Goal: Task Accomplishment & Management: Use online tool/utility

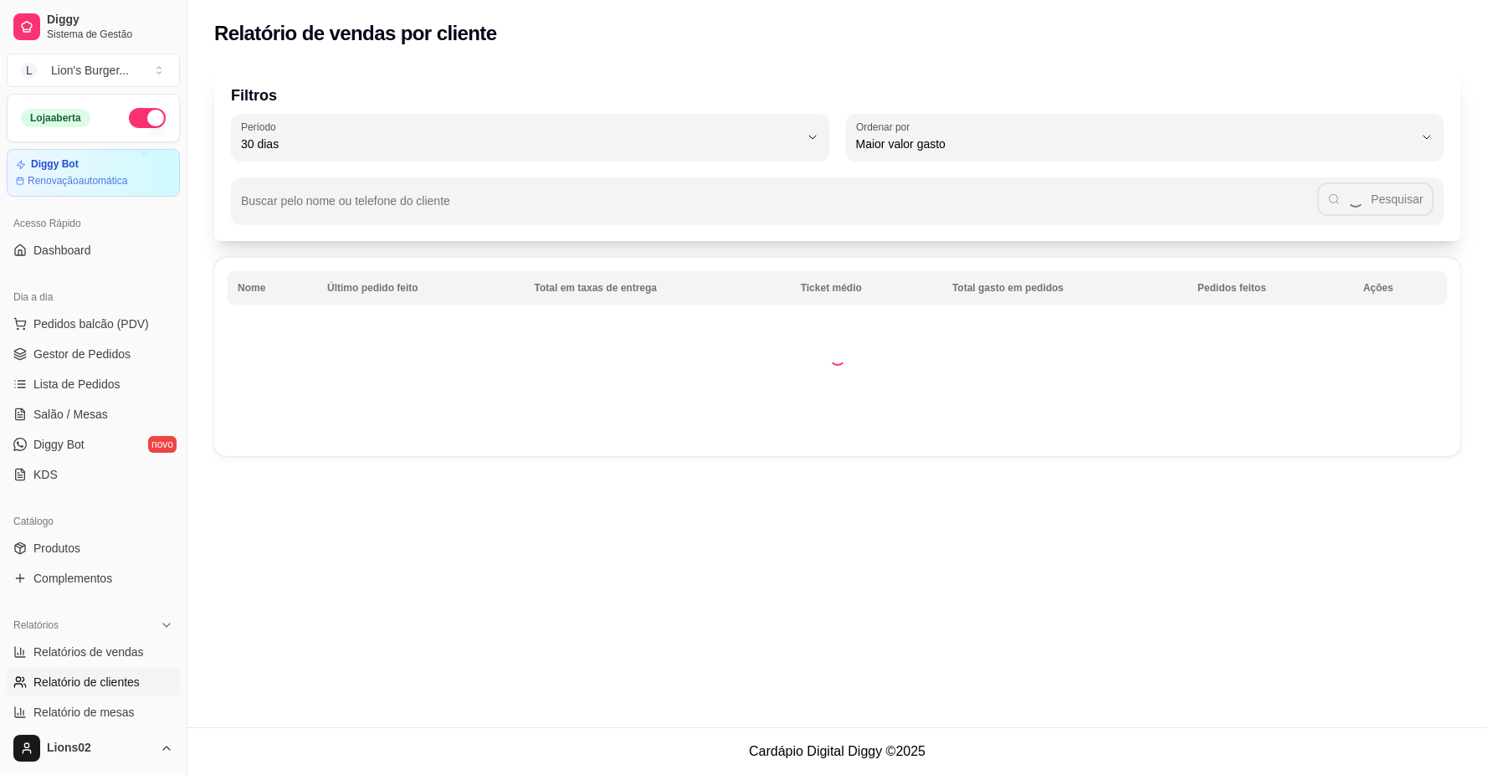
select select "30"
select select "HIGHEST_TOTAL_SPENT_WITH_ORDERS"
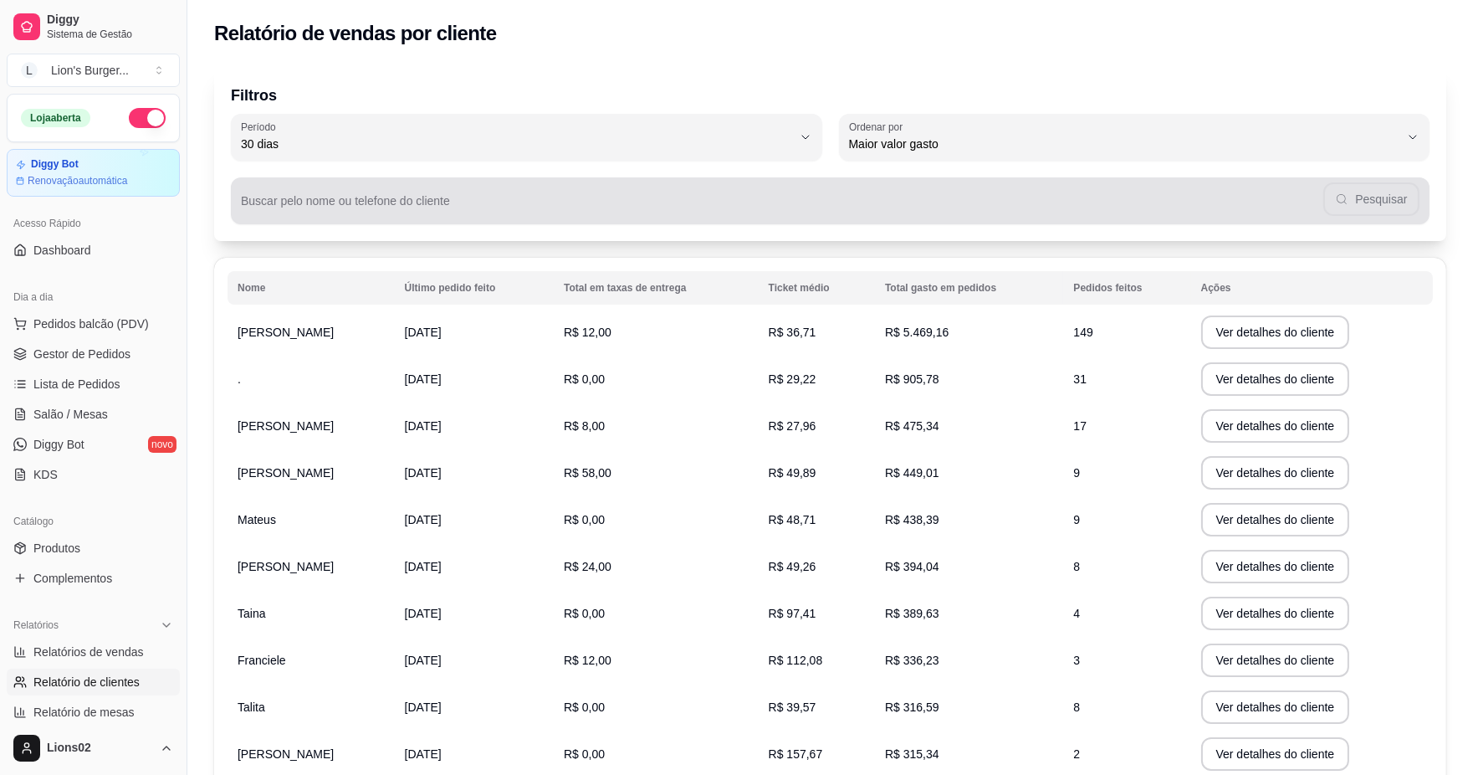
click at [320, 194] on div "Pesquisar" at bounding box center [830, 200] width 1179 height 33
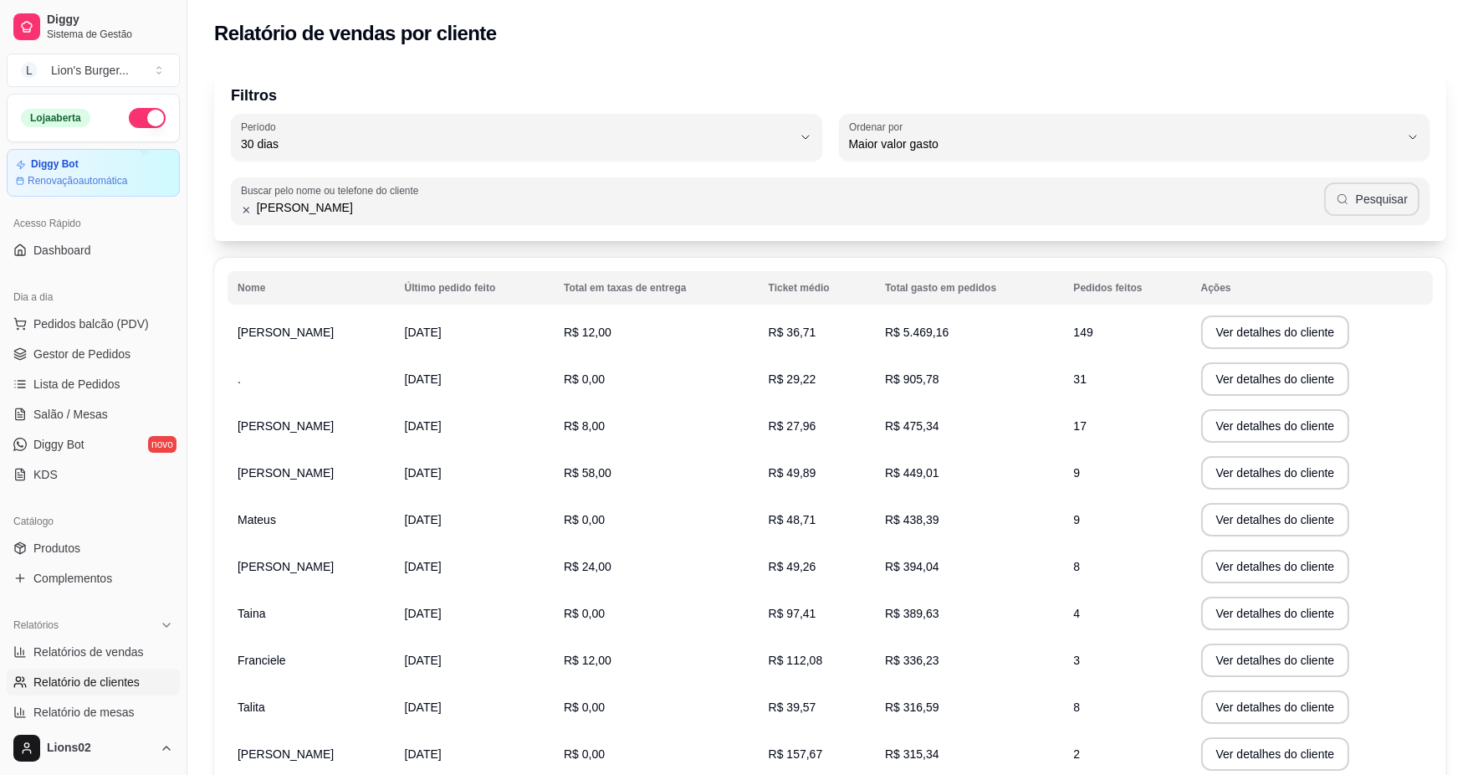
type input "[PERSON_NAME]"
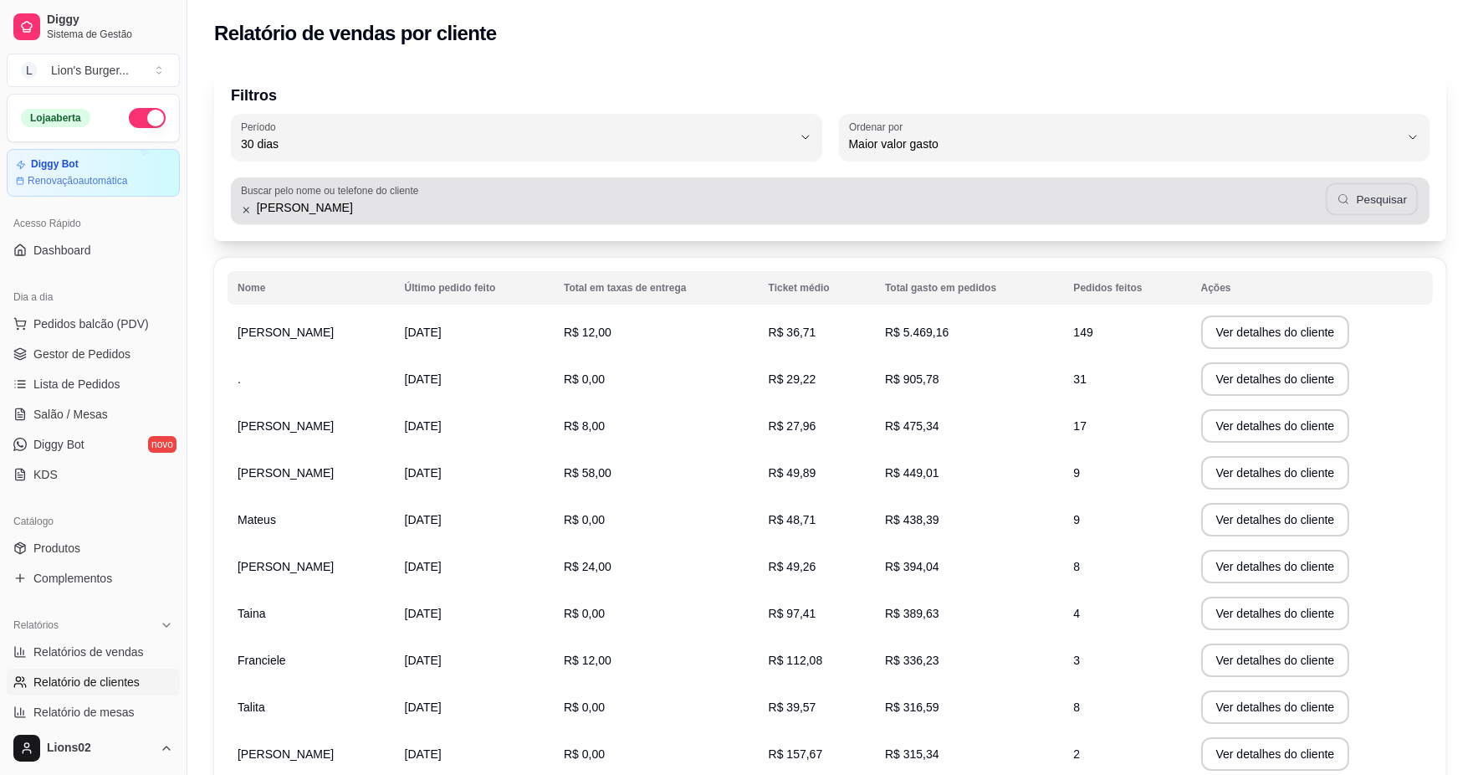
click at [1358, 203] on button "Pesquisar" at bounding box center [1371, 199] width 93 height 33
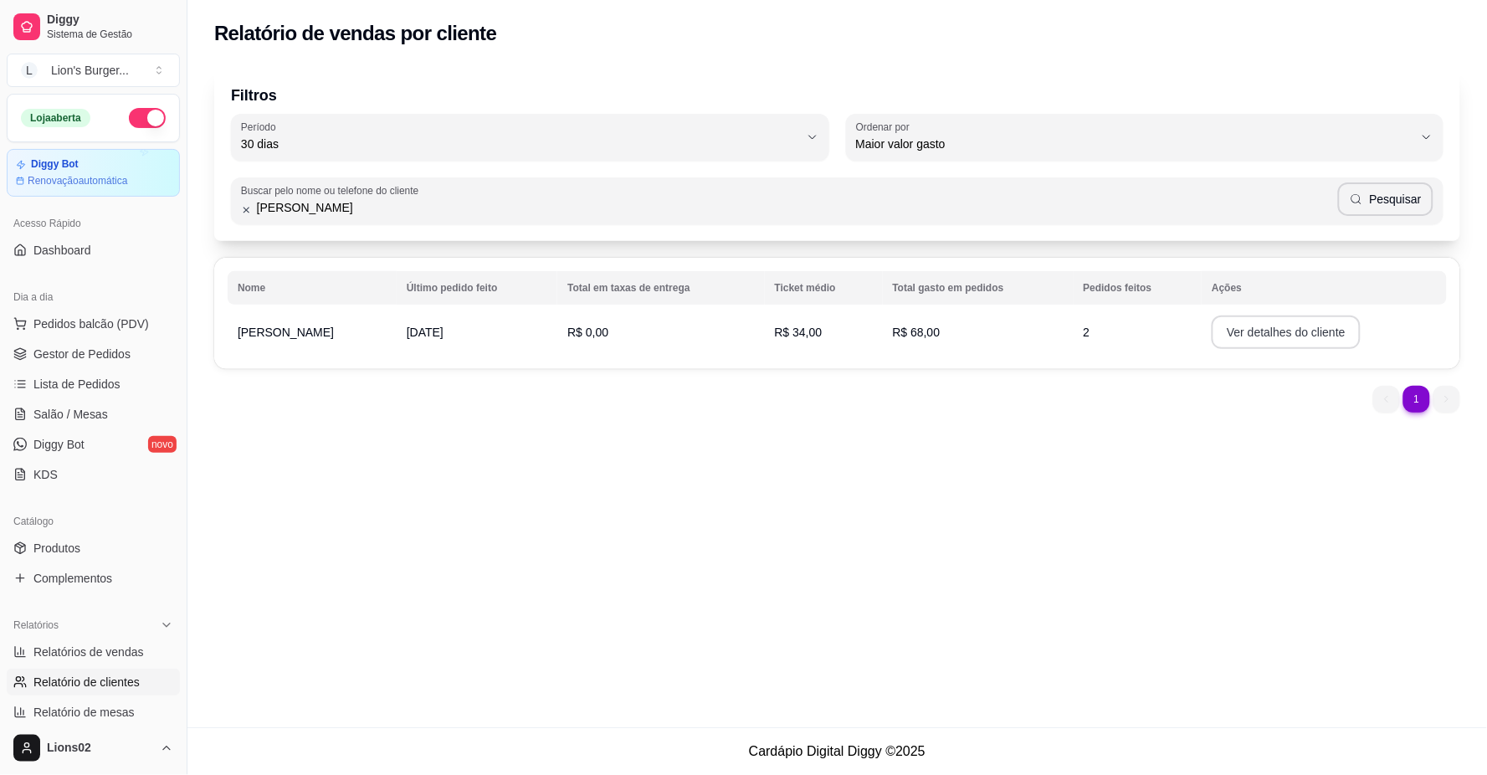
click at [1292, 336] on button "Ver detalhes do cliente" at bounding box center [1285, 331] width 149 height 33
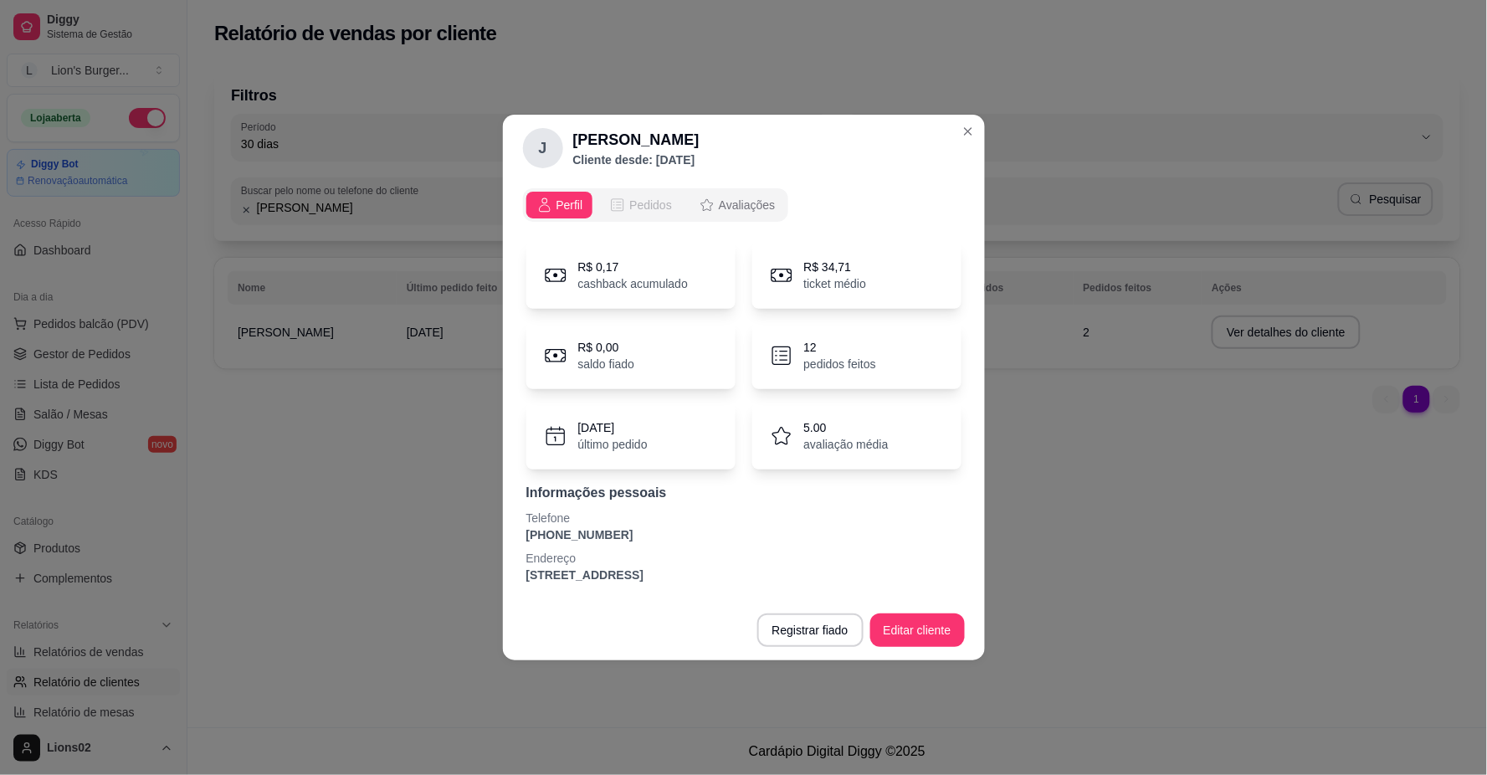
click at [640, 205] on span "Pedidos" at bounding box center [650, 205] width 43 height 17
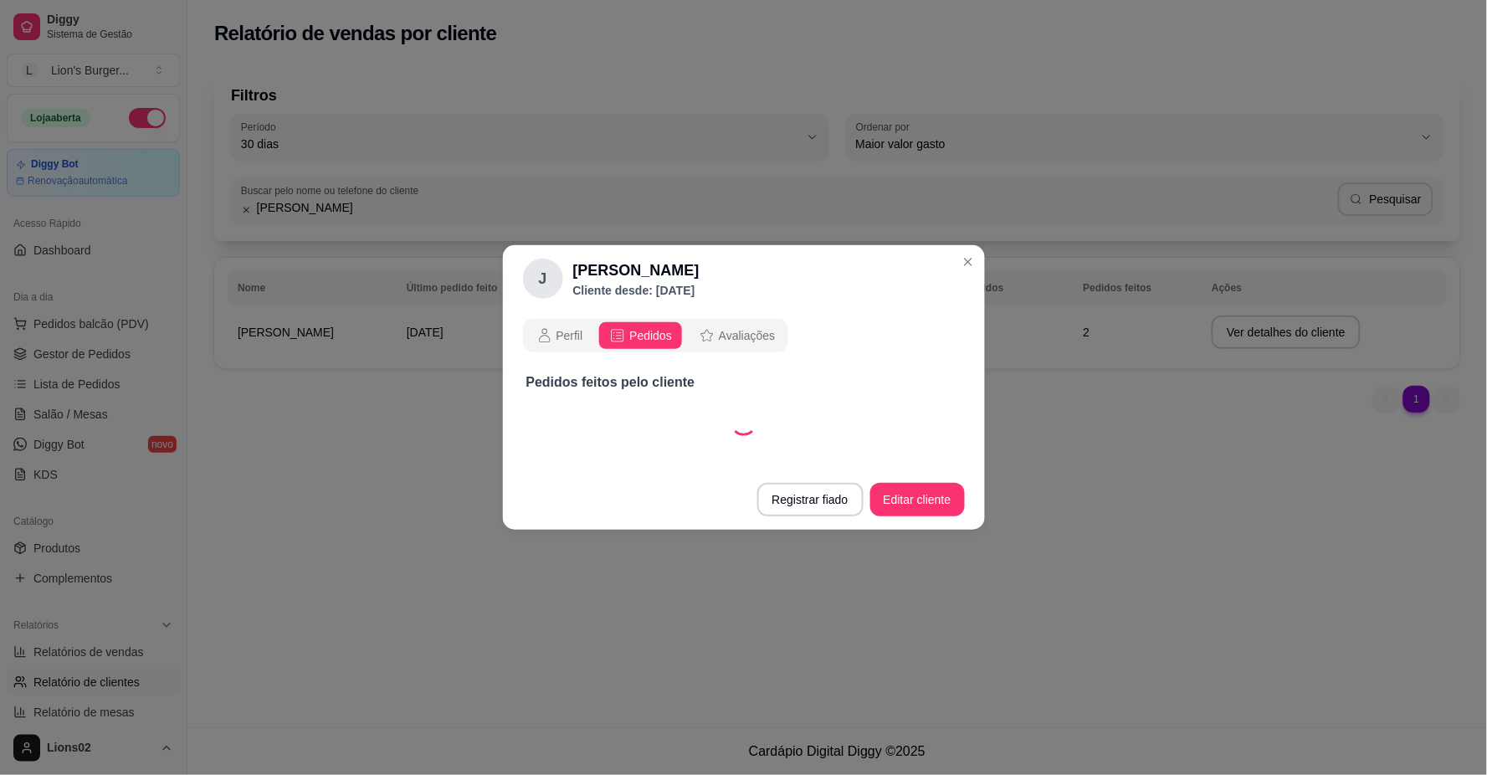
select select "30"
select select "ALL"
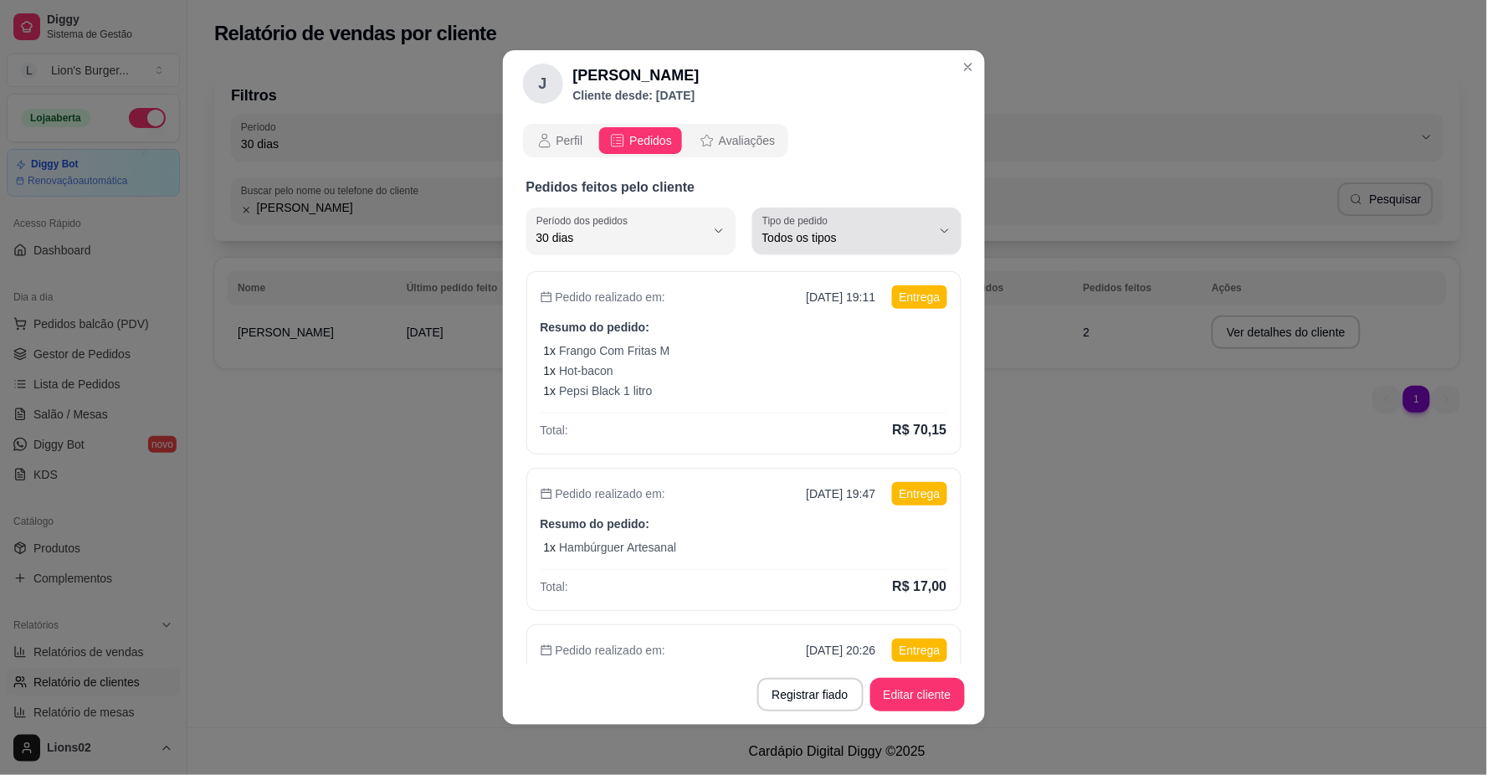
click at [762, 230] on span "Todos os tipos" at bounding box center [846, 237] width 169 height 17
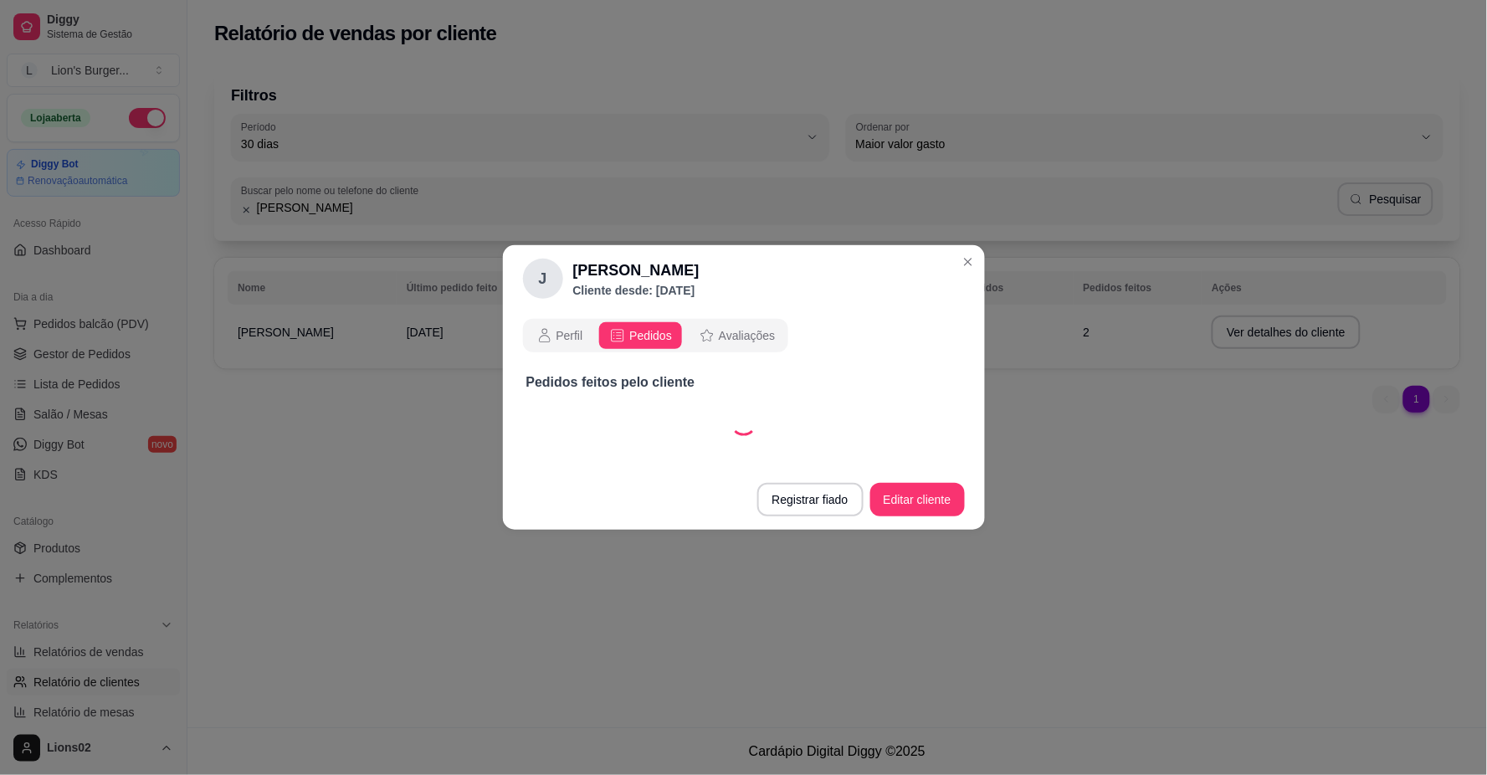
select select "30"
select select "DELIVERY"
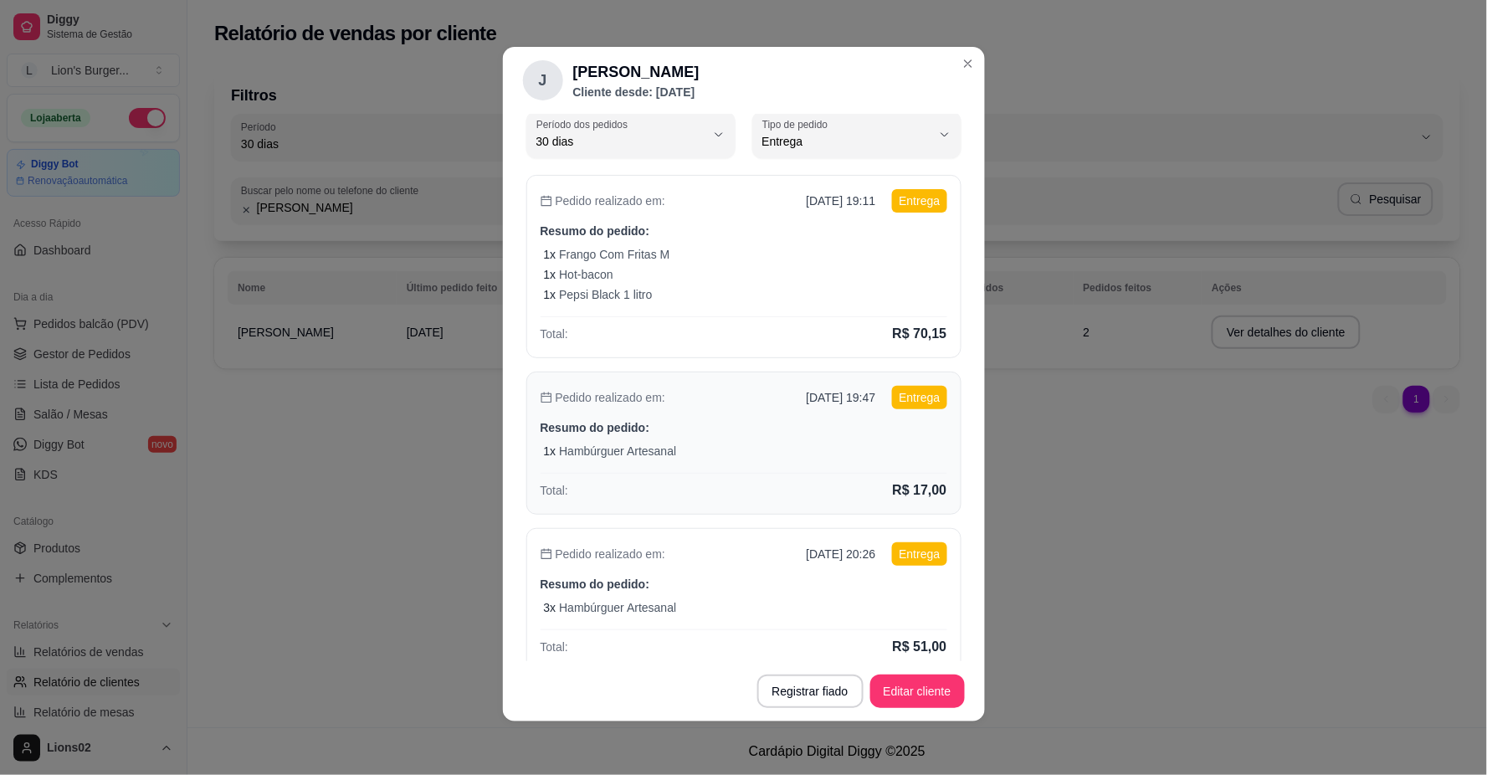
scroll to position [160, 0]
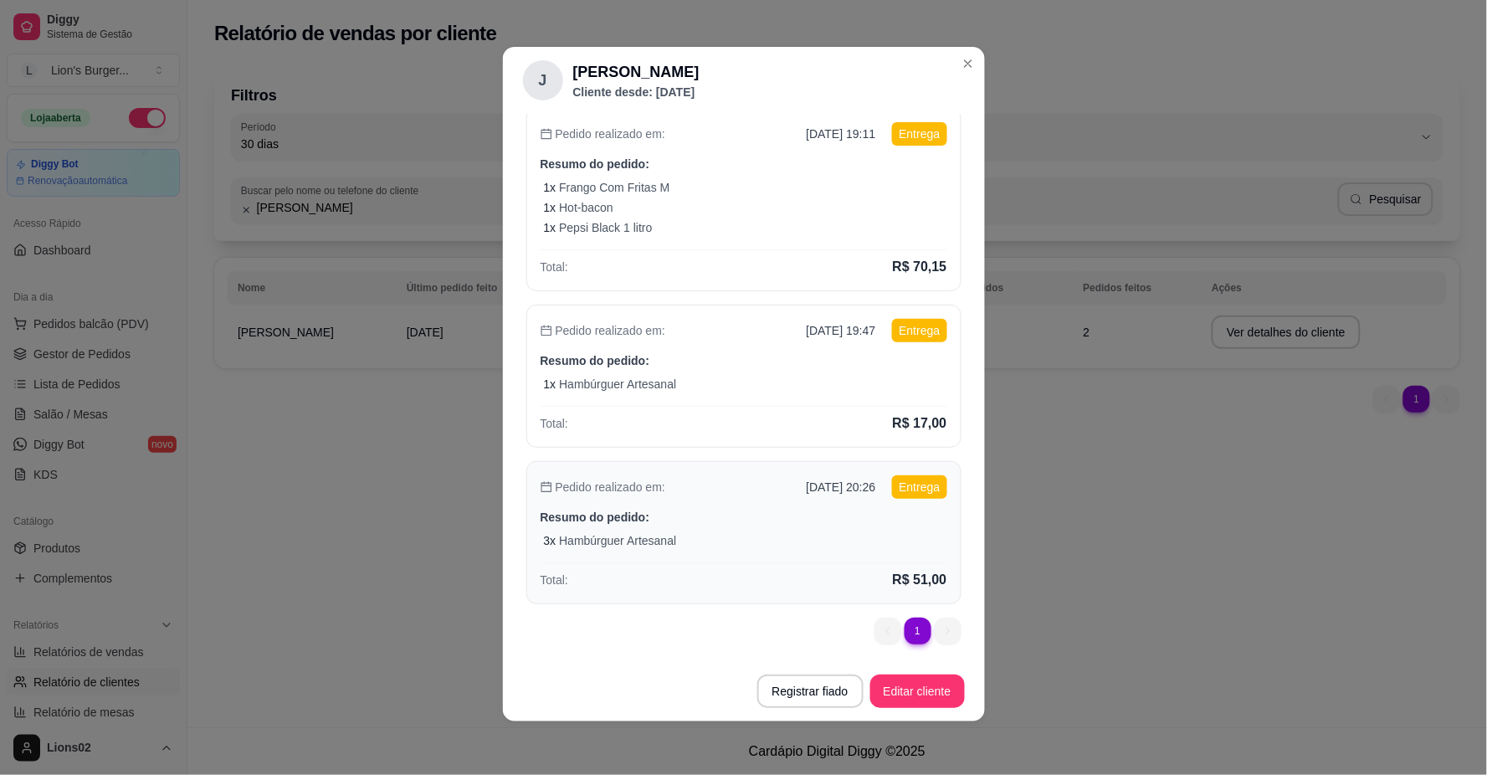
click at [797, 515] on p "Resumo do pedido:" at bounding box center [743, 517] width 407 height 17
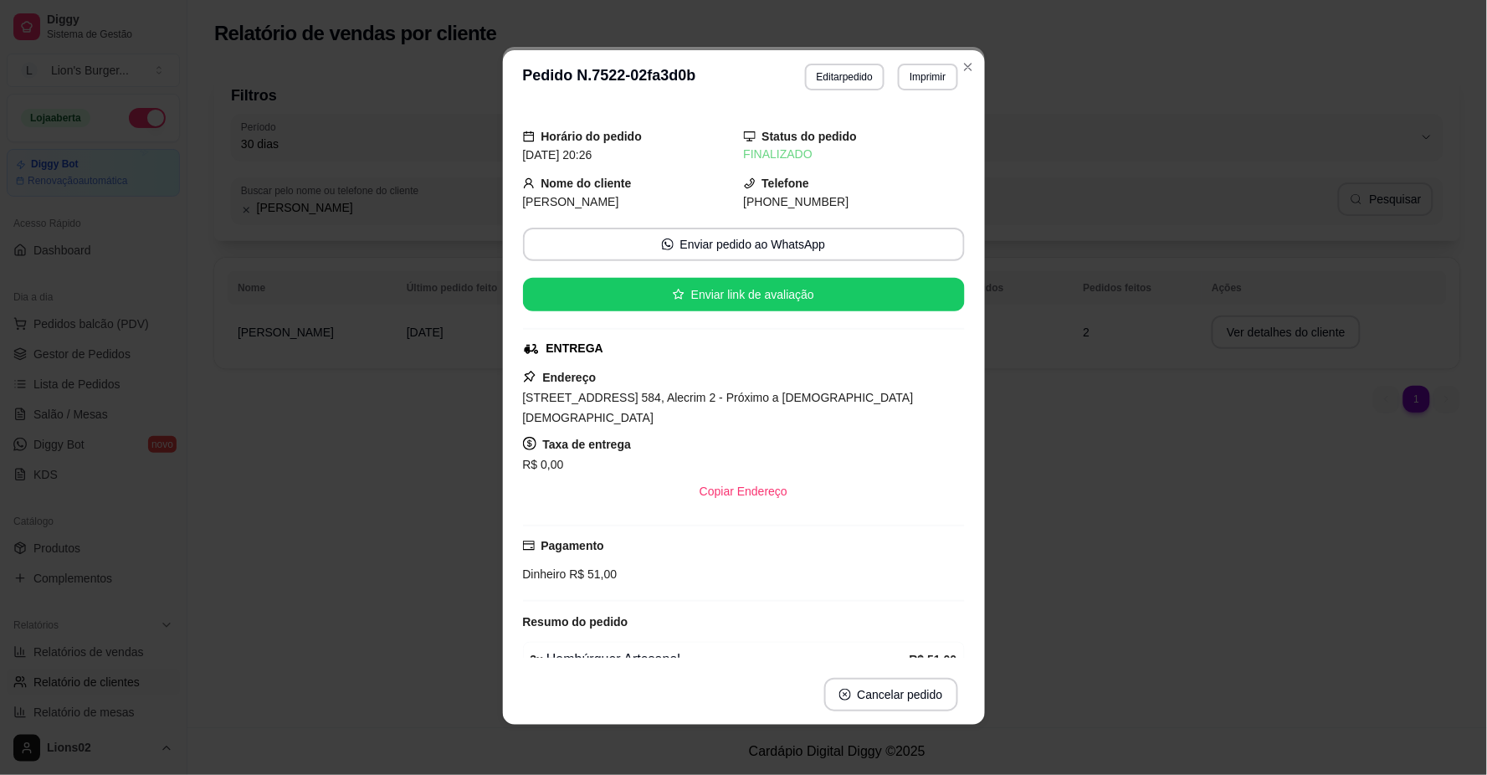
scroll to position [84, 0]
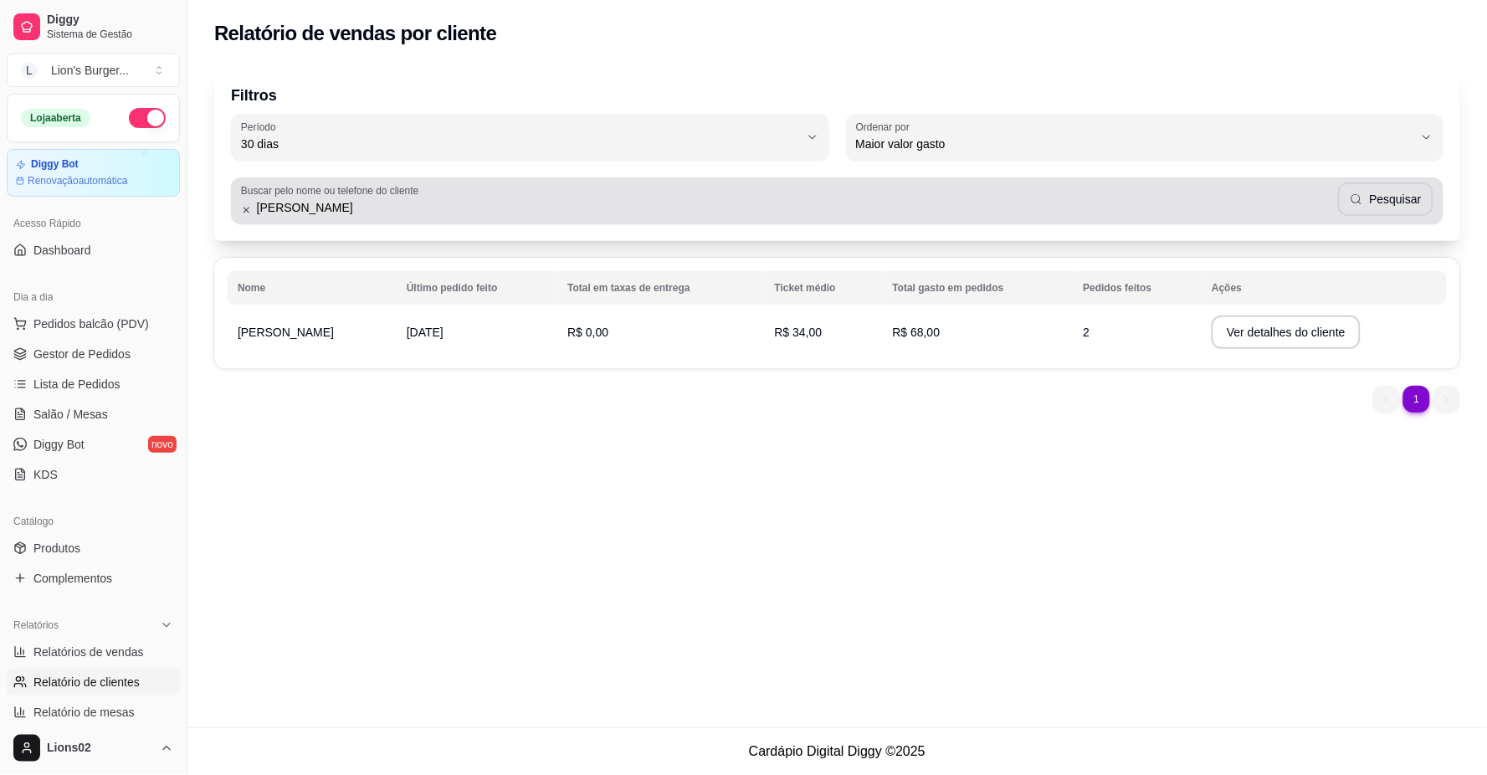
click at [392, 196] on label "Buscar pelo nome ou telefone do cliente" at bounding box center [332, 190] width 183 height 14
click at [392, 199] on input "[PERSON_NAME]" at bounding box center [795, 207] width 1086 height 17
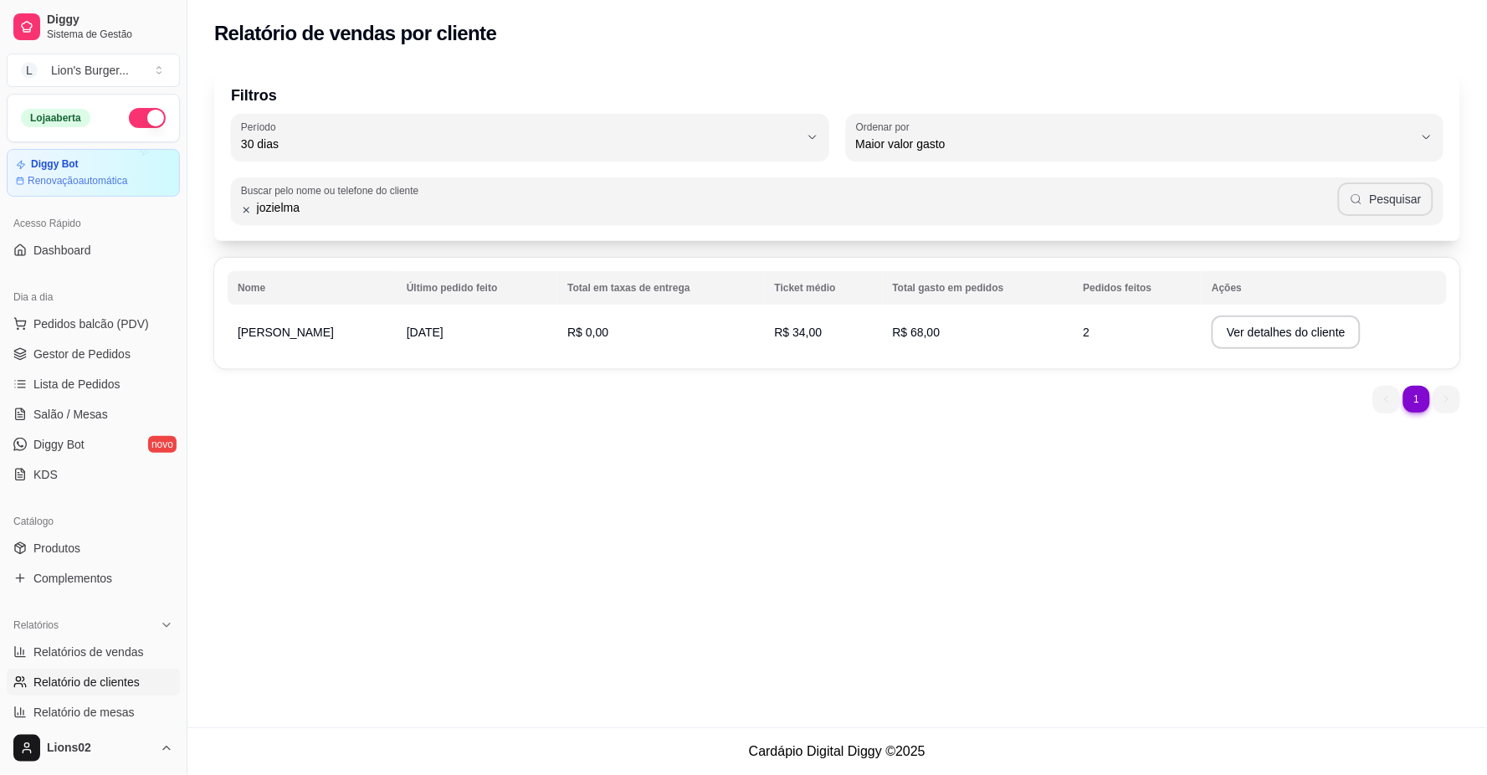
type input "jozielma"
click at [1378, 189] on button "Pesquisar" at bounding box center [1386, 198] width 96 height 33
click at [1325, 330] on button "Ver detalhes do cliente" at bounding box center [1285, 331] width 149 height 33
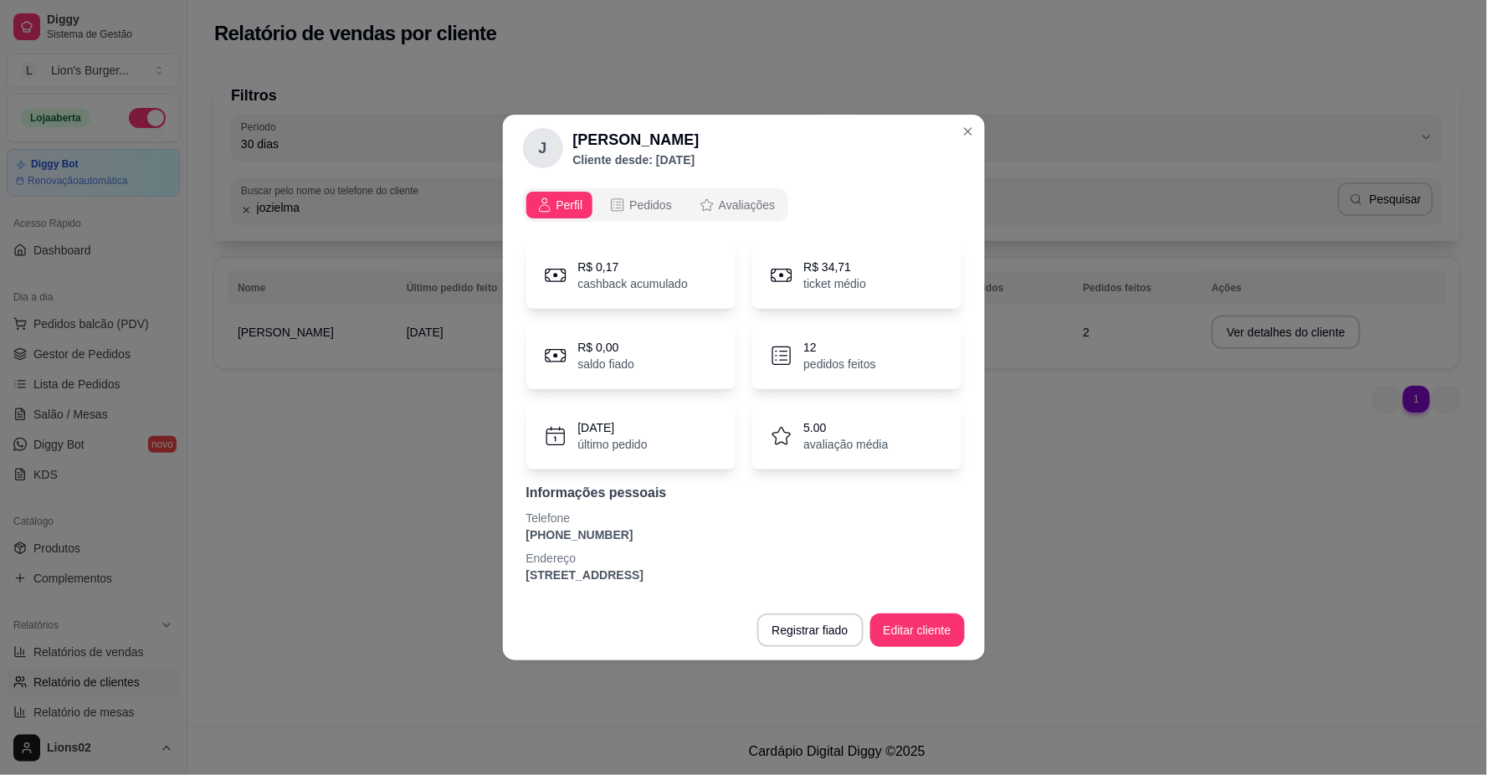
click at [807, 346] on p "12" at bounding box center [840, 347] width 72 height 17
drag, startPoint x: 807, startPoint y: 349, endPoint x: 811, endPoint y: 360, distance: 11.7
click at [811, 358] on div "12 pedidos feitos" at bounding box center [840, 355] width 72 height 33
click at [811, 360] on p "pedidos feitos" at bounding box center [840, 364] width 72 height 17
click at [873, 371] on p "pedidos feitos" at bounding box center [840, 364] width 72 height 17
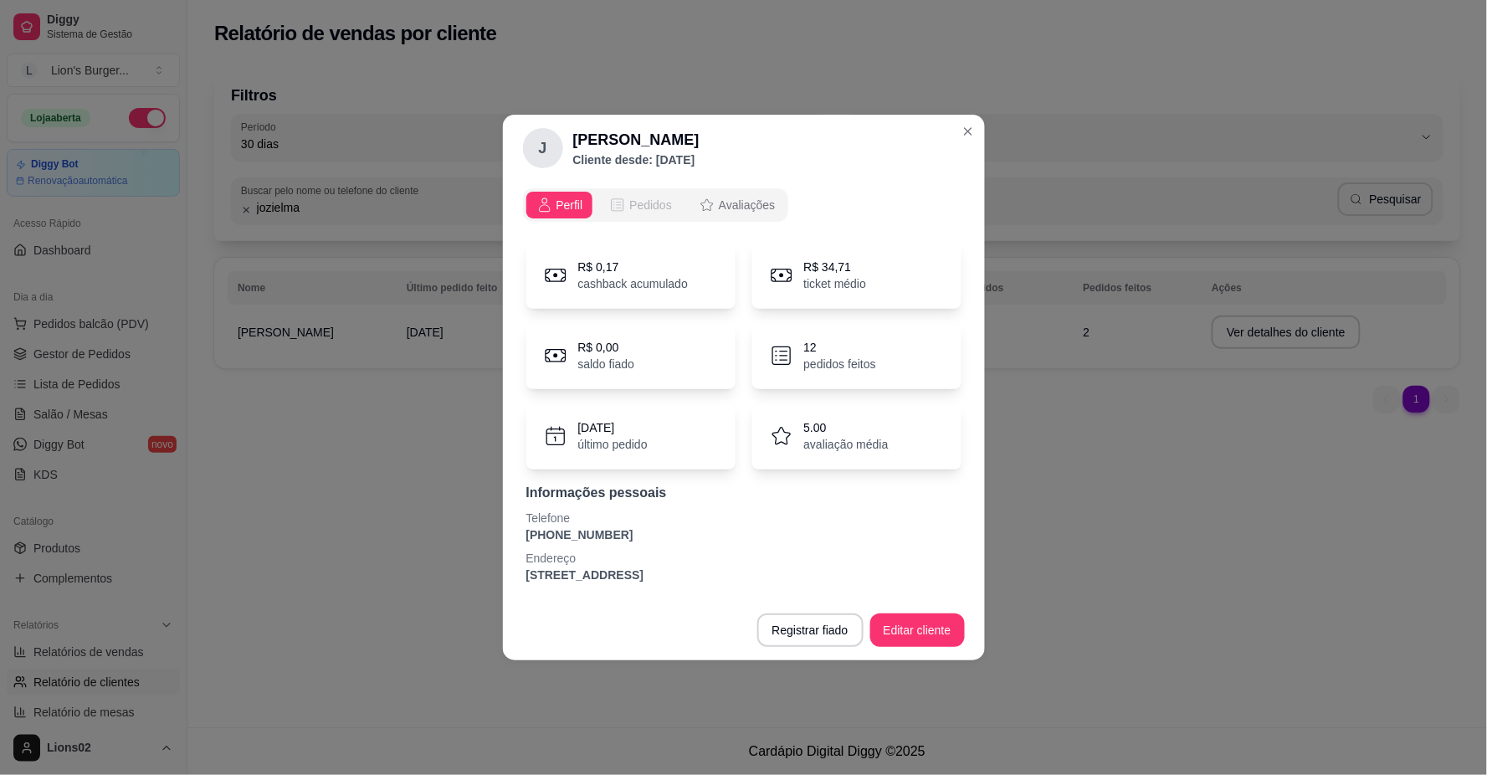
click at [649, 197] on span "Pedidos" at bounding box center [650, 205] width 43 height 17
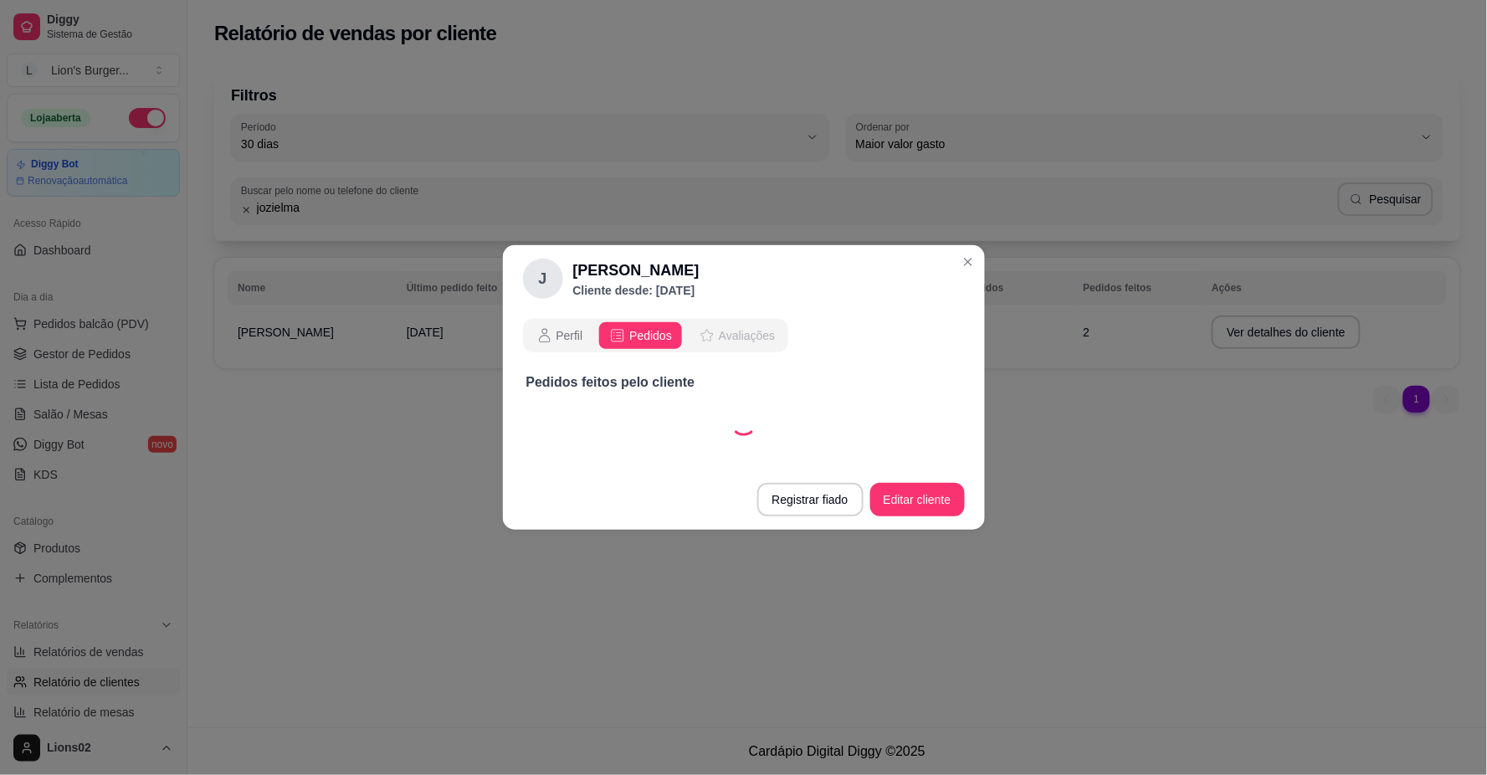
select select "30"
select select "ALL"
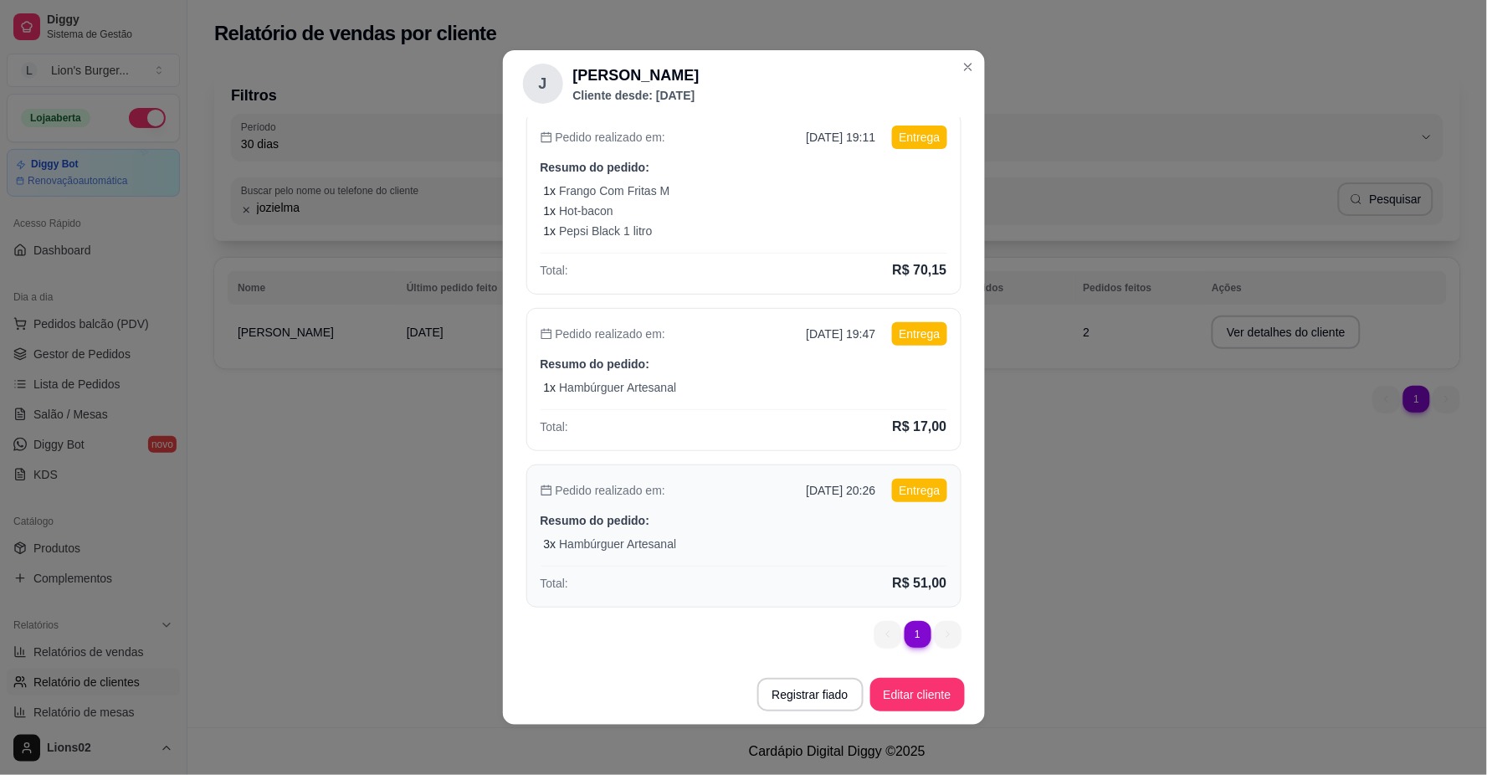
scroll to position [3, 0]
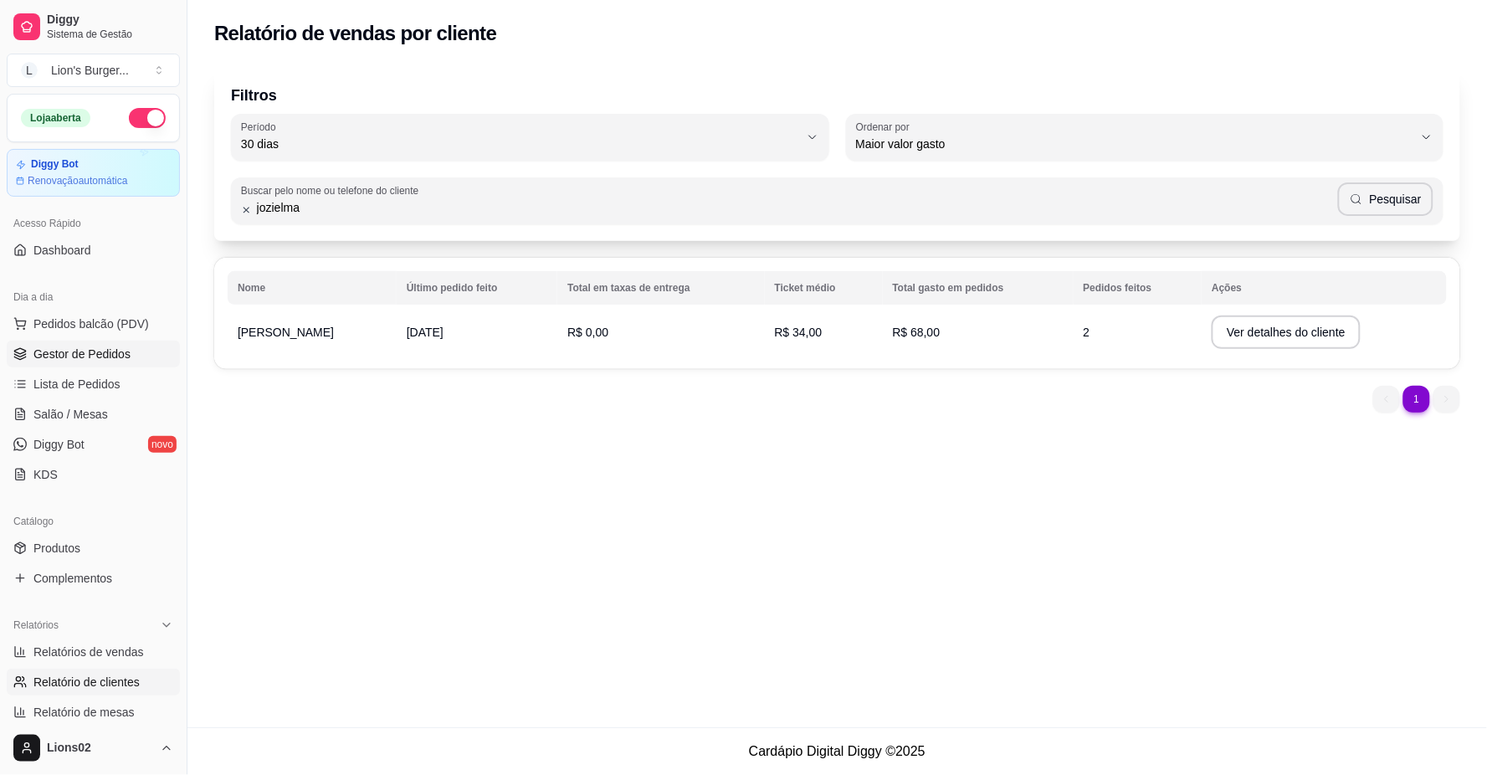
click at [112, 355] on span "Gestor de Pedidos" at bounding box center [81, 354] width 97 height 17
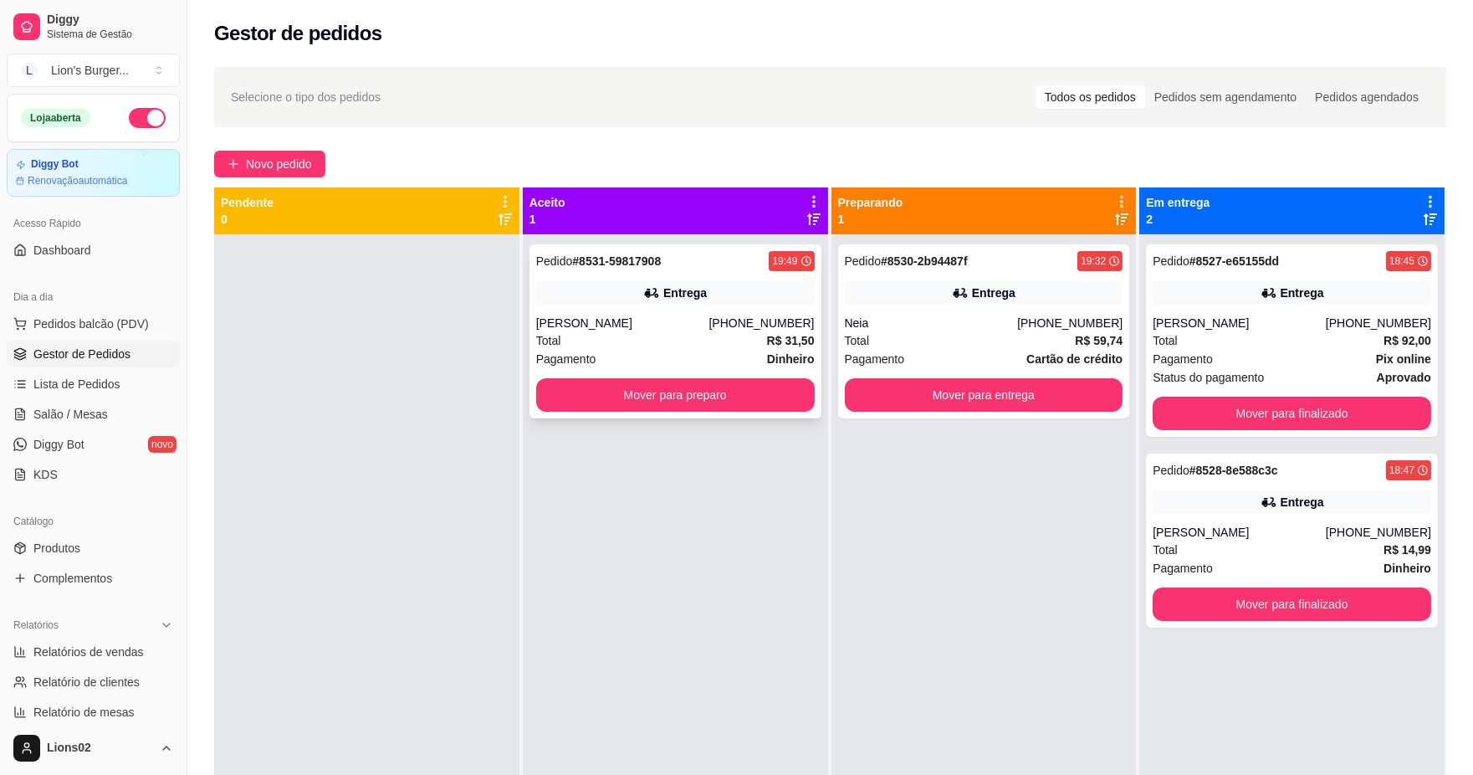
click at [640, 345] on div "Total R$ 31,50" at bounding box center [675, 340] width 279 height 18
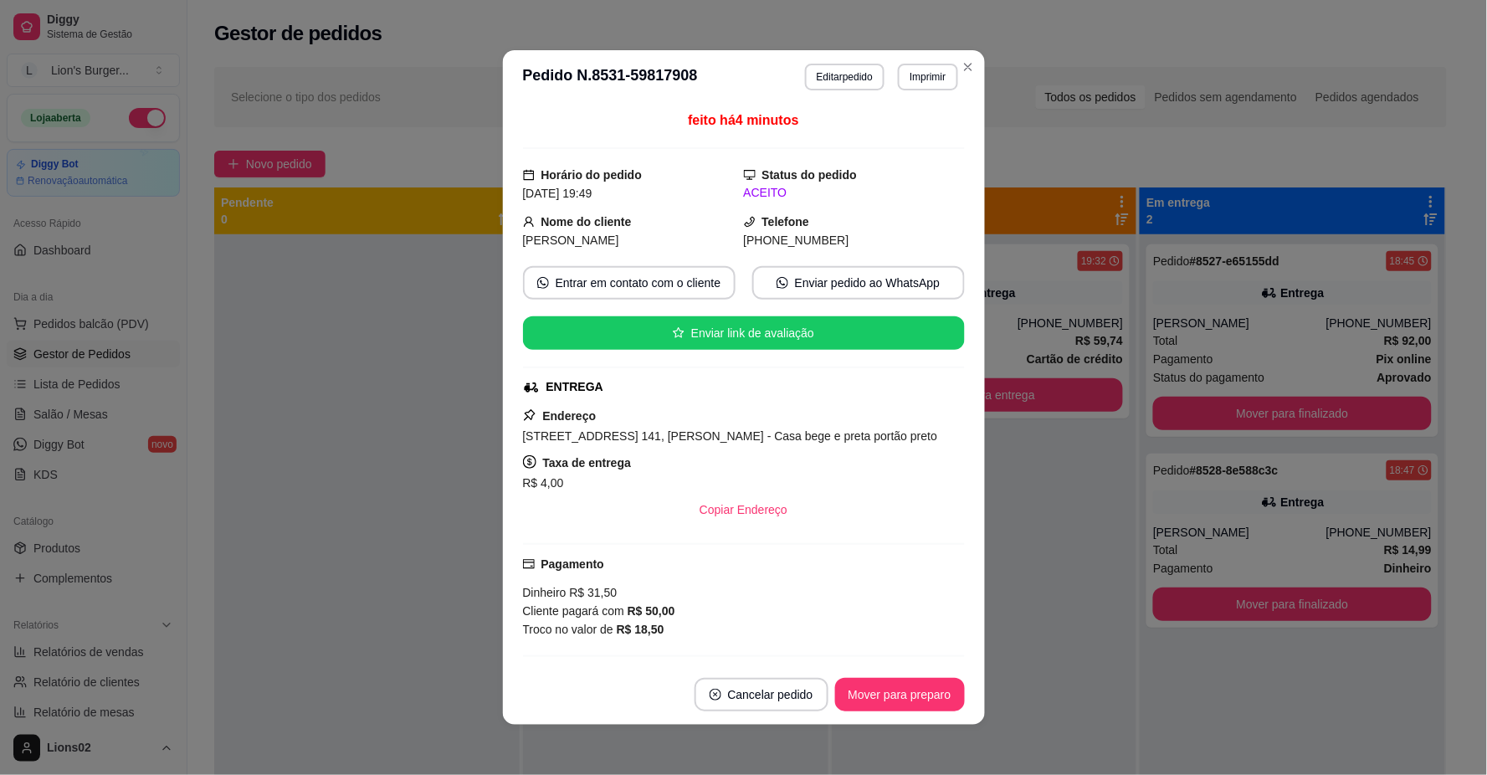
scroll to position [207, 0]
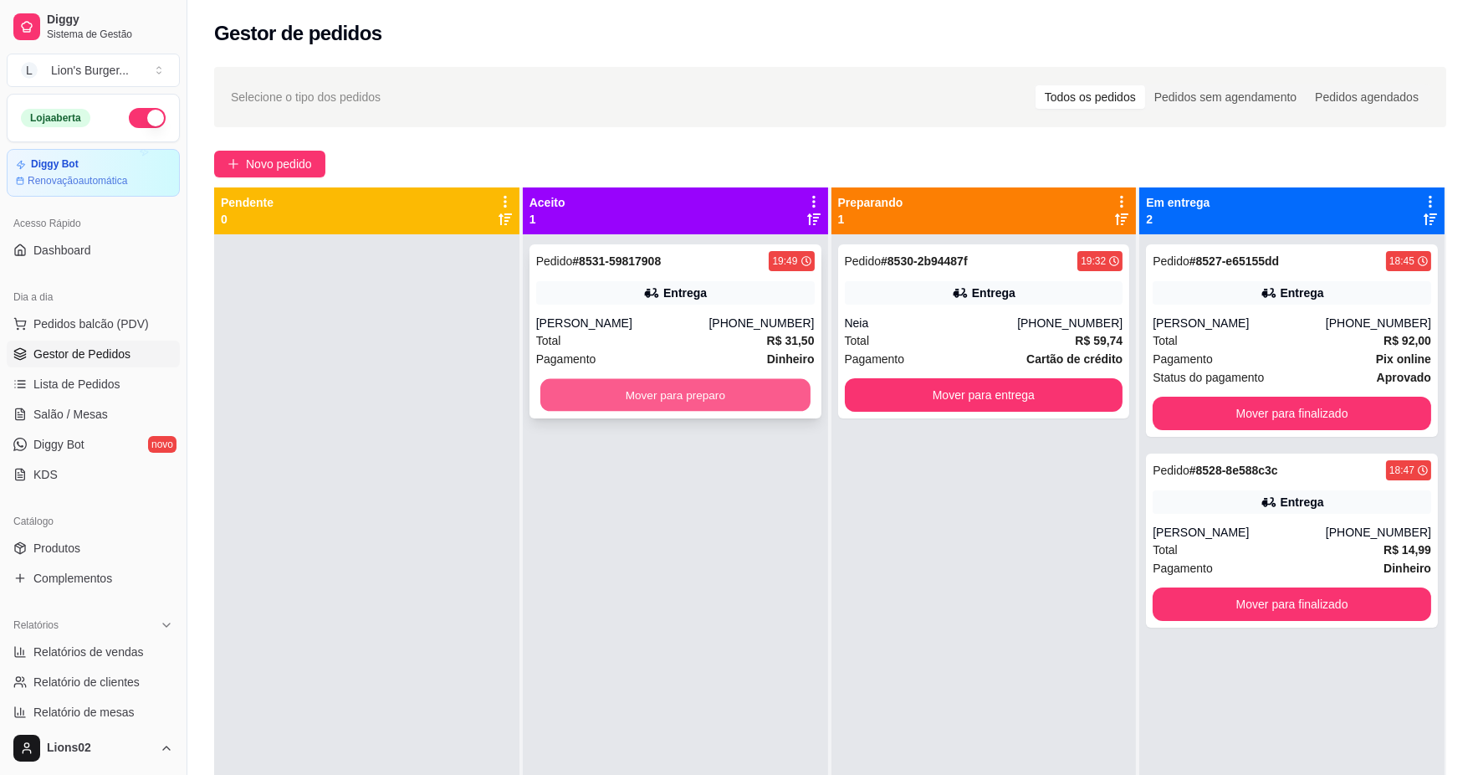
click at [740, 388] on button "Mover para preparo" at bounding box center [675, 395] width 270 height 33
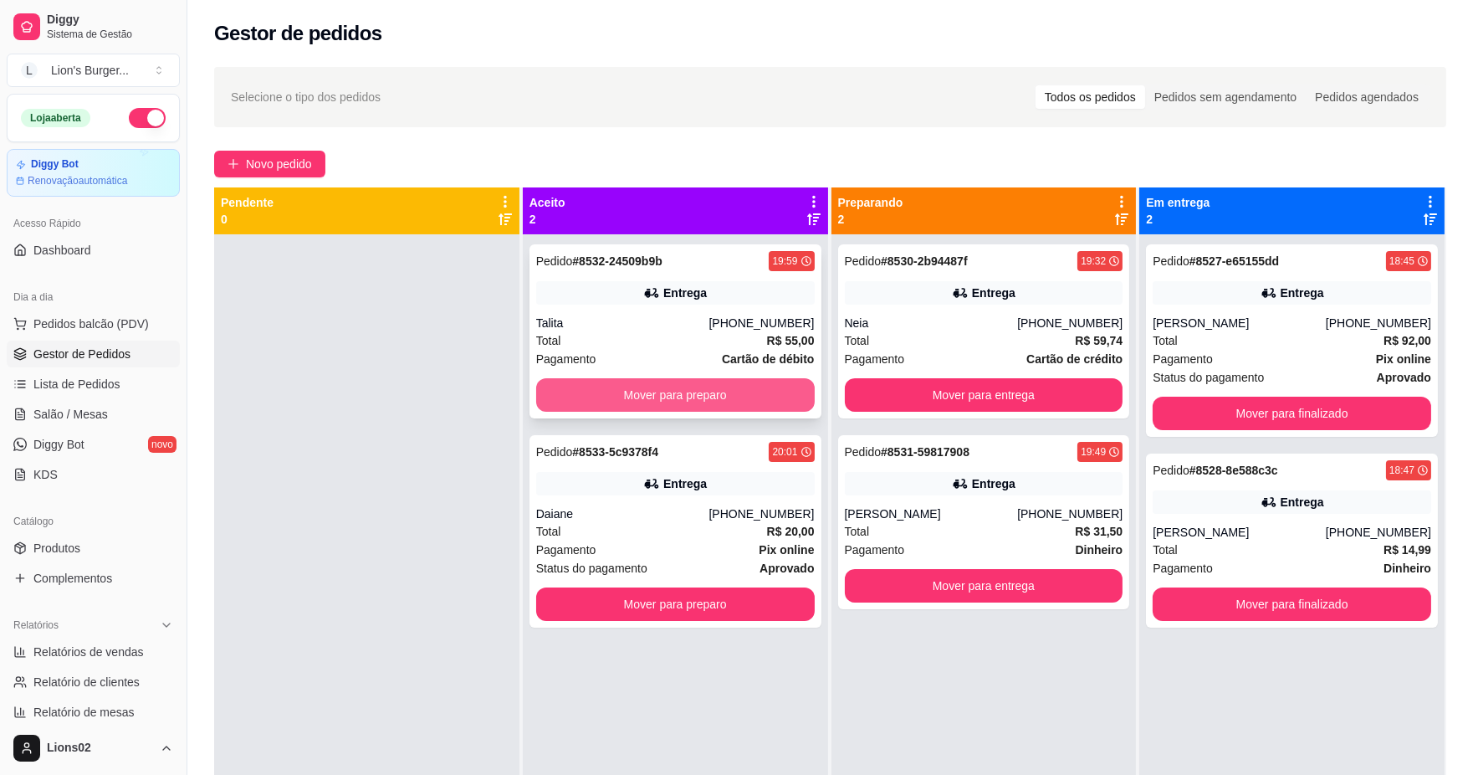
click at [743, 388] on button "Mover para preparo" at bounding box center [675, 394] width 279 height 33
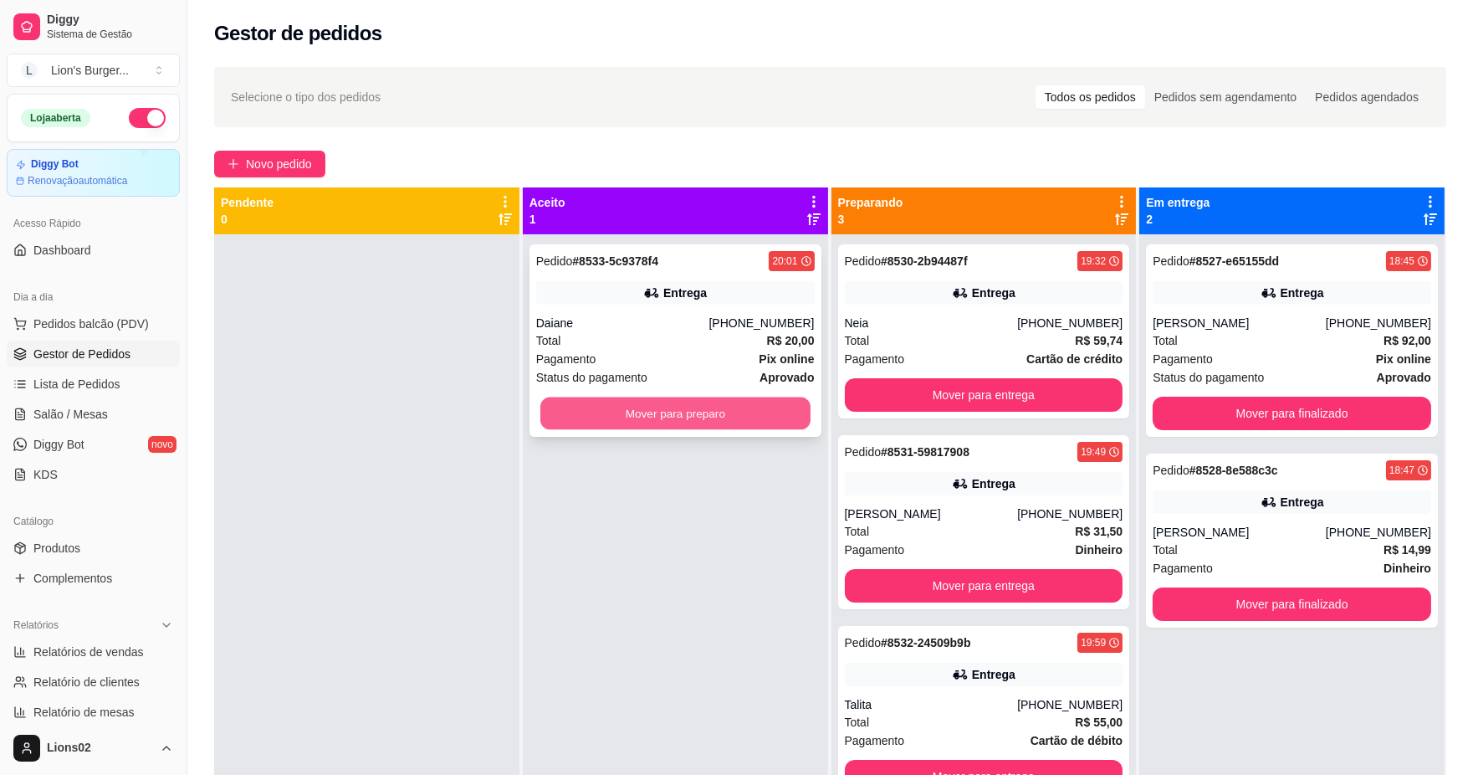
click at [753, 400] on button "Mover para preparo" at bounding box center [675, 413] width 270 height 33
click at [753, 400] on div "Mover para preparo" at bounding box center [675, 413] width 279 height 33
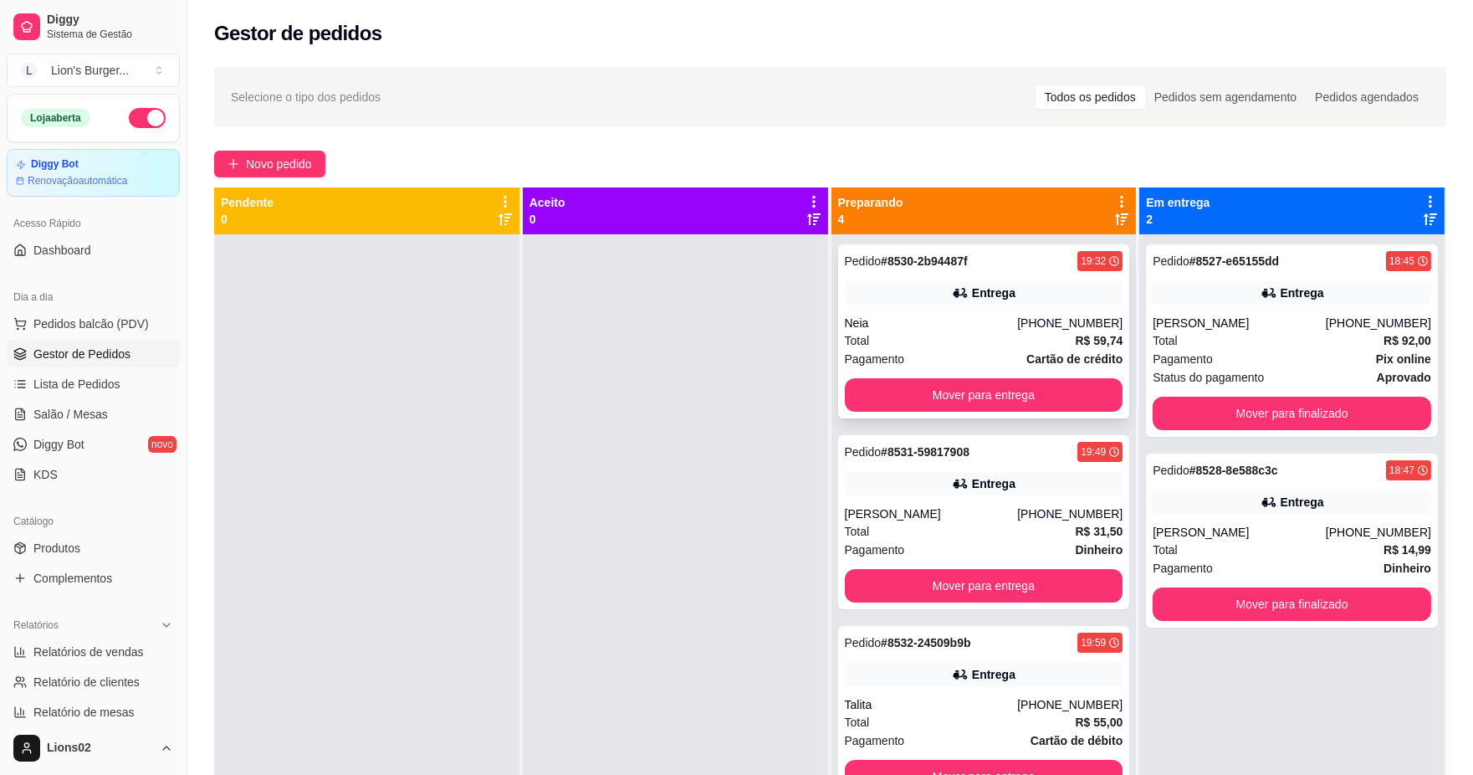
click at [1027, 350] on span "Cartão de crédito" at bounding box center [1075, 359] width 96 height 18
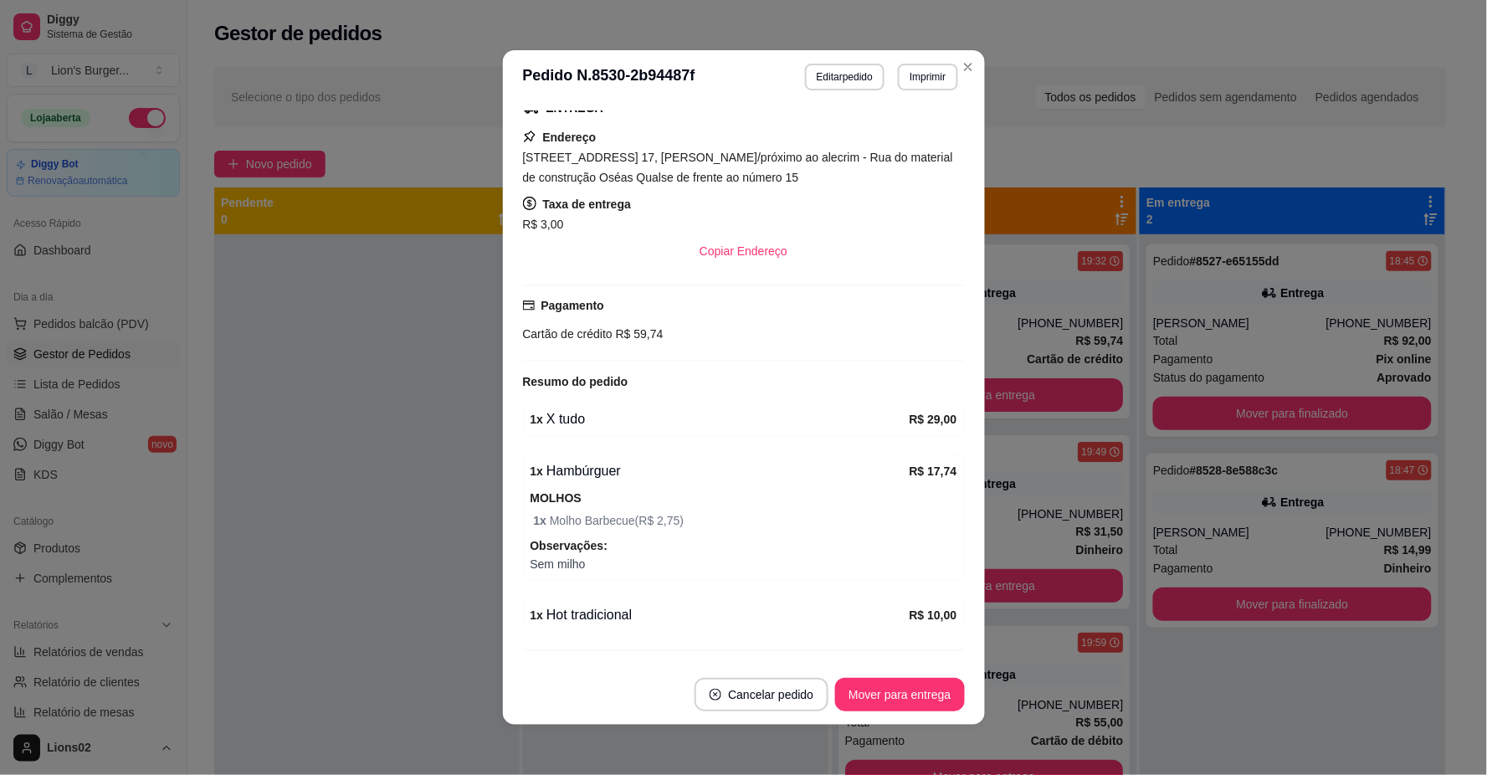
scroll to position [339, 0]
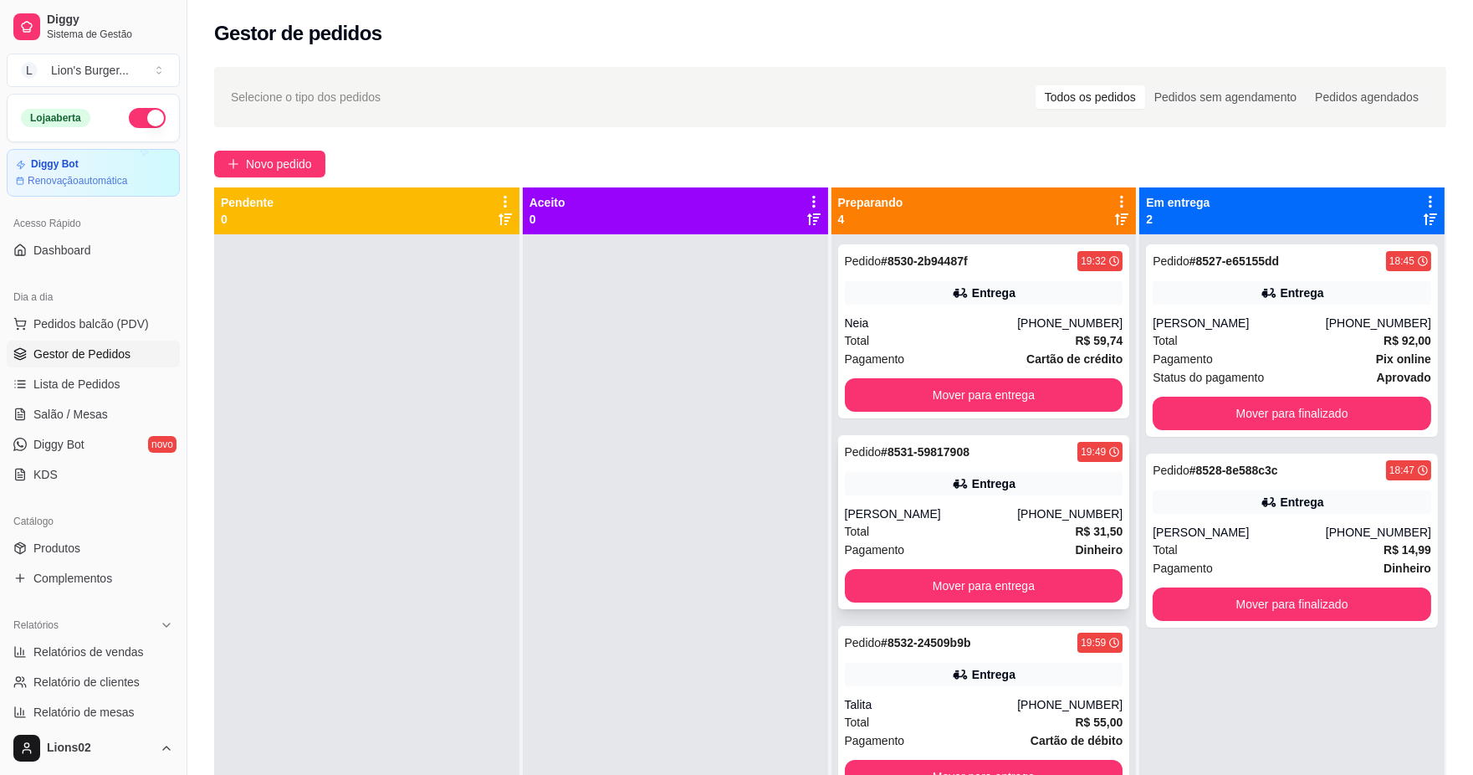
click at [1094, 543] on strong "Dinheiro" at bounding box center [1099, 549] width 48 height 13
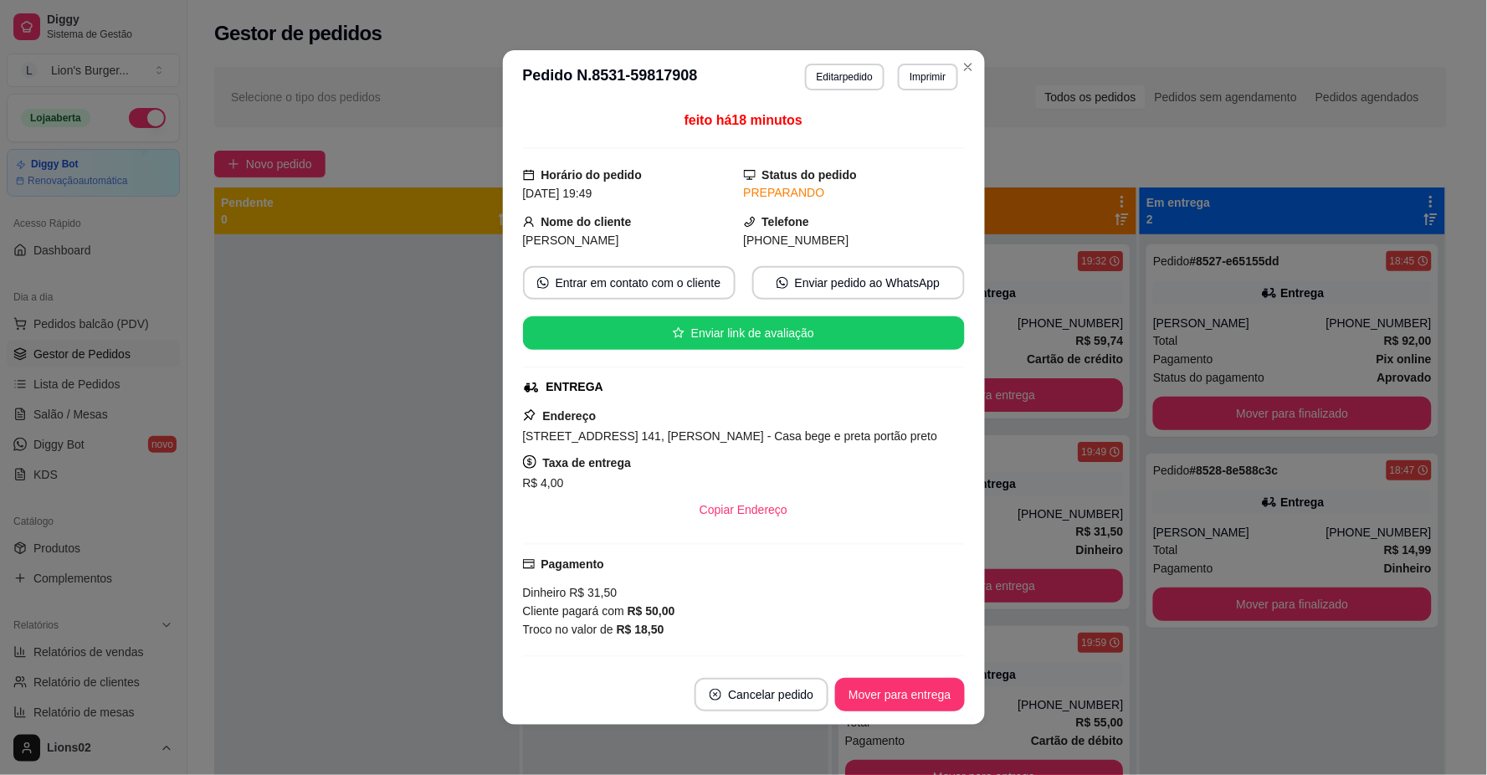
scroll to position [207, 0]
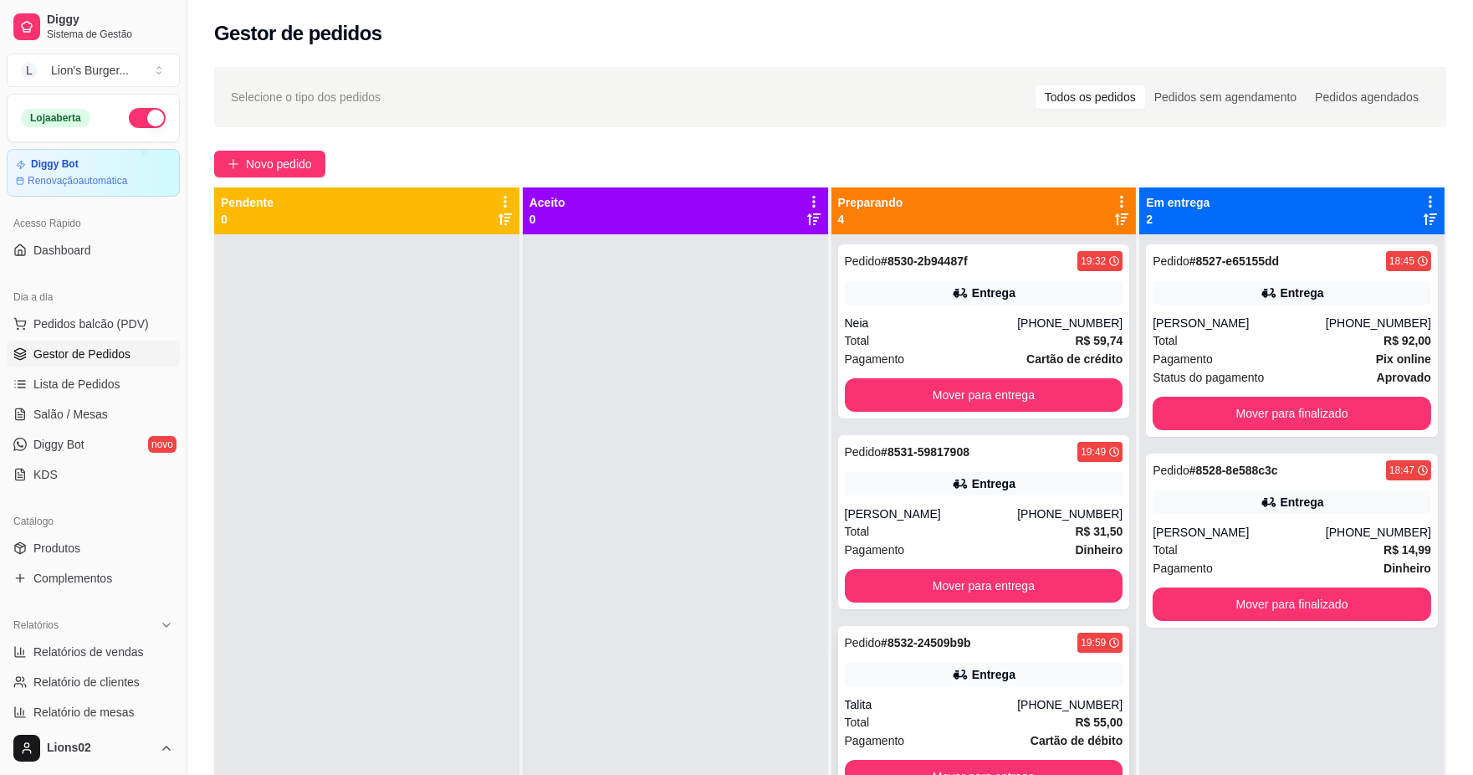
click at [1059, 679] on div "Entrega" at bounding box center [984, 674] width 279 height 23
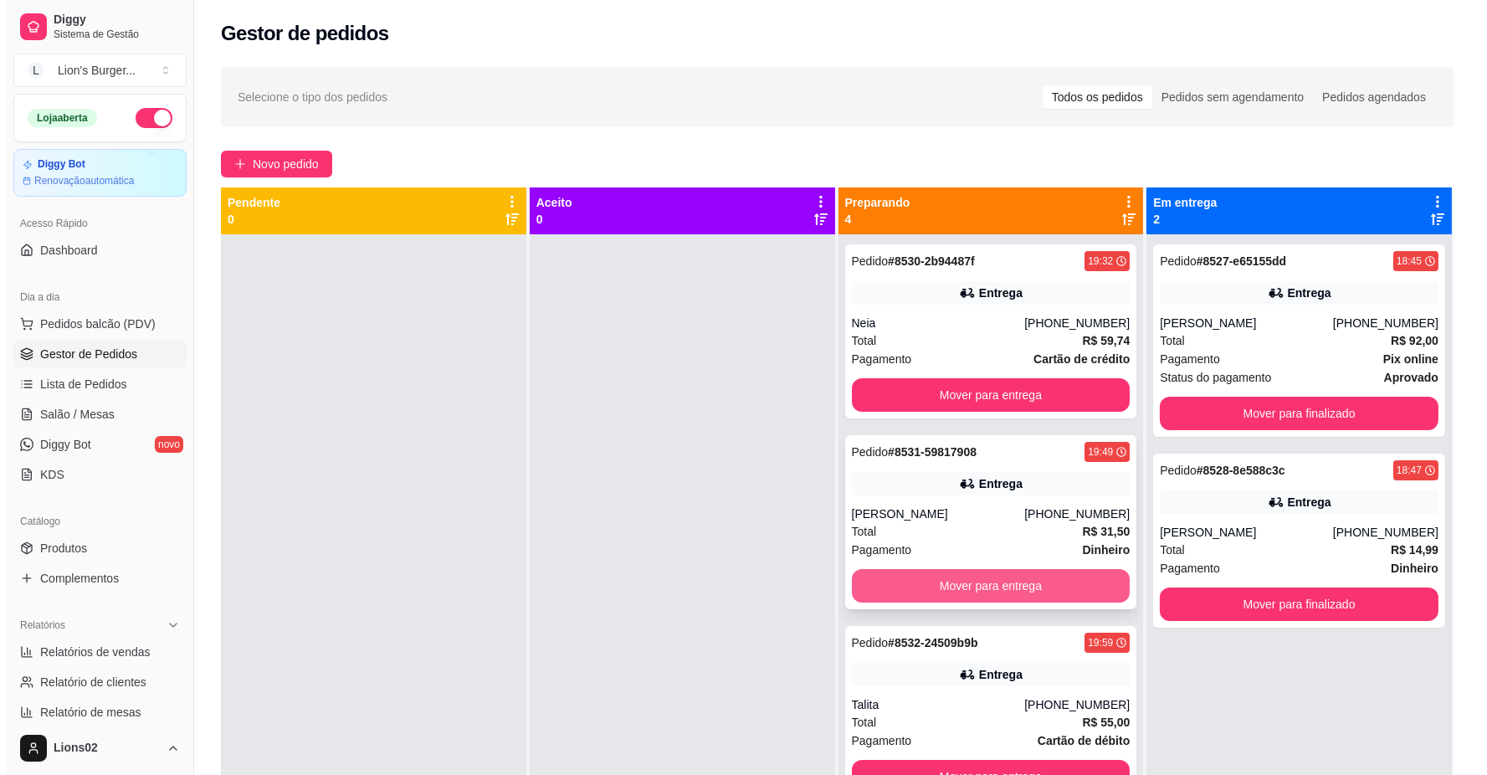
scroll to position [22, 0]
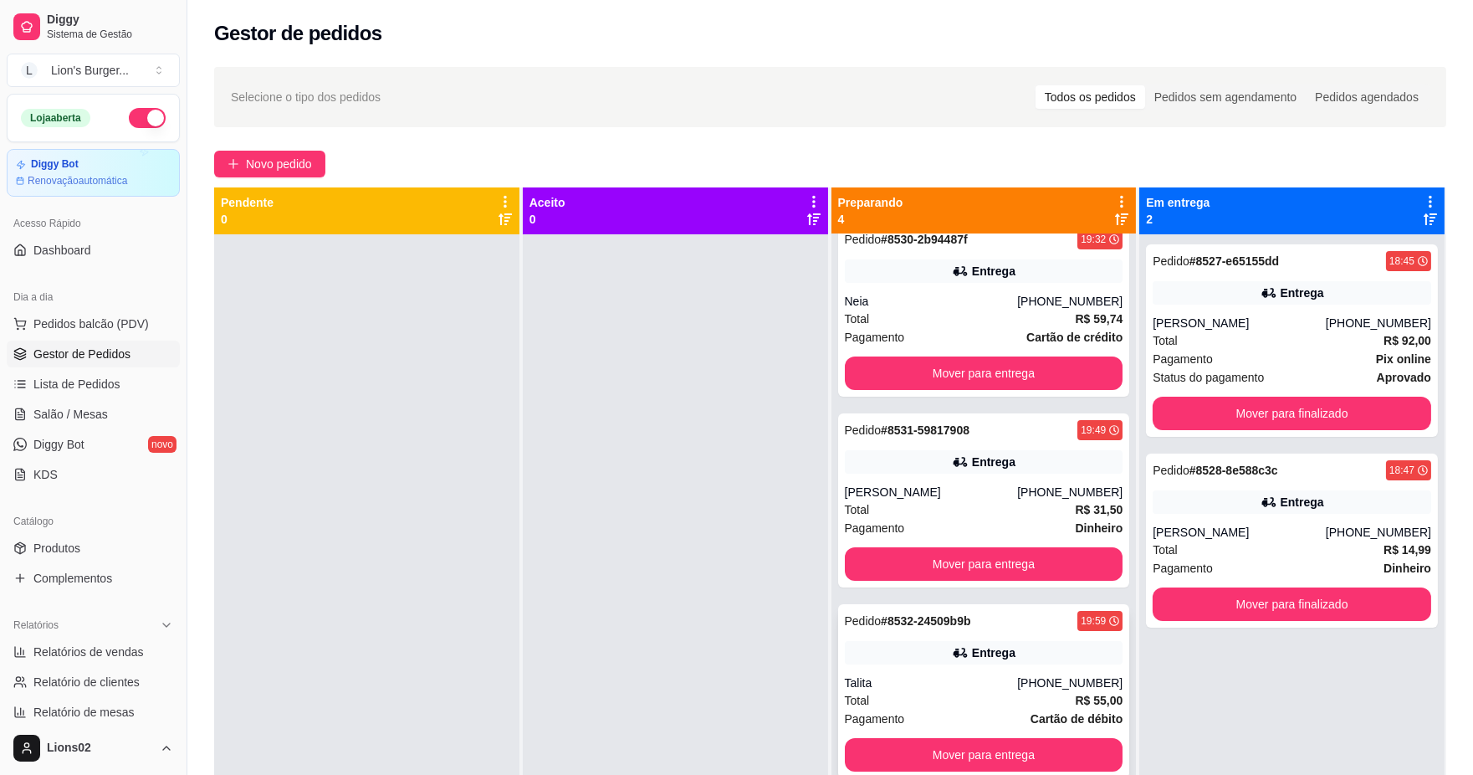
click at [1017, 663] on div "Entrega" at bounding box center [984, 652] width 279 height 23
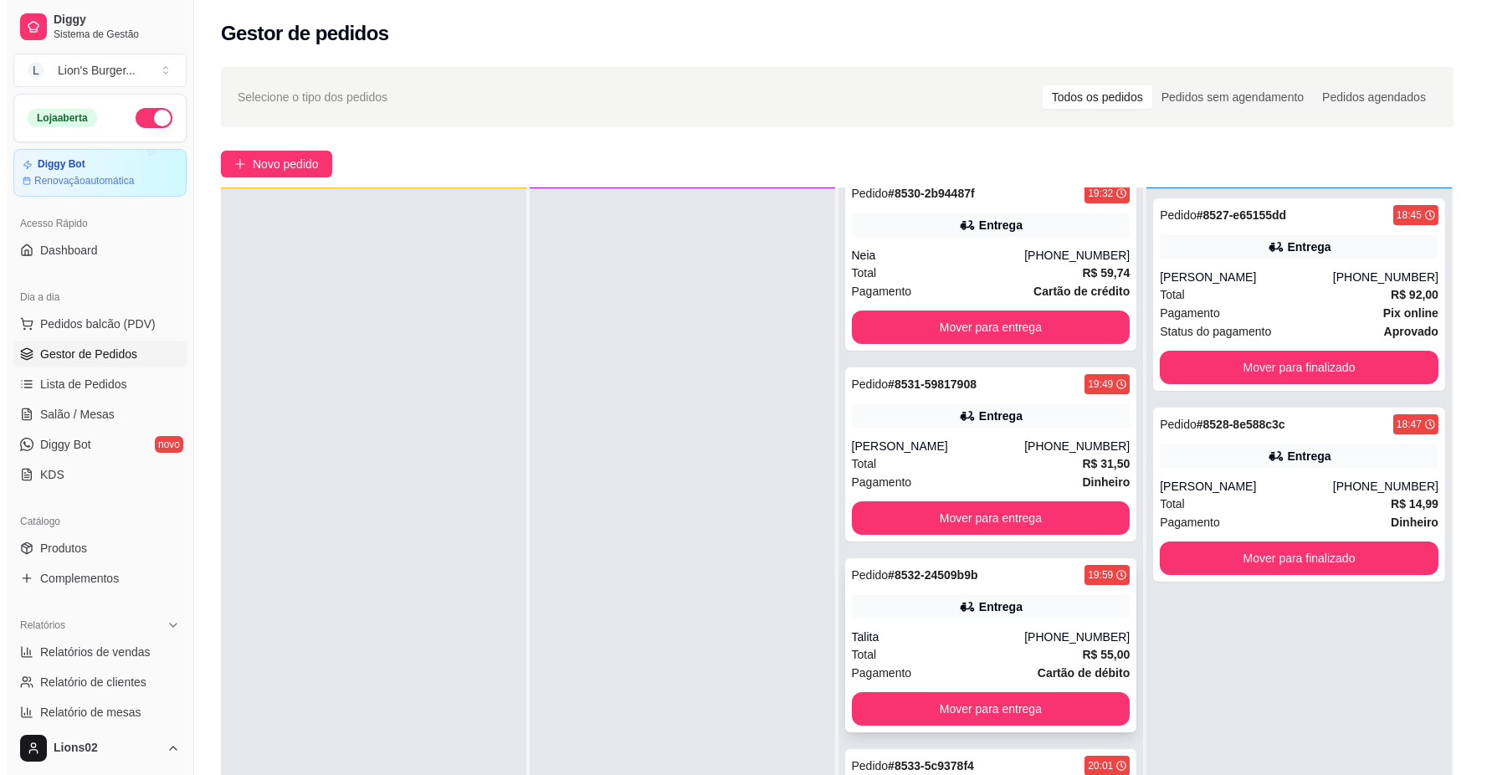
scroll to position [255, 0]
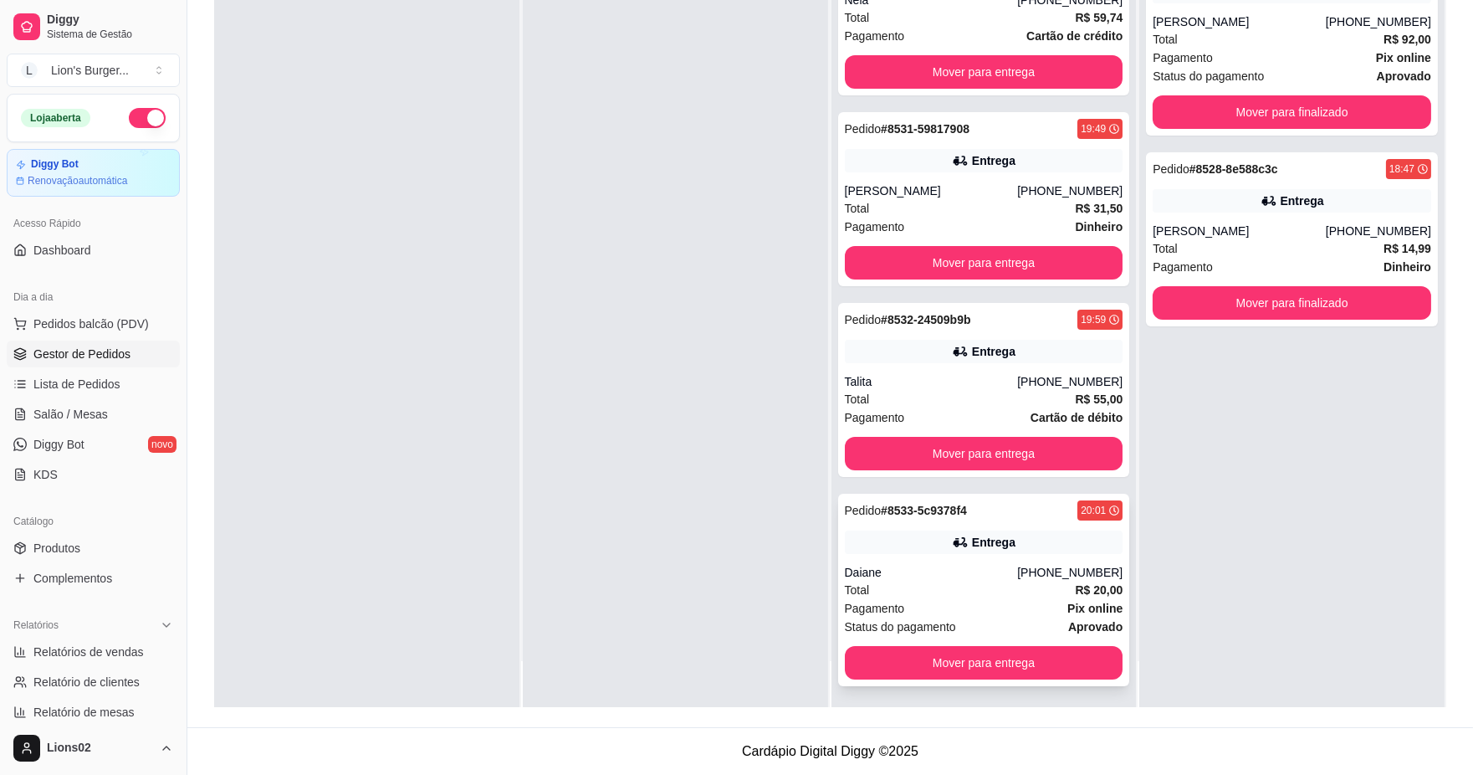
click at [1068, 620] on strong "aprovado" at bounding box center [1095, 626] width 54 height 13
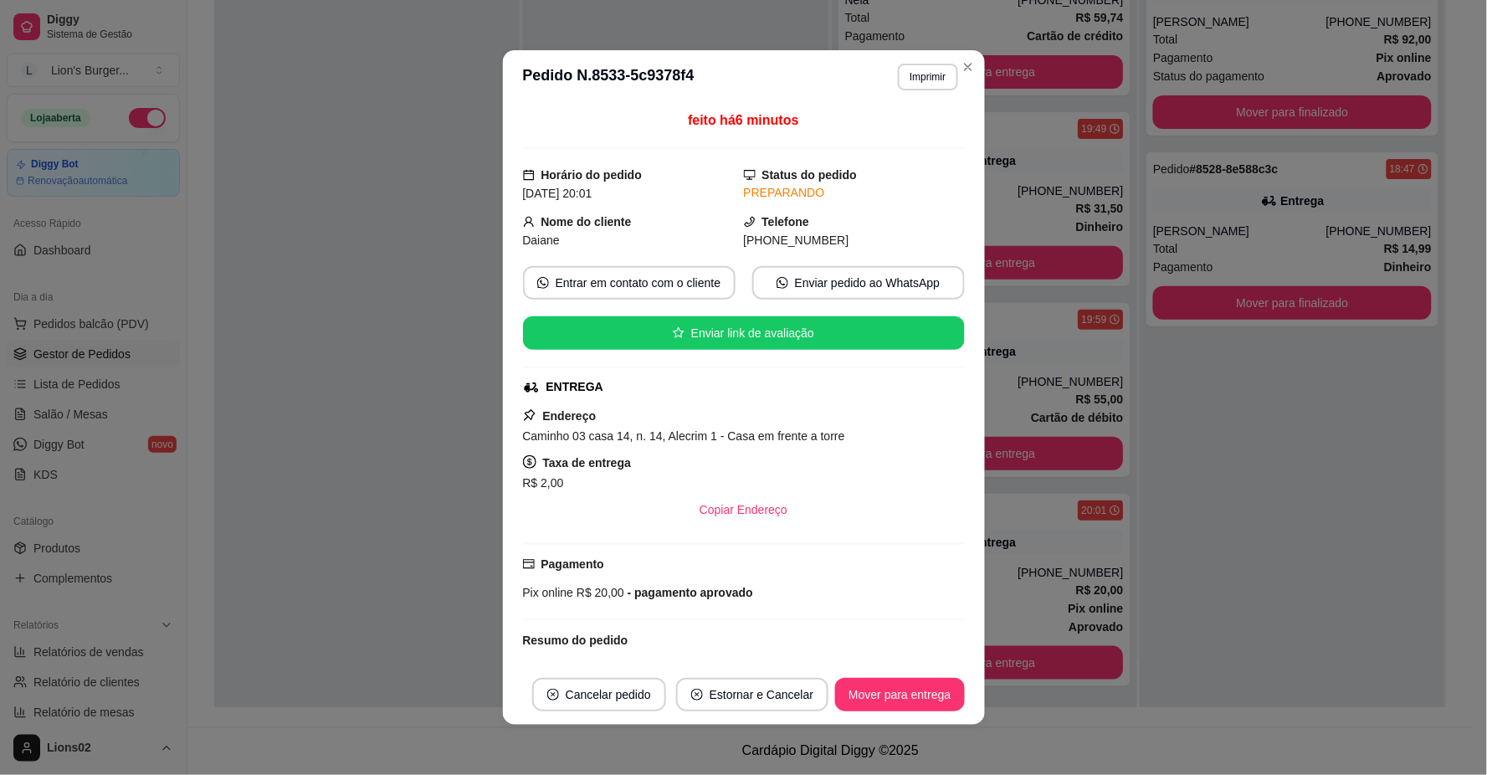
scroll to position [122, 0]
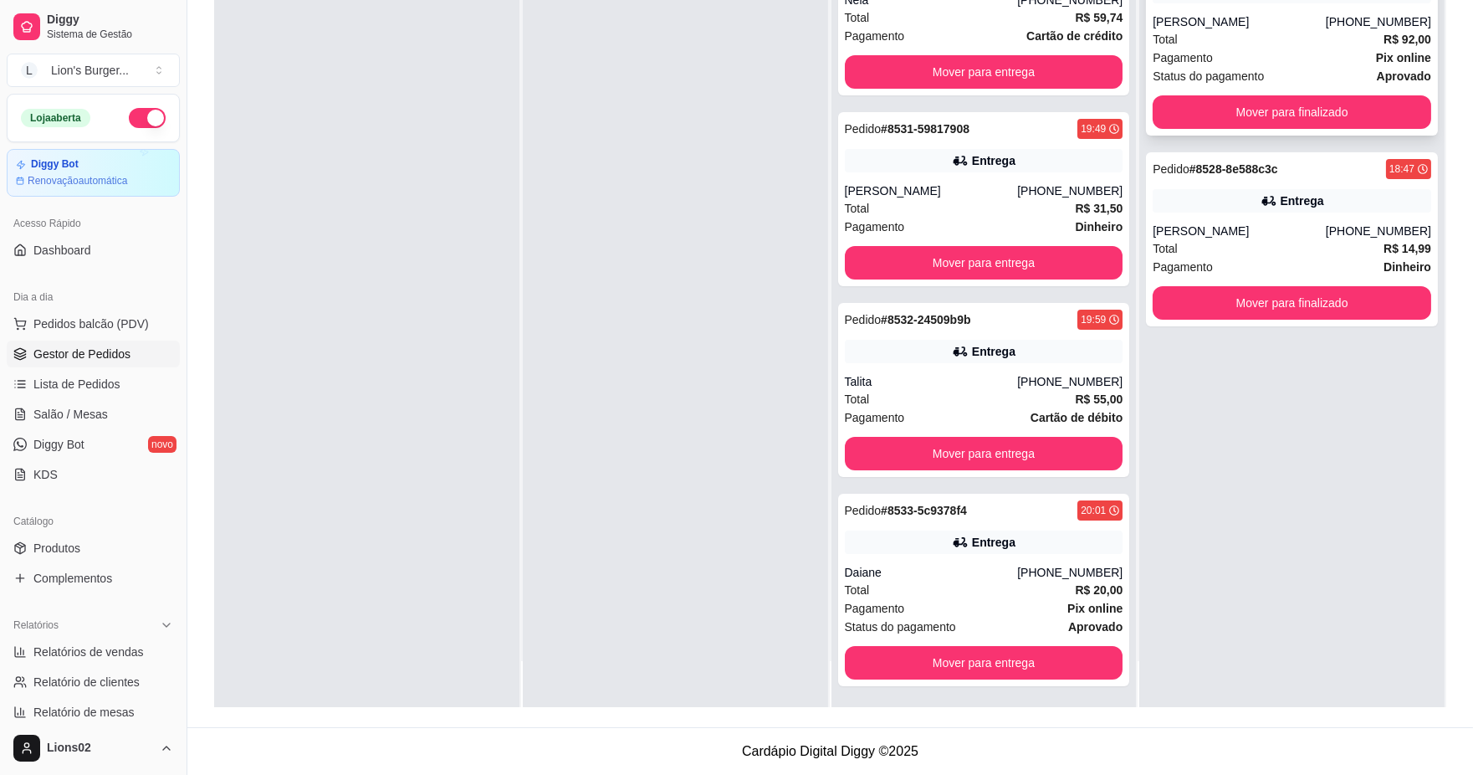
click at [1185, 38] on div "Total R$ 92,00" at bounding box center [1292, 39] width 279 height 18
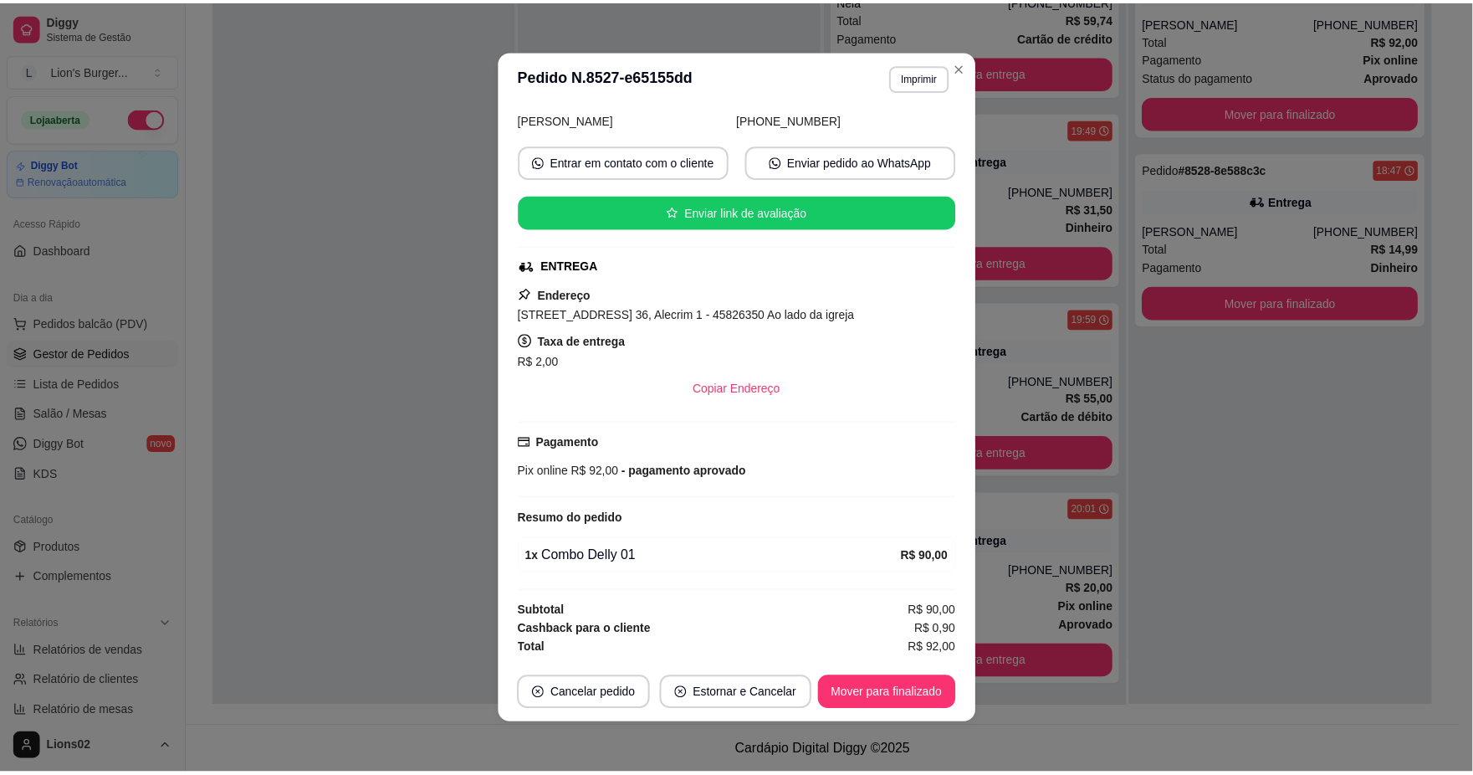
scroll to position [3, 0]
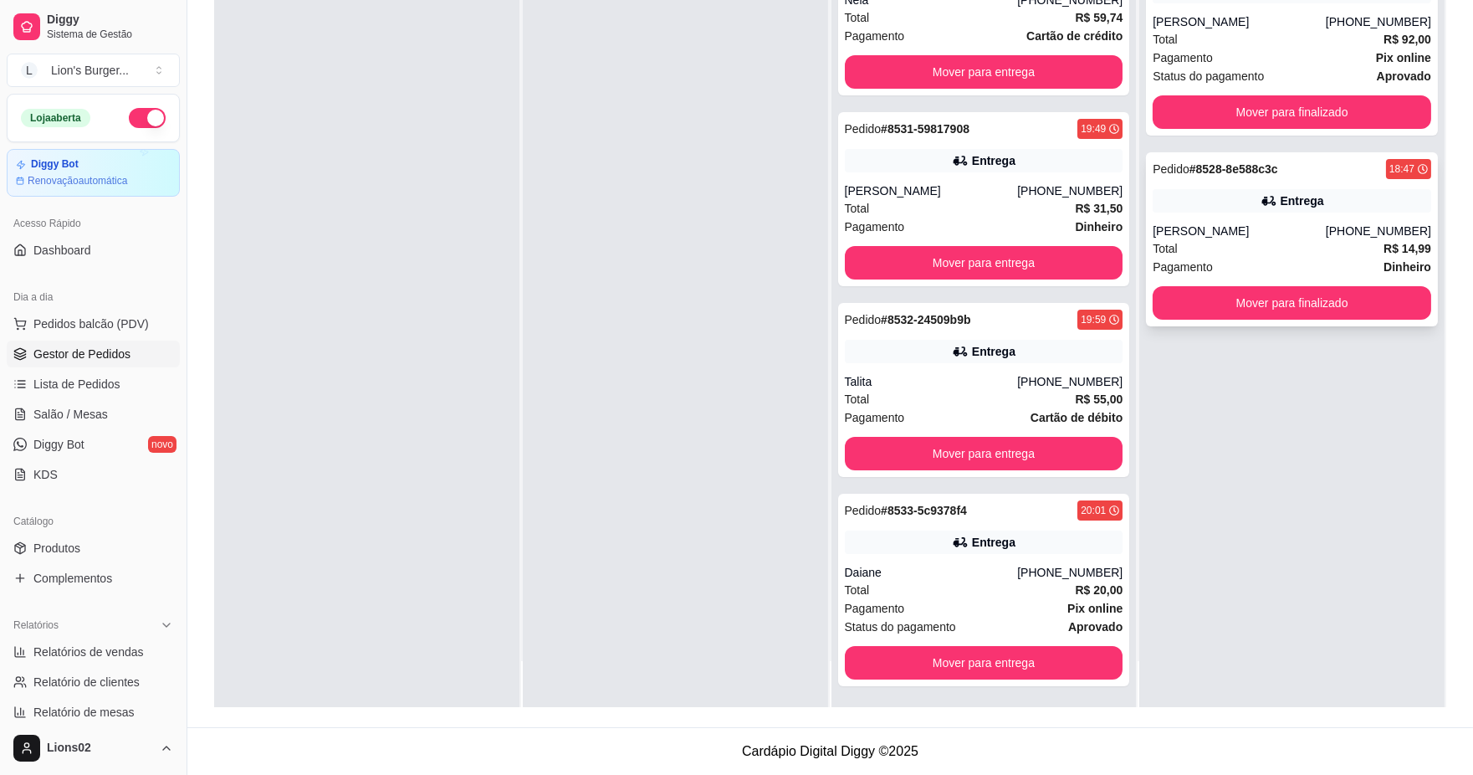
click at [1238, 156] on div "Pedido # 8528-8e588c3c 18:47 Entrega [PERSON_NAME] [PHONE_NUMBER] Total R$ 14,9…" at bounding box center [1292, 239] width 292 height 174
click at [1228, 117] on button "Mover para finalizado" at bounding box center [1292, 111] width 279 height 33
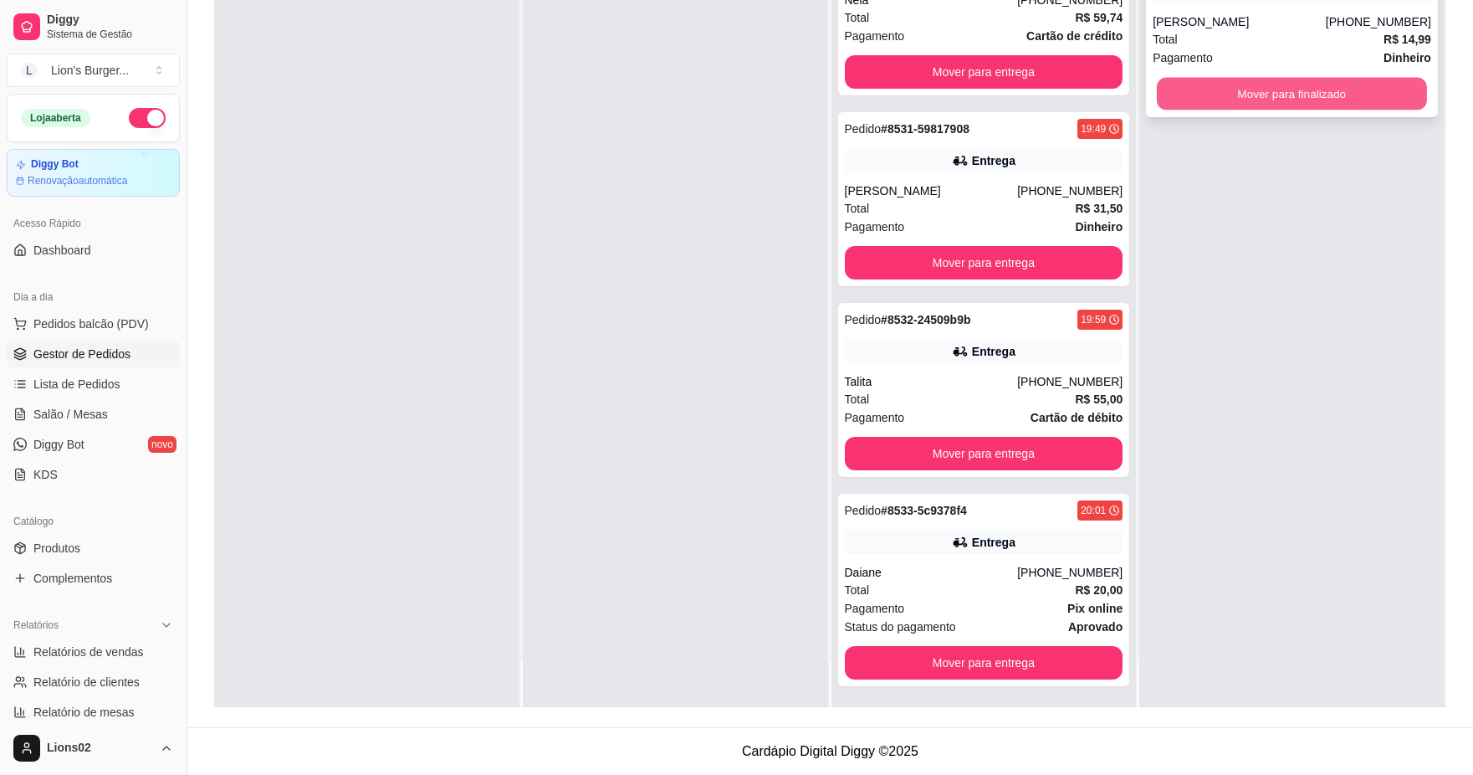
click at [1224, 94] on button "Mover para finalizado" at bounding box center [1292, 94] width 270 height 33
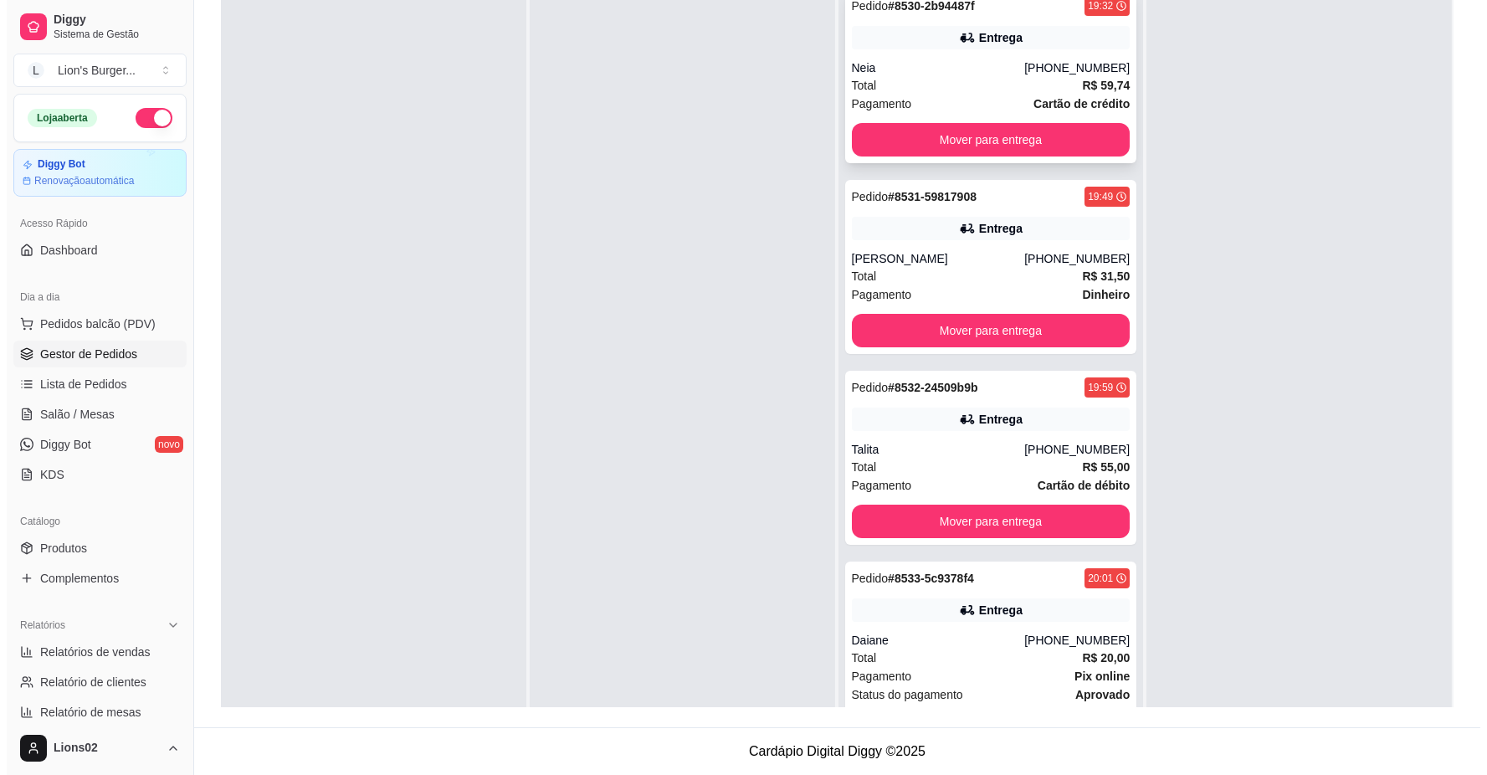
scroll to position [0, 0]
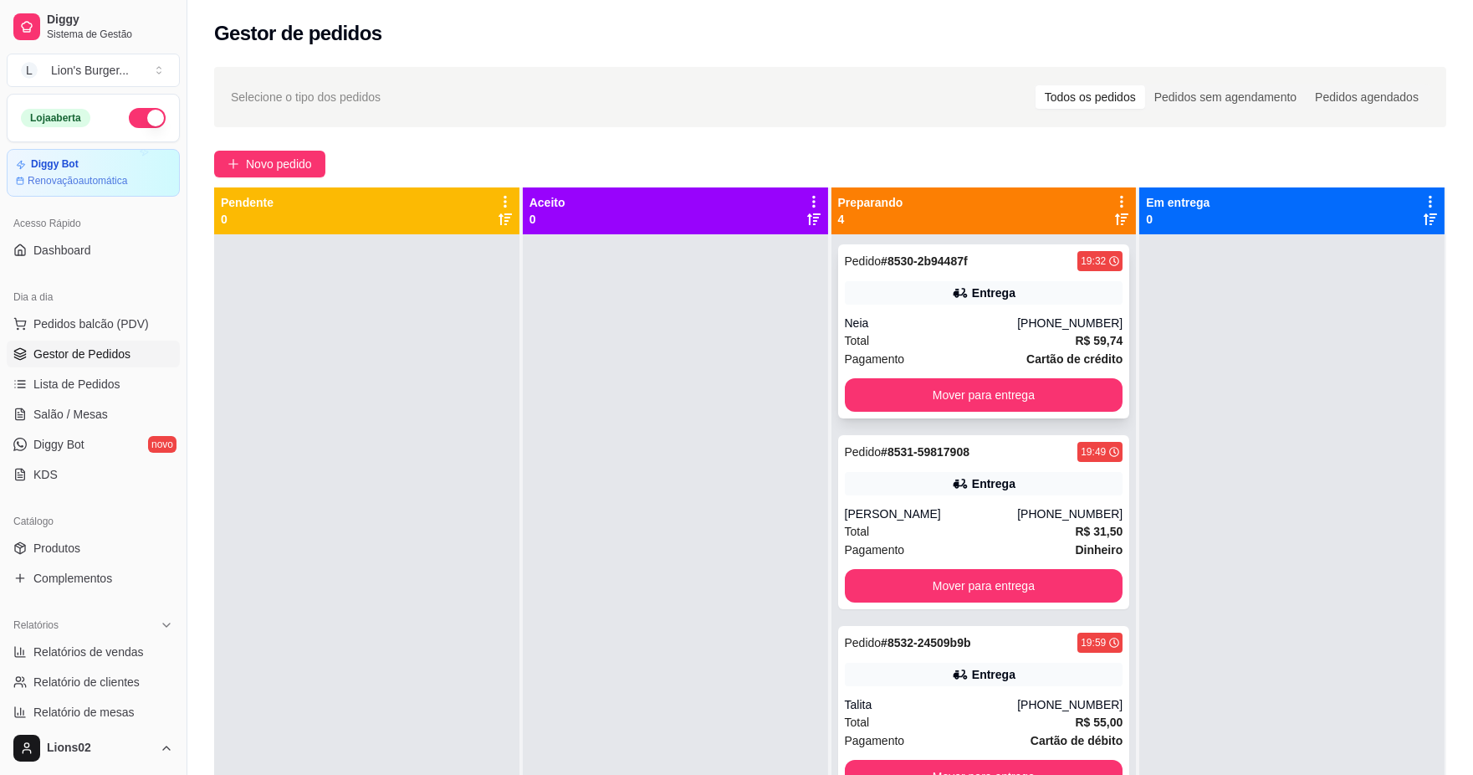
click at [989, 320] on div "Neia" at bounding box center [931, 323] width 173 height 17
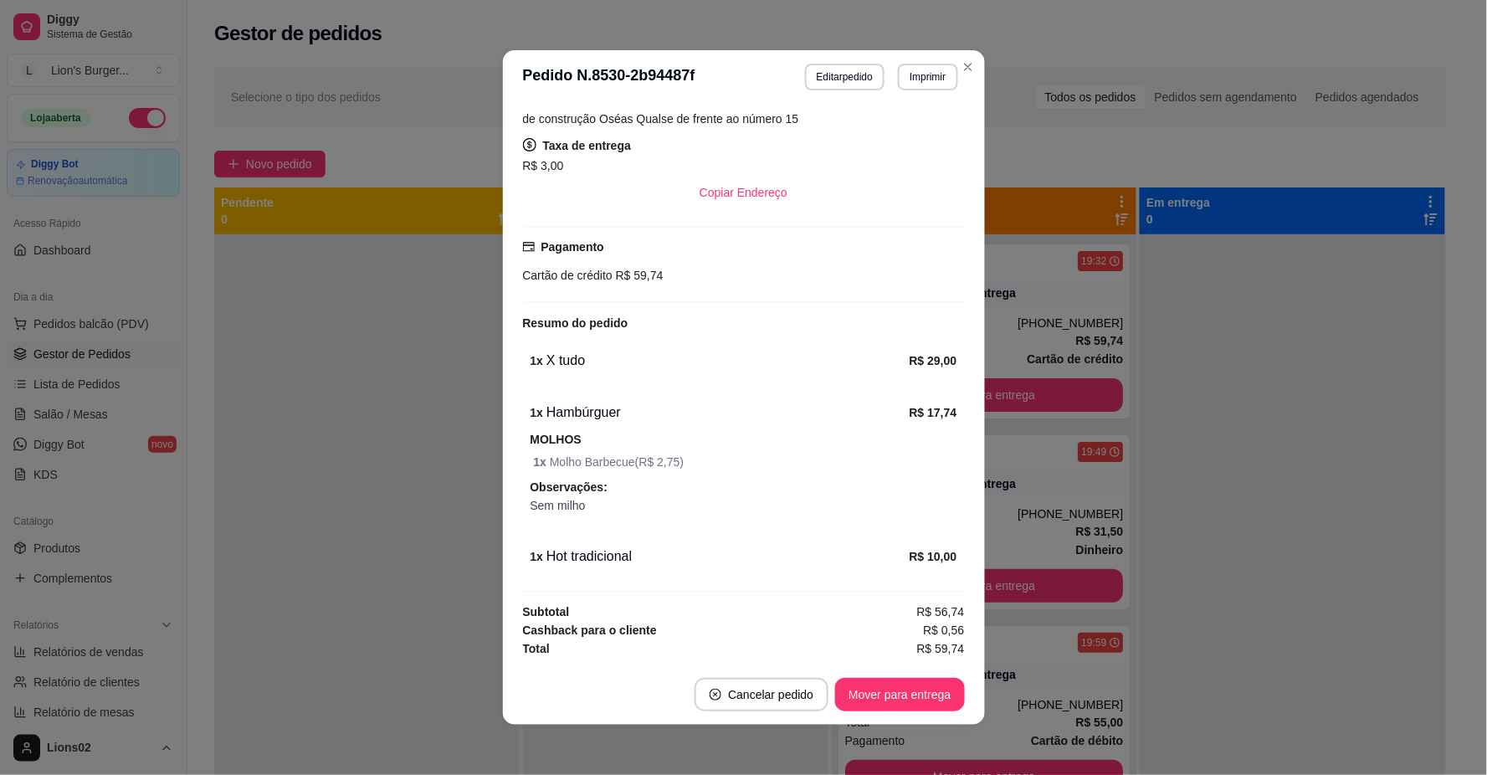
scroll to position [3, 0]
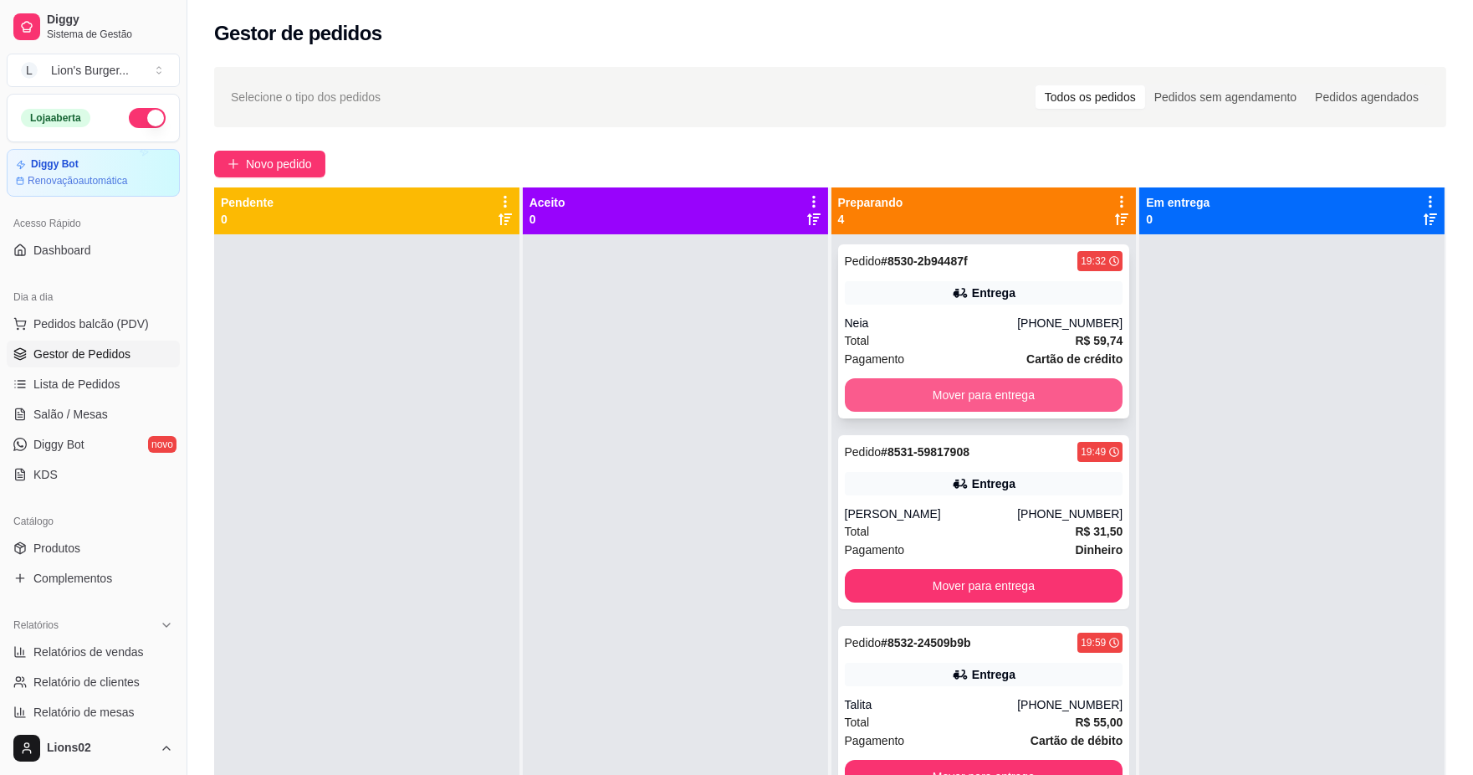
click at [1016, 387] on button "Mover para entrega" at bounding box center [984, 394] width 279 height 33
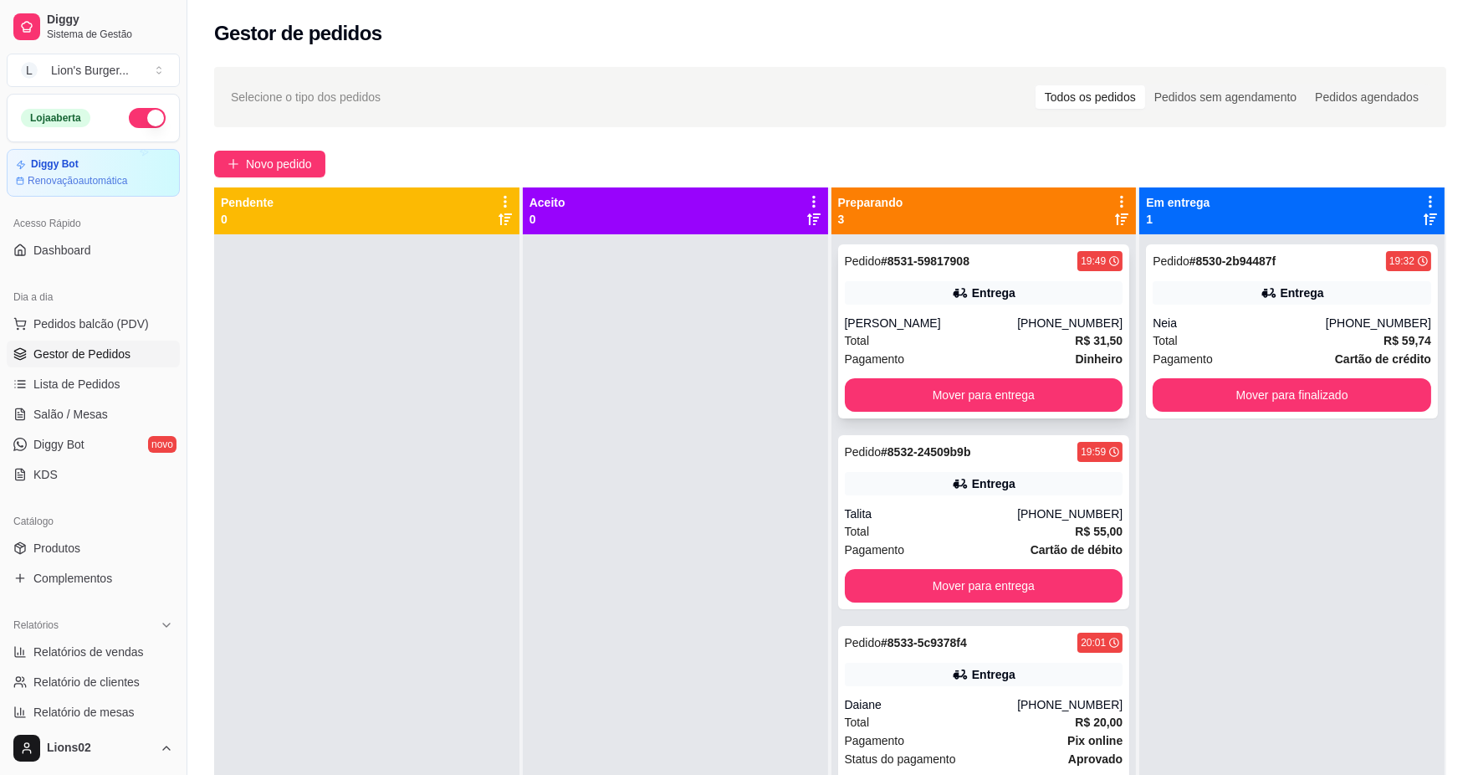
click at [1009, 352] on div "Pagamento Dinheiro" at bounding box center [984, 359] width 279 height 18
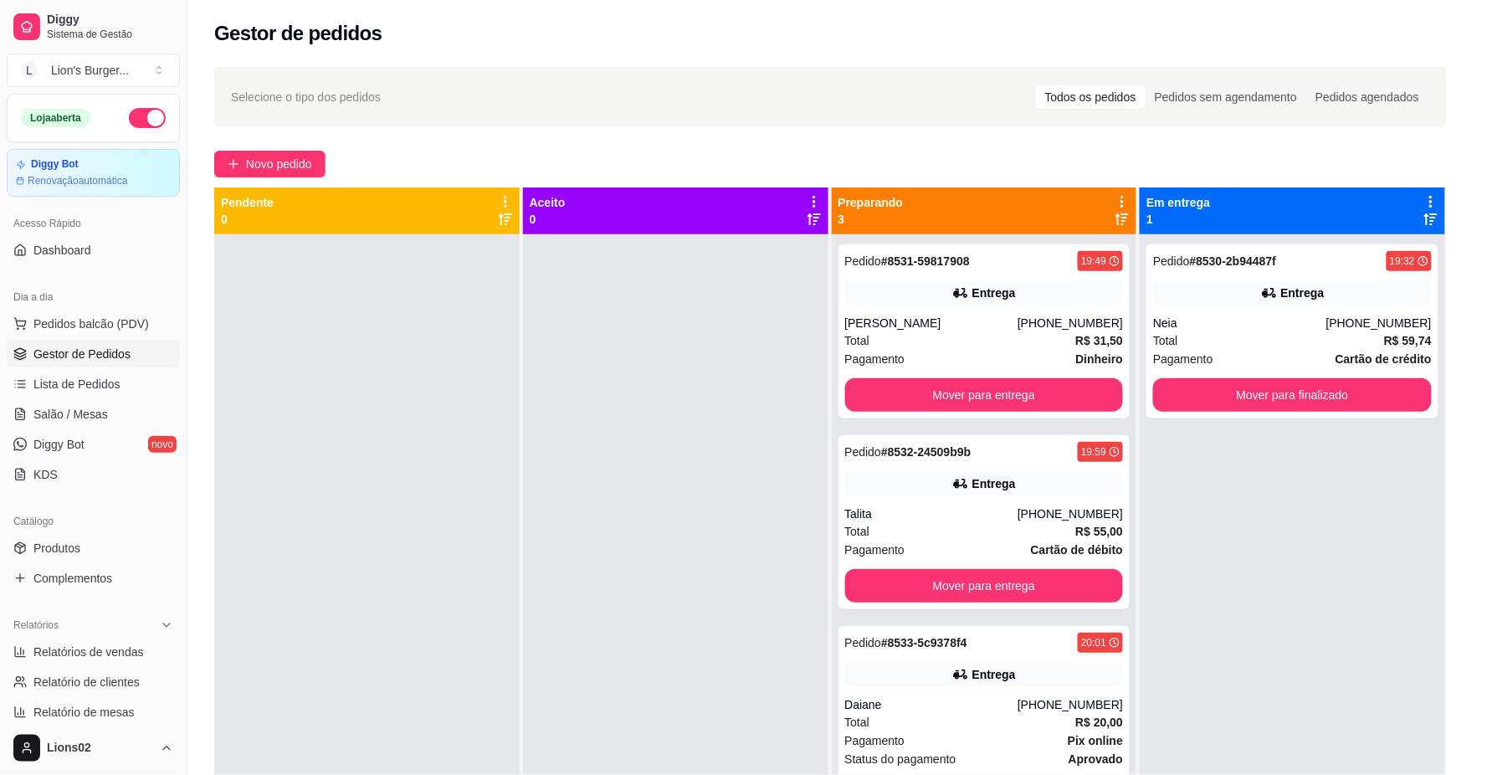
scroll to position [207, 0]
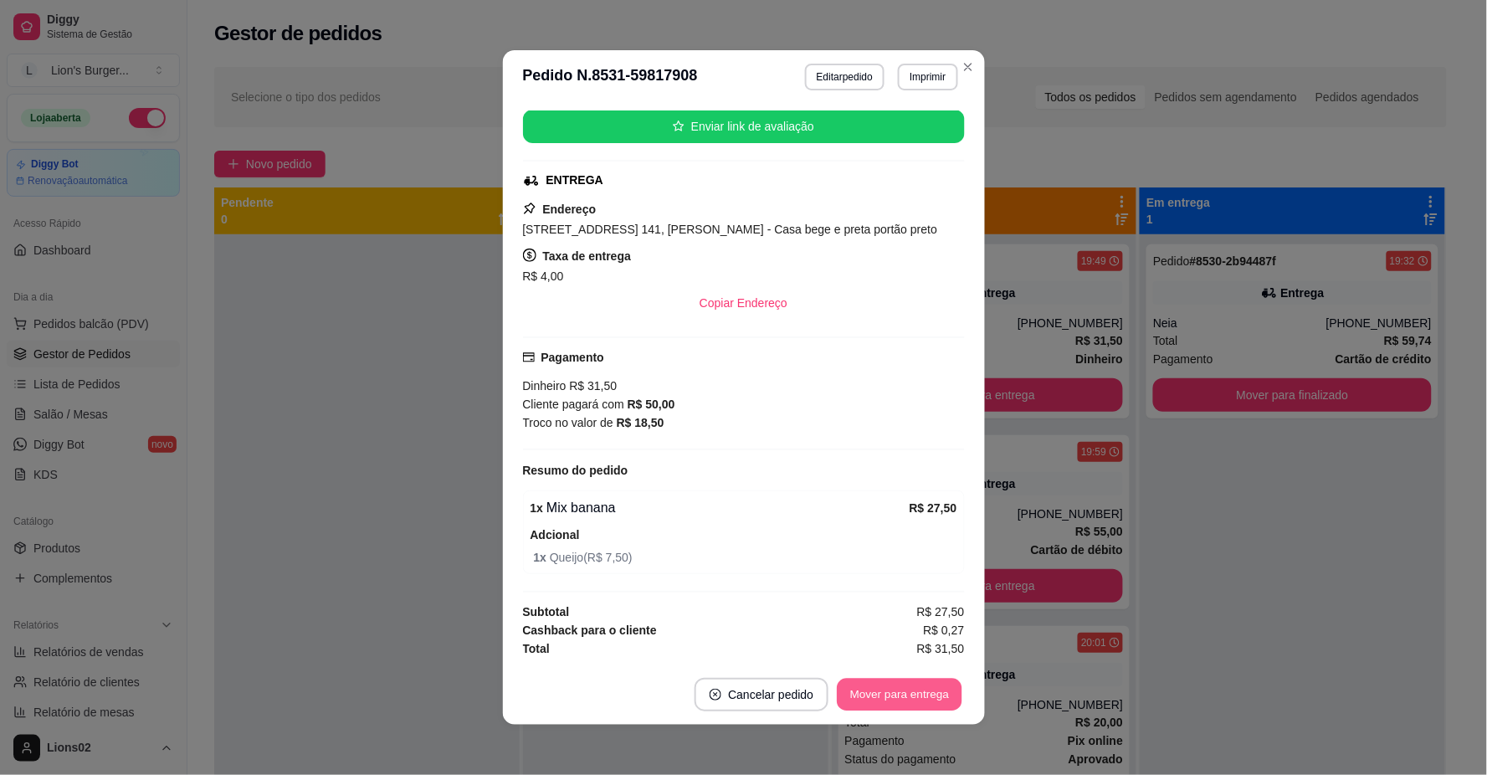
click at [935, 689] on button "Mover para entrega" at bounding box center [899, 694] width 125 height 33
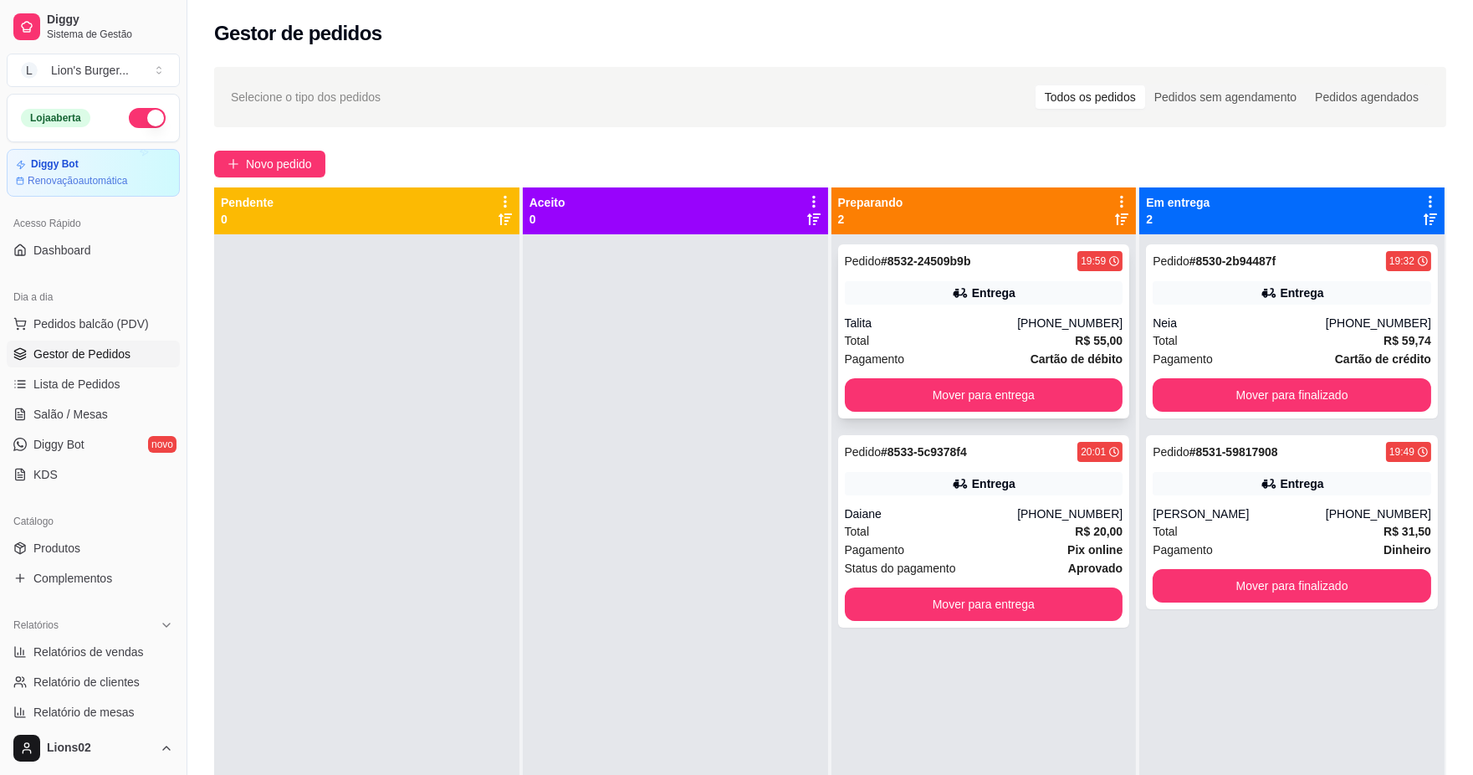
click at [1015, 340] on div "Total R$ 55,00" at bounding box center [984, 340] width 279 height 18
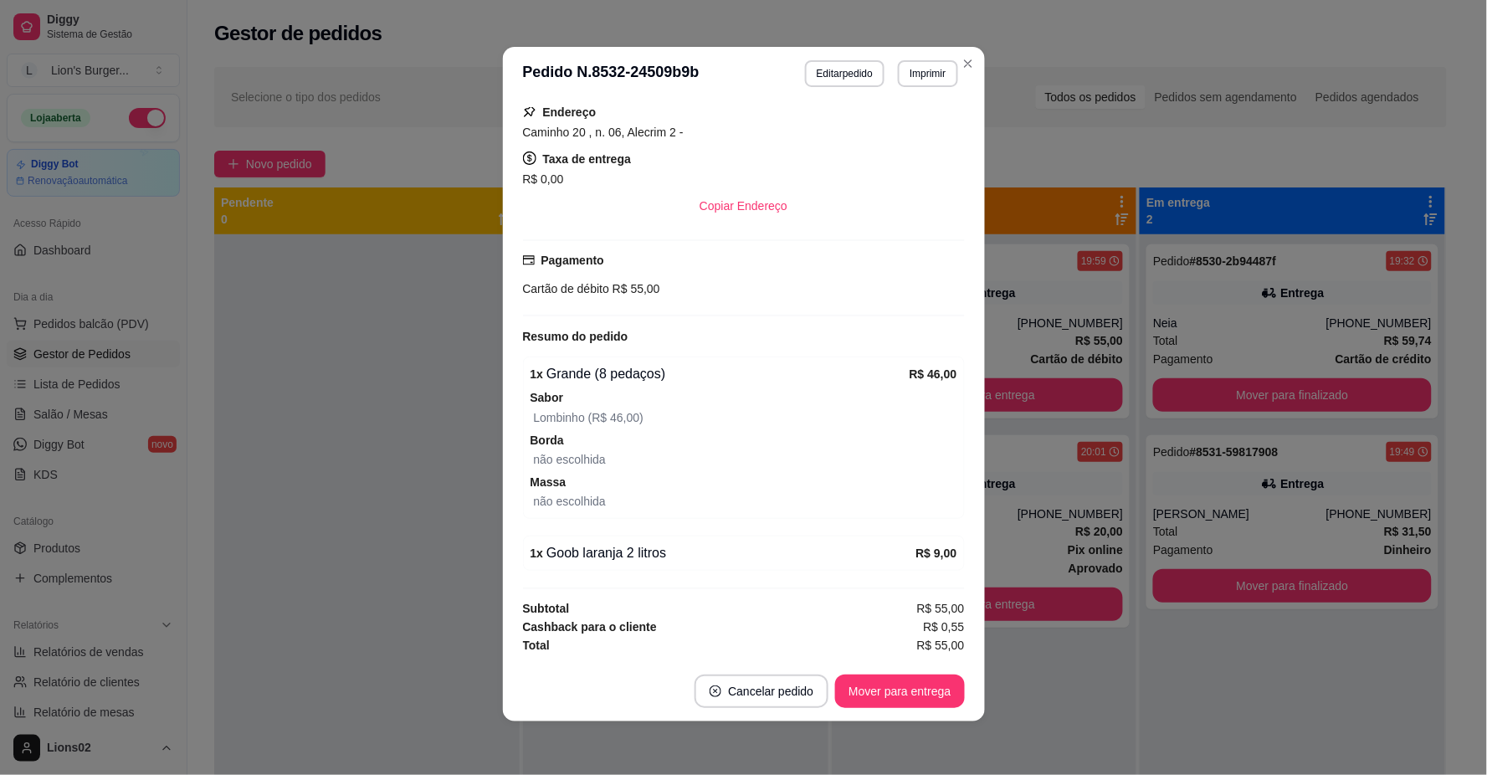
scroll to position [0, 0]
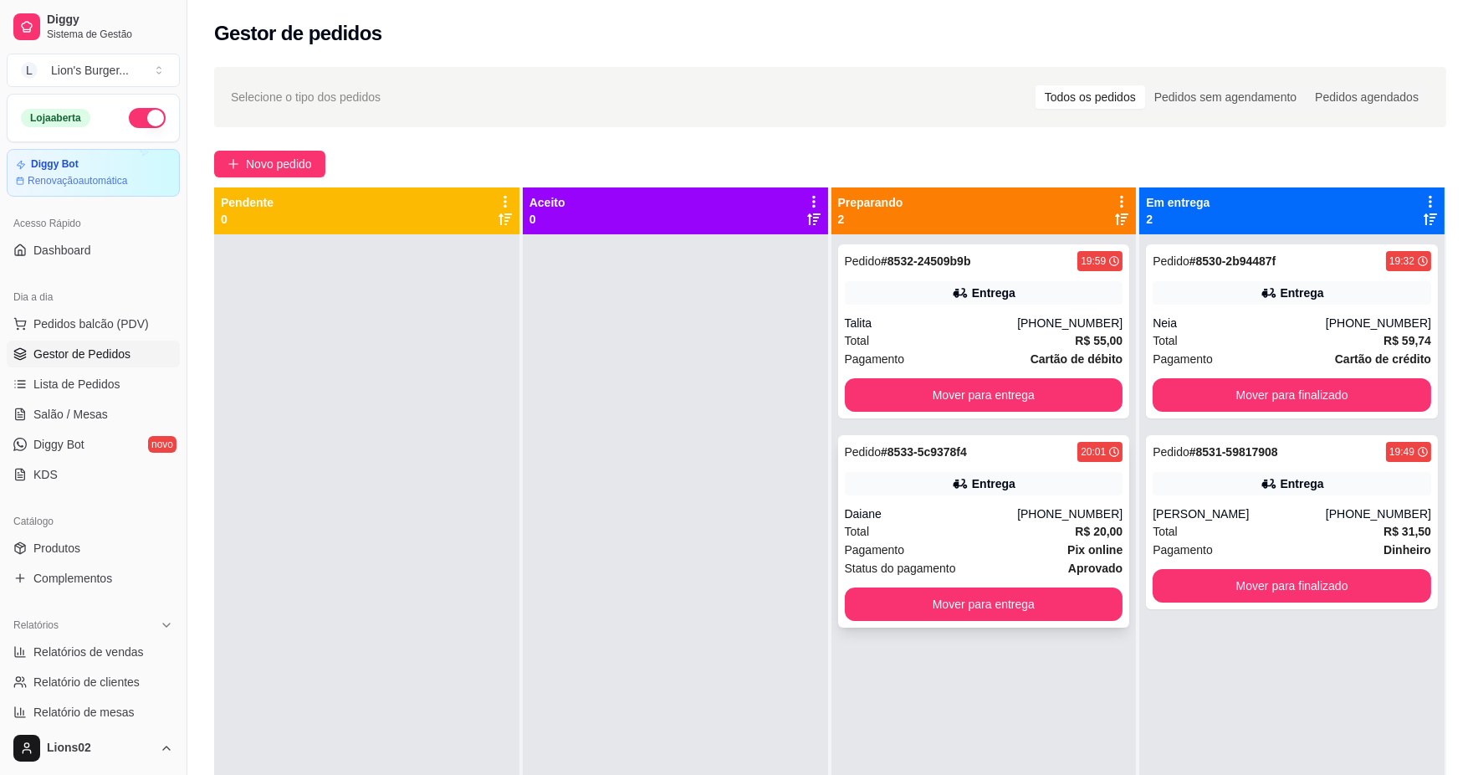
click at [1048, 480] on div "Entrega" at bounding box center [984, 483] width 279 height 23
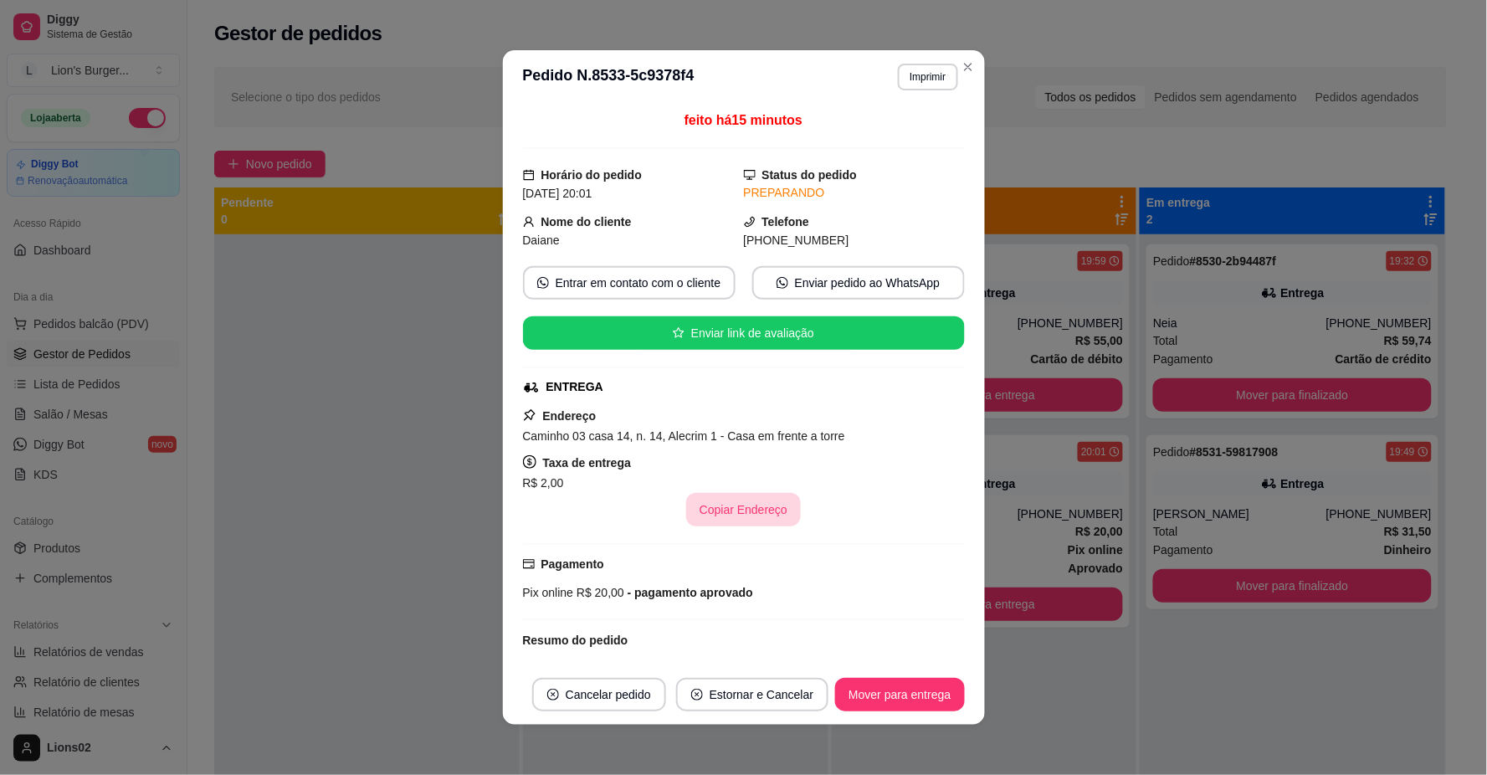
scroll to position [122, 0]
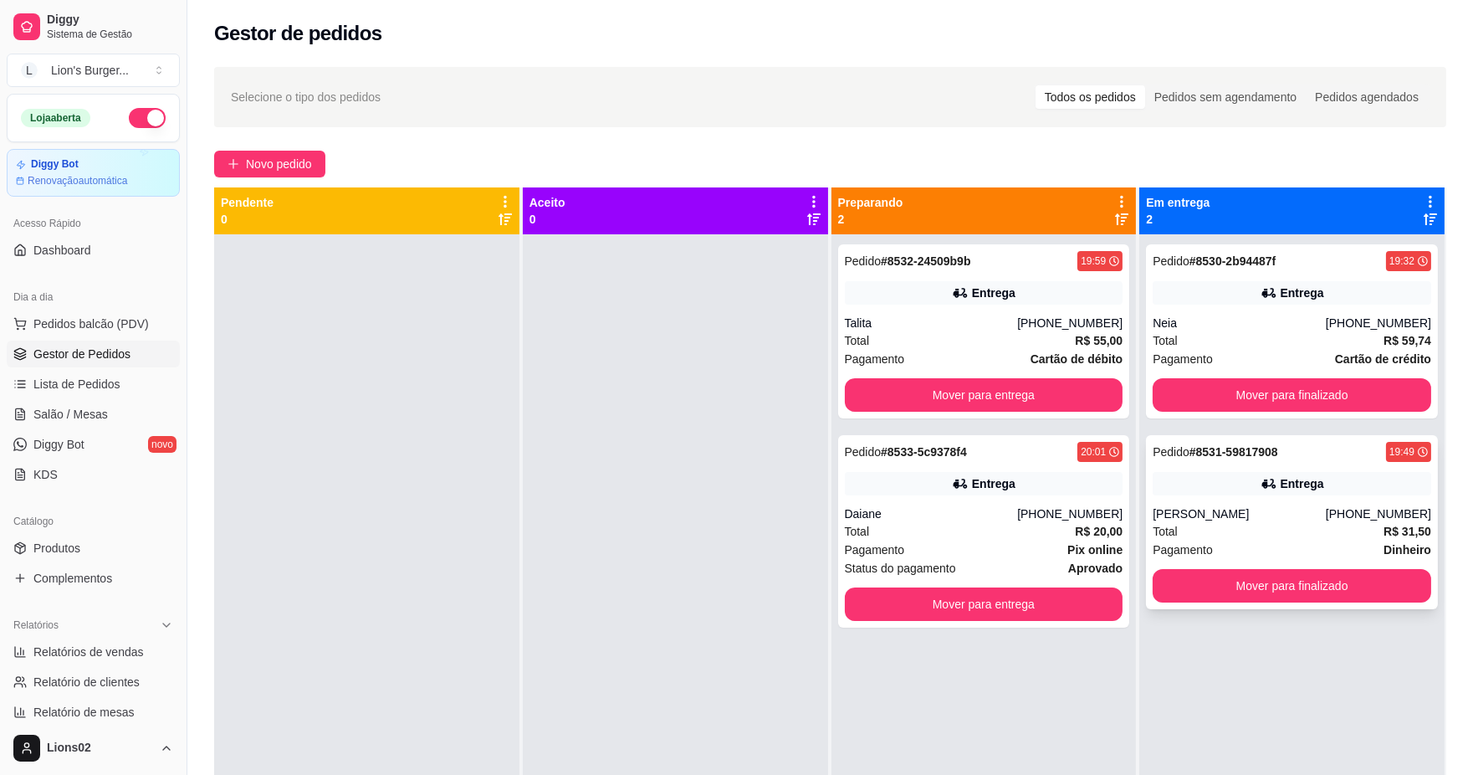
click at [1263, 511] on div "[PERSON_NAME]" at bounding box center [1239, 513] width 173 height 17
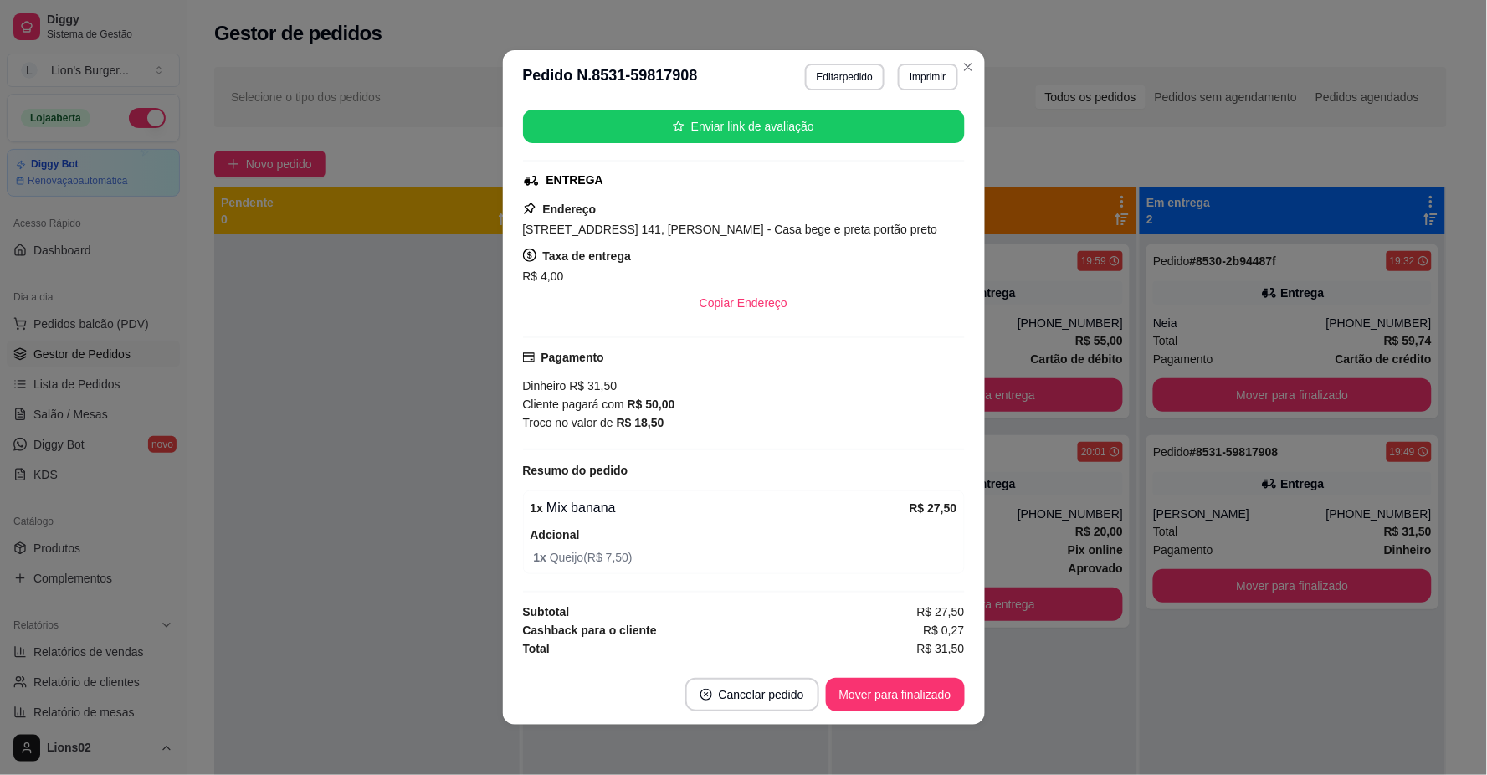
scroll to position [3, 0]
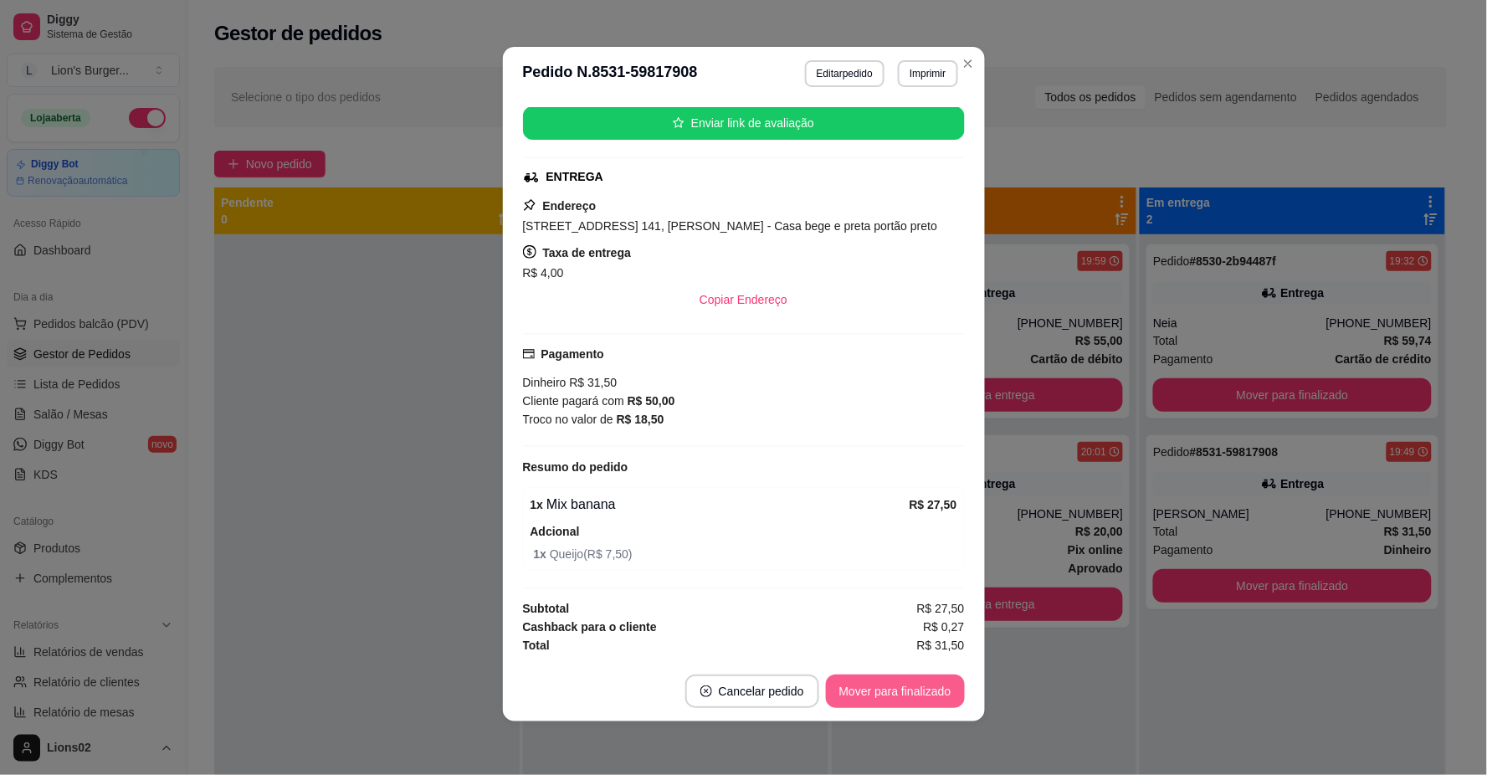
click at [920, 691] on button "Mover para finalizado" at bounding box center [895, 690] width 139 height 33
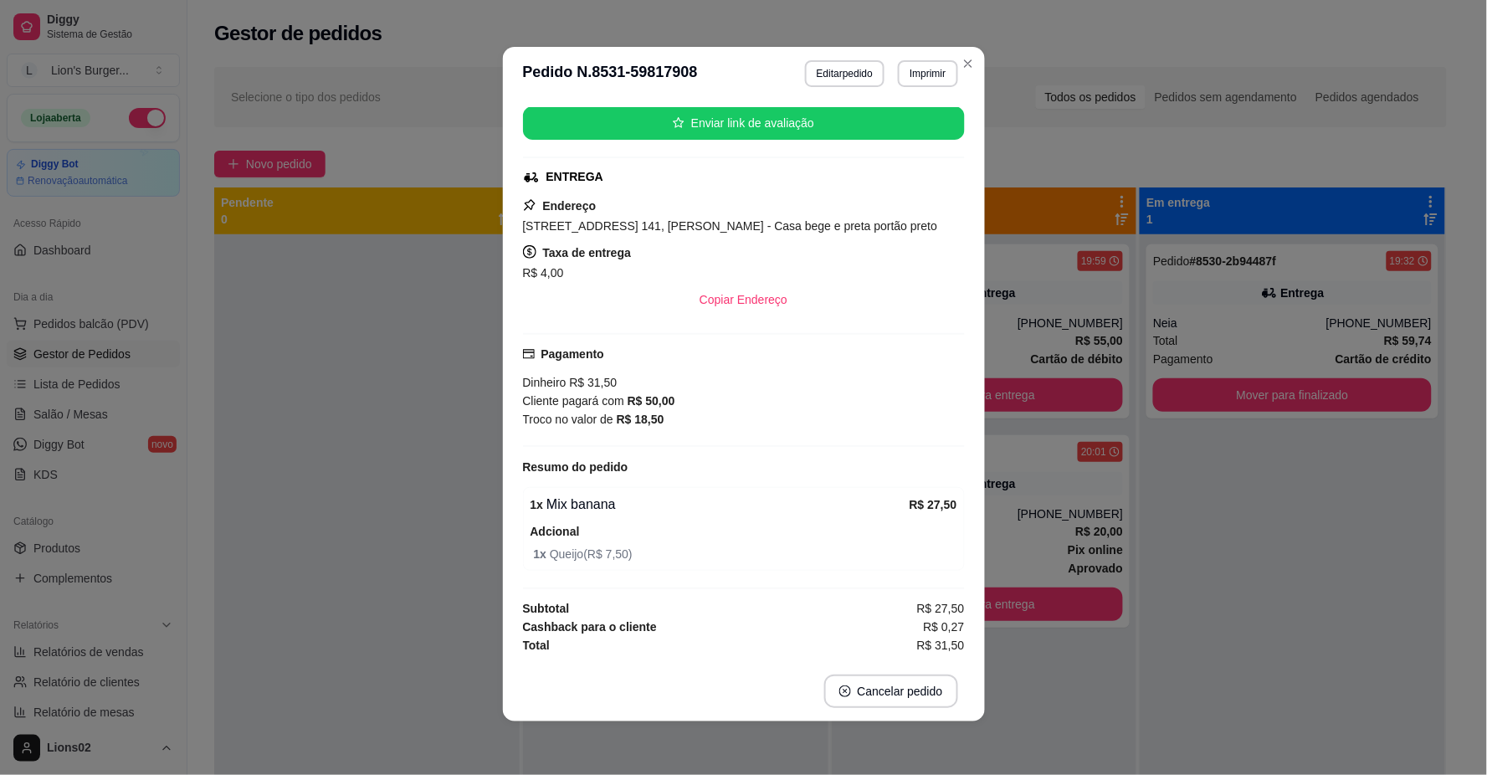
scroll to position [169, 0]
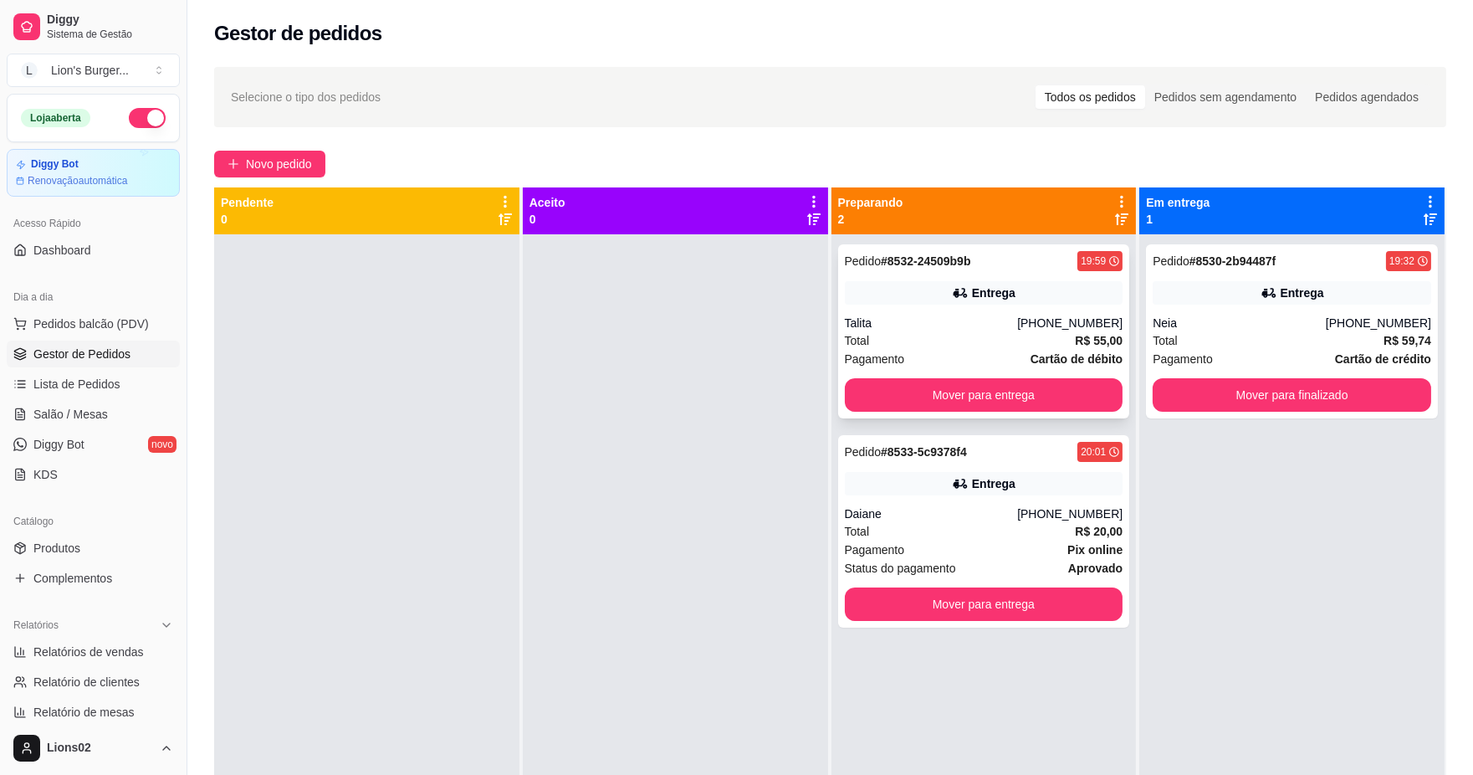
click at [924, 335] on div "Total R$ 55,00" at bounding box center [984, 340] width 279 height 18
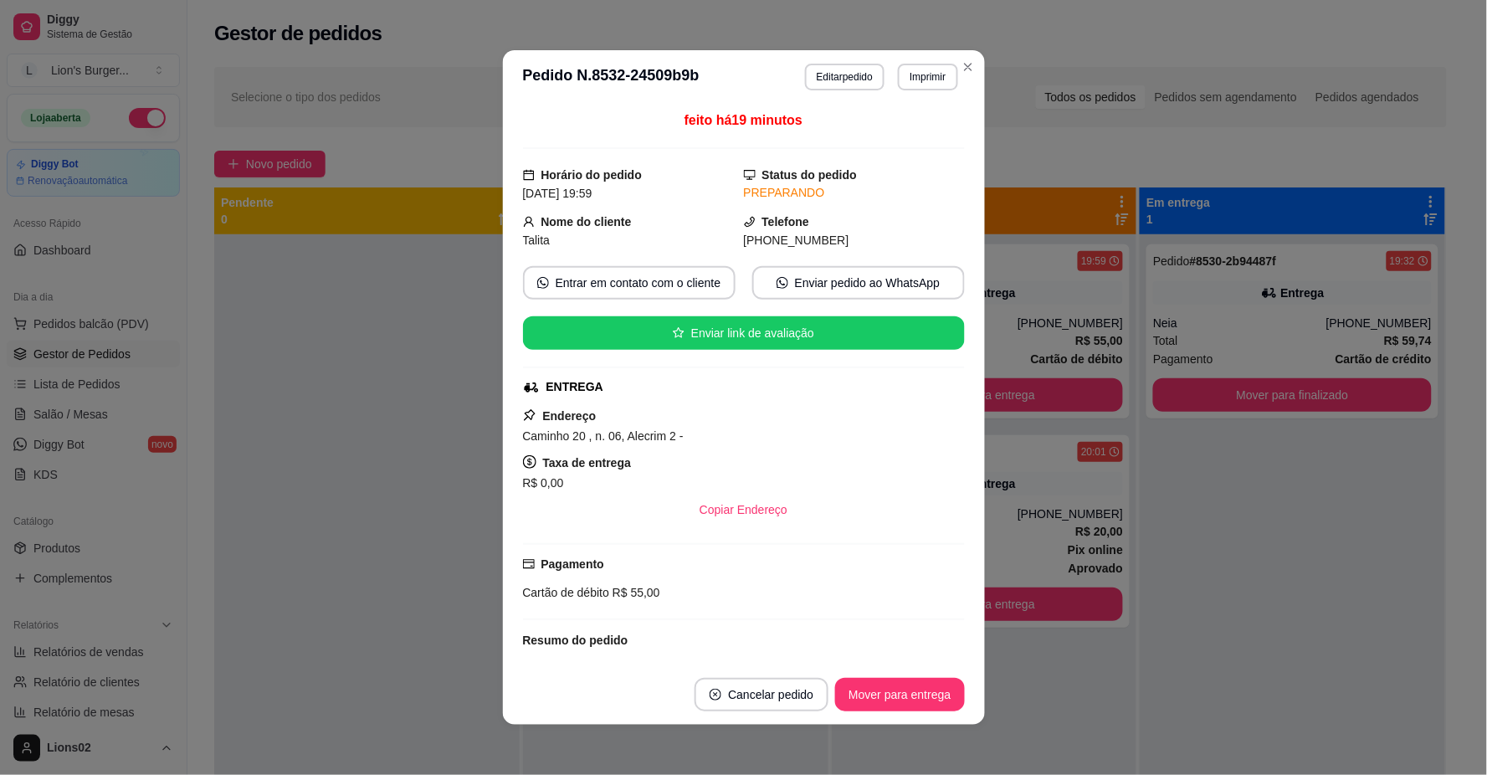
scroll to position [302, 0]
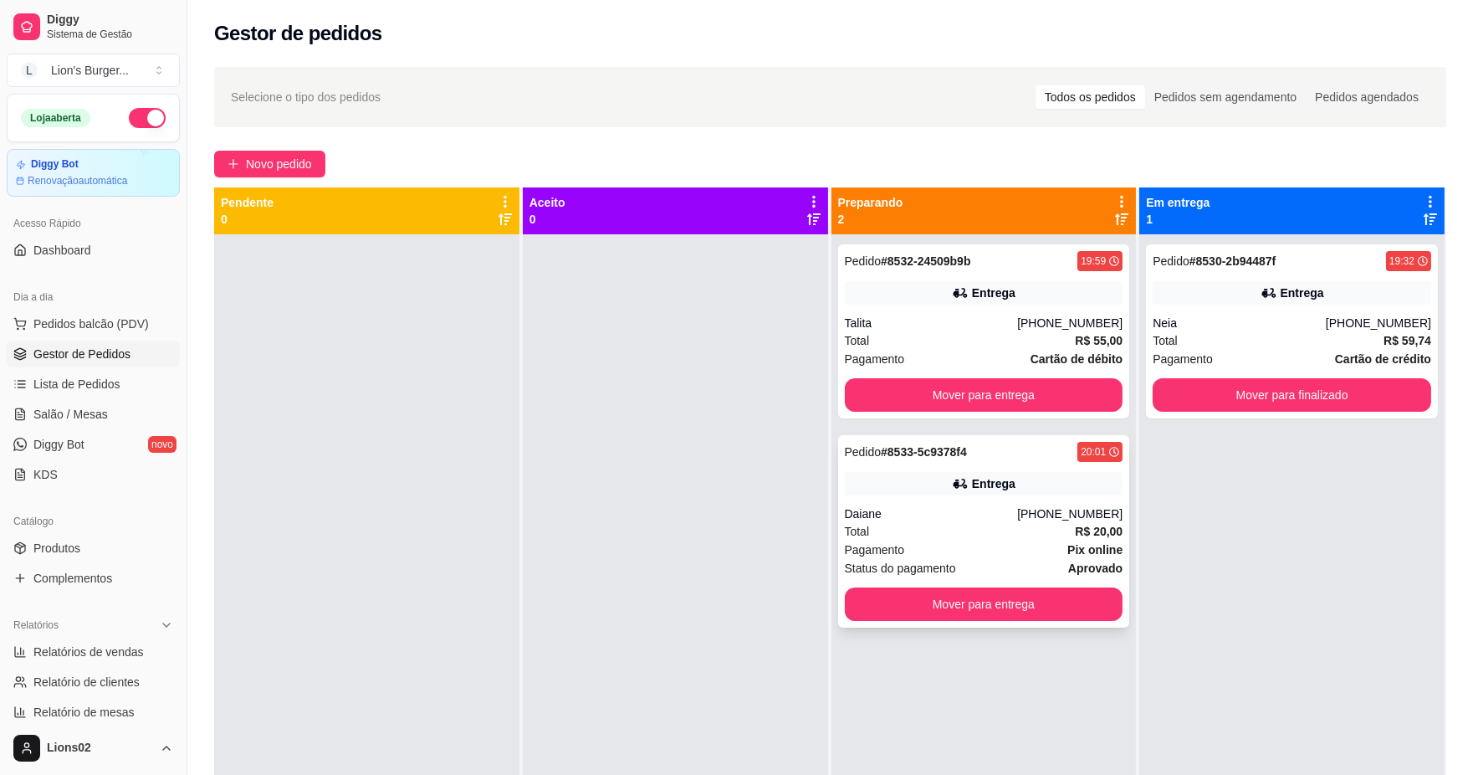
click at [1052, 488] on div "Entrega" at bounding box center [984, 483] width 279 height 23
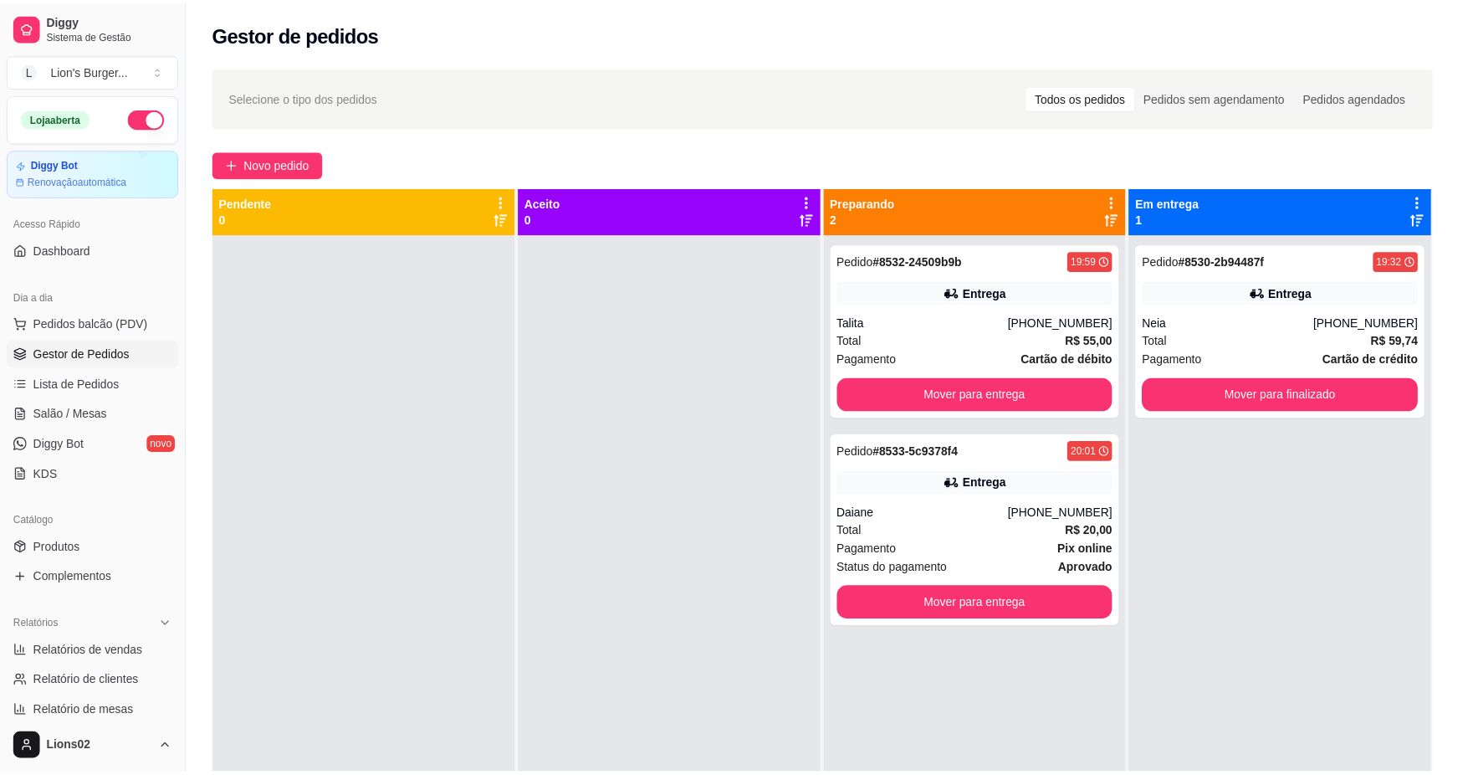
scroll to position [122, 0]
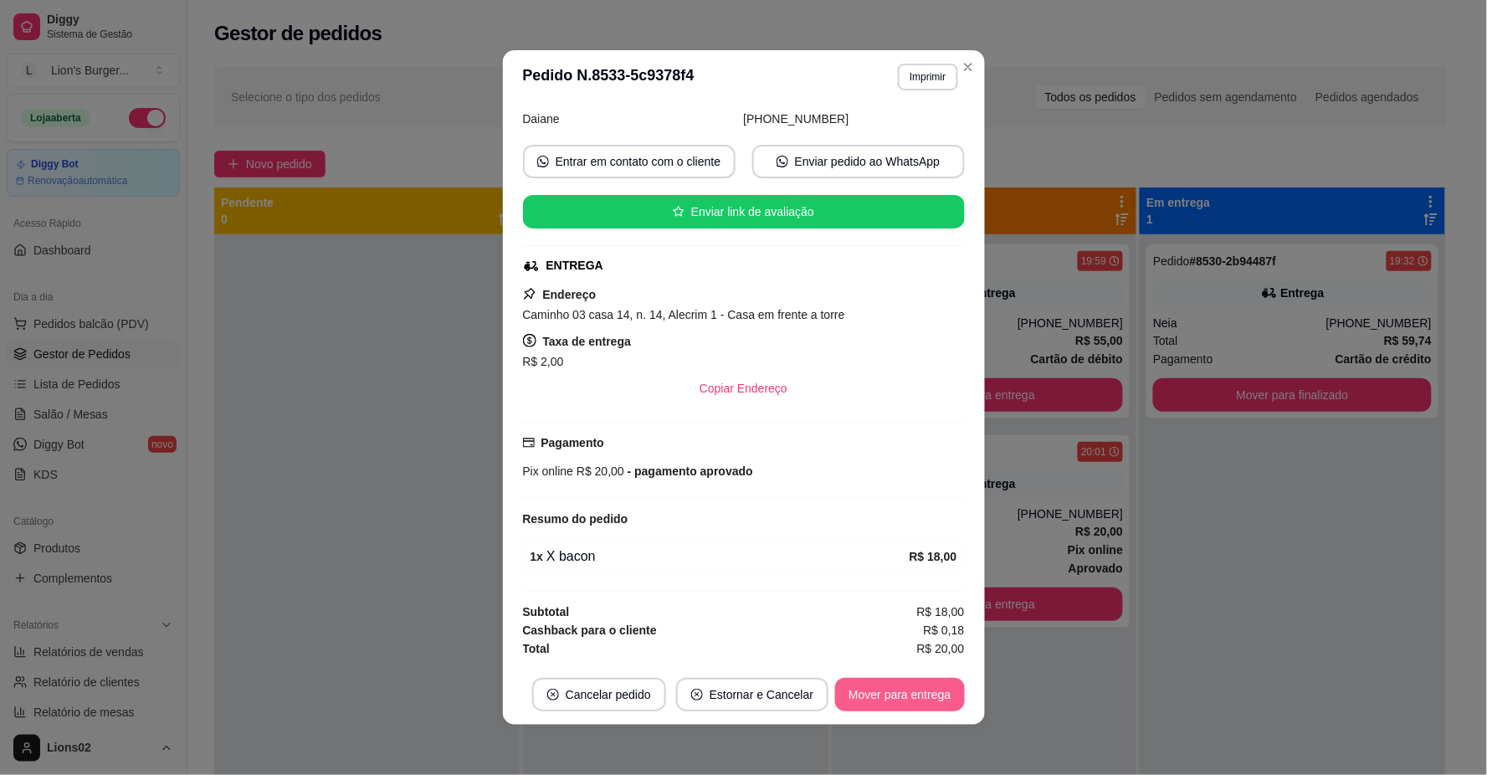
click at [904, 690] on button "Mover para entrega" at bounding box center [899, 694] width 129 height 33
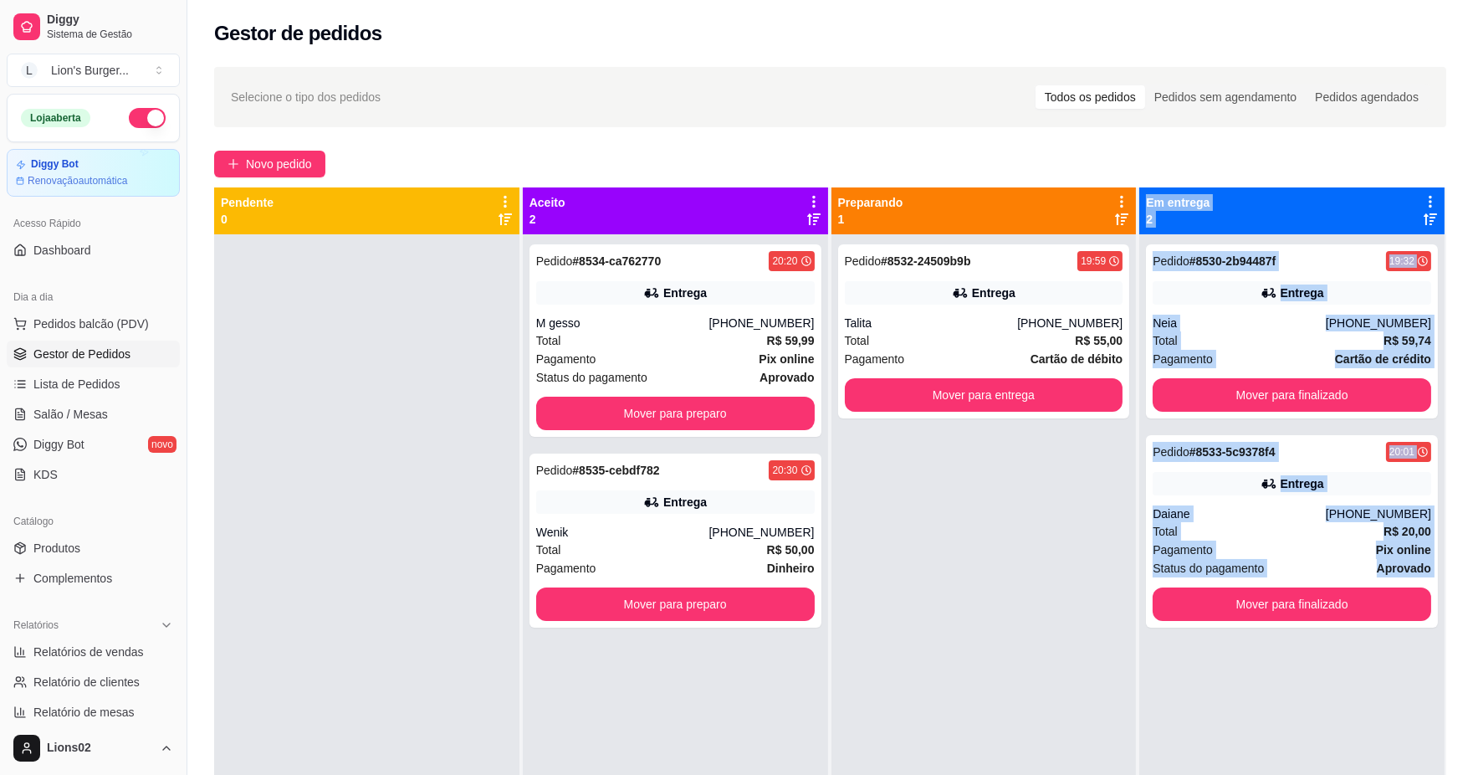
drag, startPoint x: 1040, startPoint y: 704, endPoint x: 909, endPoint y: 591, distance: 172.6
click at [1184, 757] on div "Pendente 0 Aceito 2 Pedido # 8534-ca762770 20:20 Entrega M gesso [PHONE_NUMBER]…" at bounding box center [830, 574] width 1232 height 775
click at [760, 607] on button "Mover para preparo" at bounding box center [675, 603] width 279 height 33
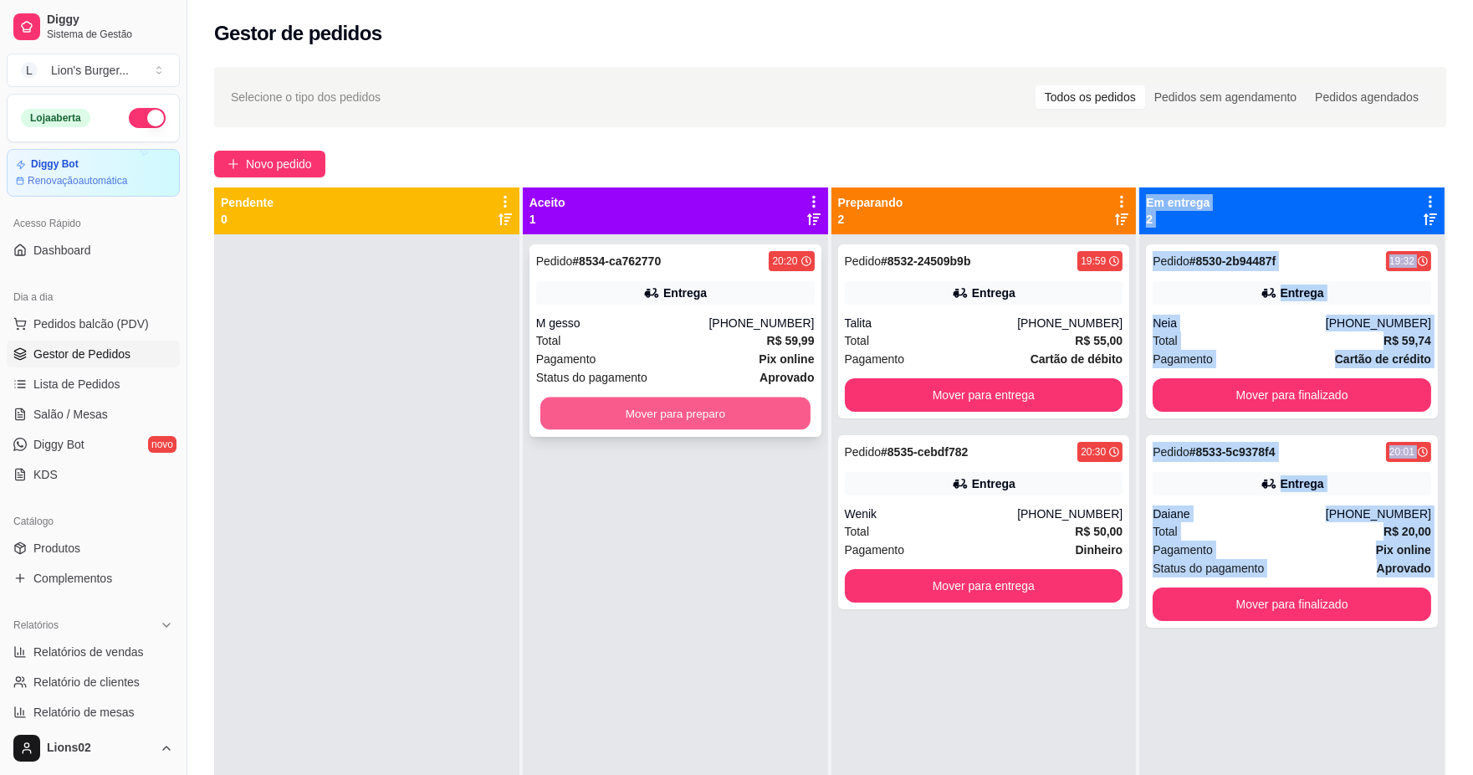
click at [665, 410] on button "Mover para preparo" at bounding box center [675, 413] width 270 height 33
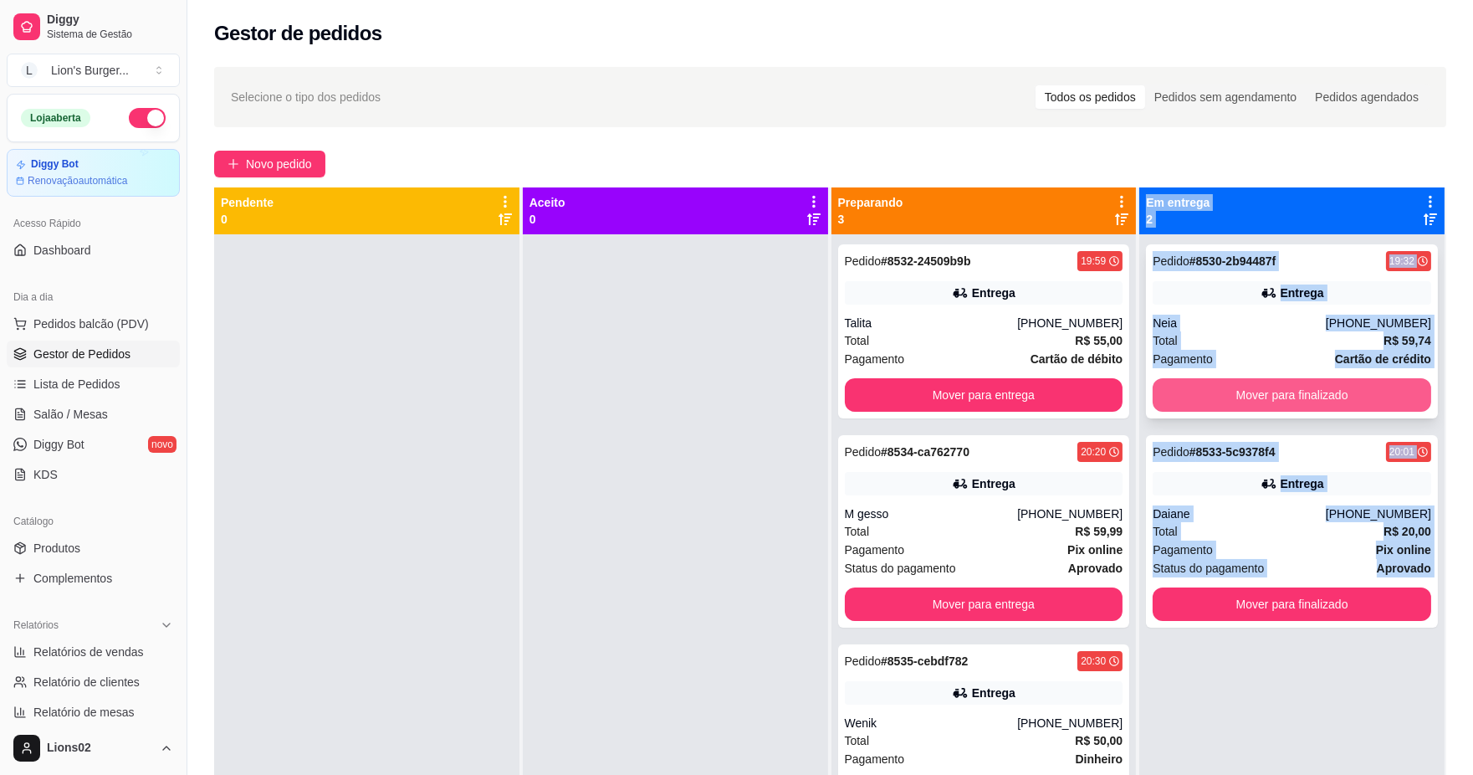
click at [1263, 382] on button "Mover para finalizado" at bounding box center [1292, 394] width 279 height 33
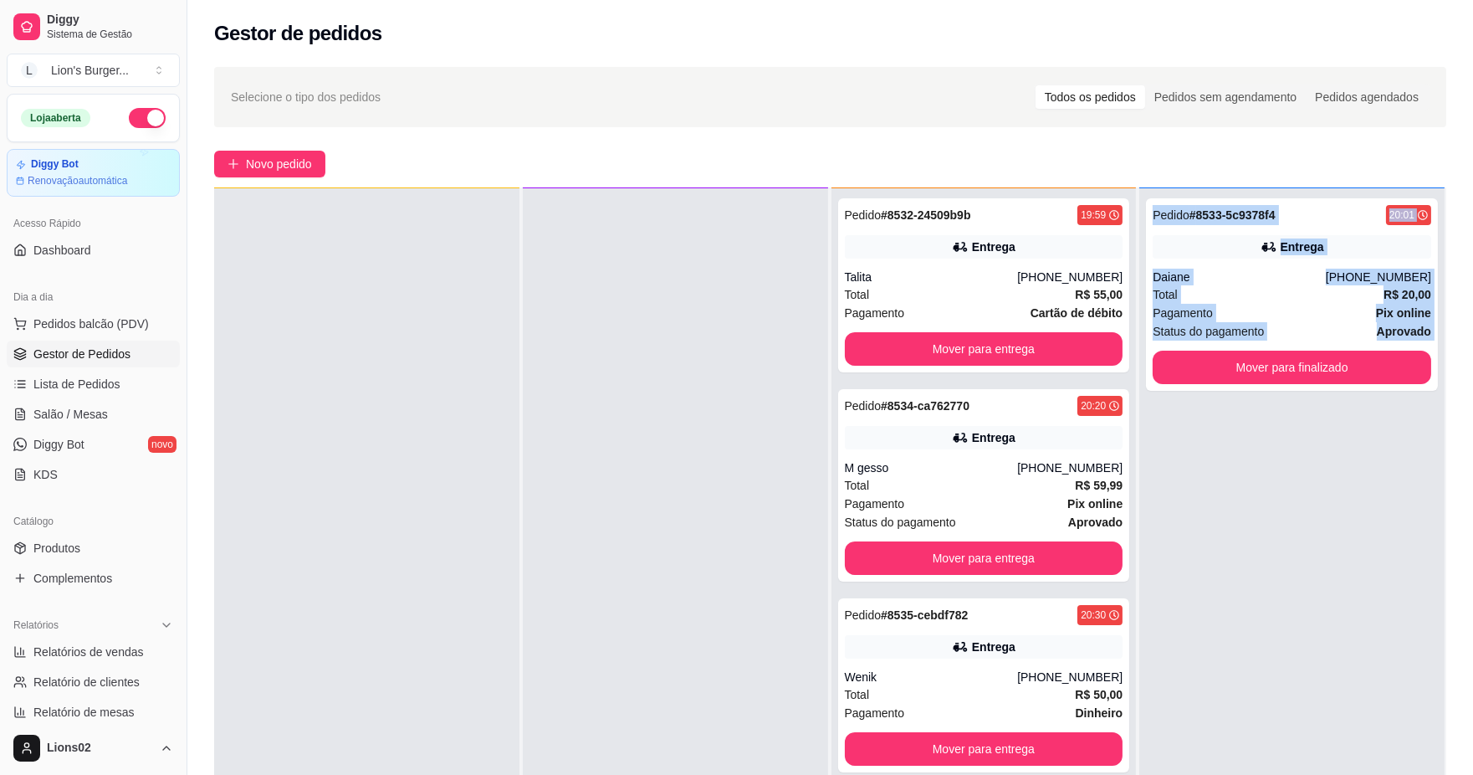
scroll to position [186, 0]
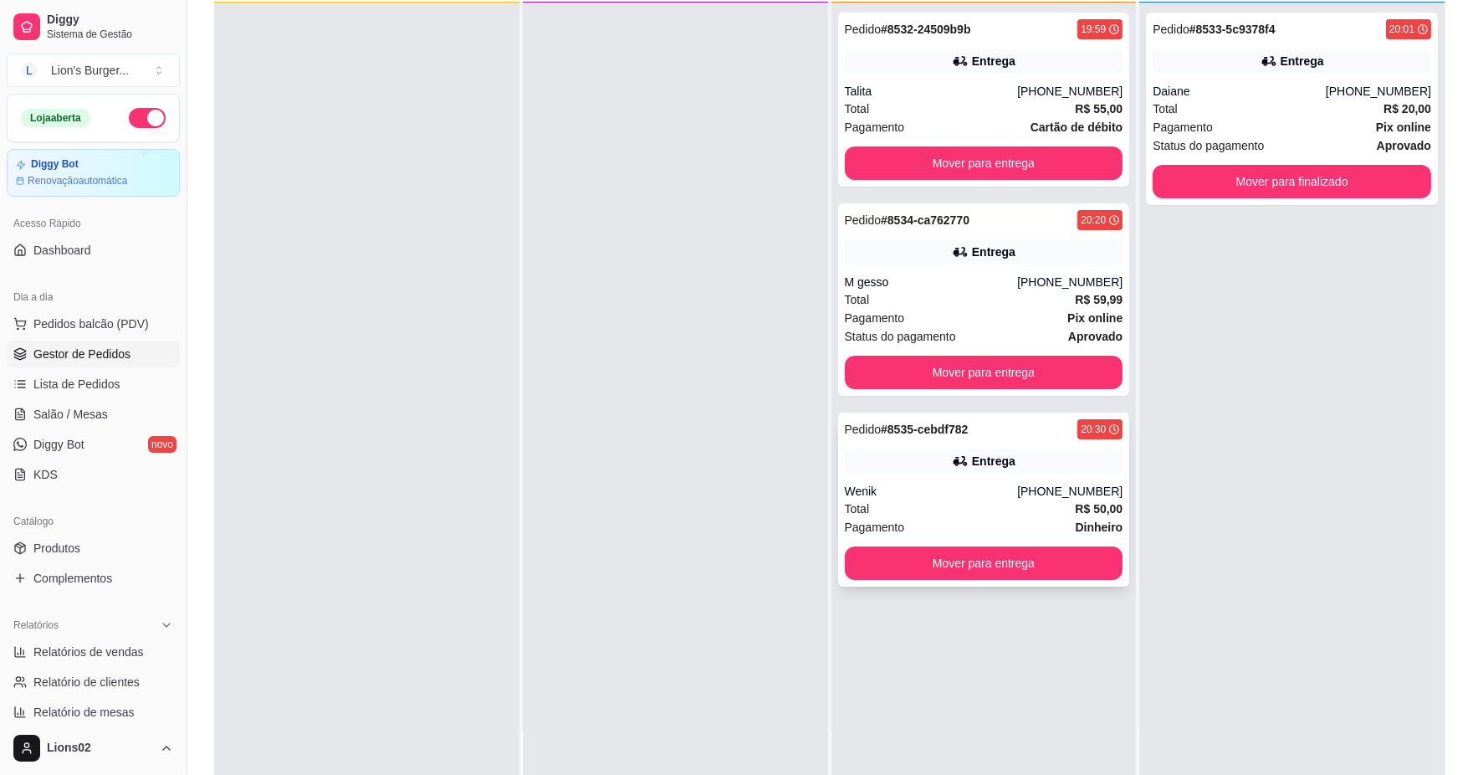
click at [1015, 487] on div "Wenik" at bounding box center [931, 491] width 173 height 17
click at [1035, 303] on div "Total R$ 59,99" at bounding box center [984, 299] width 279 height 18
click at [982, 96] on div "Talita" at bounding box center [931, 91] width 173 height 17
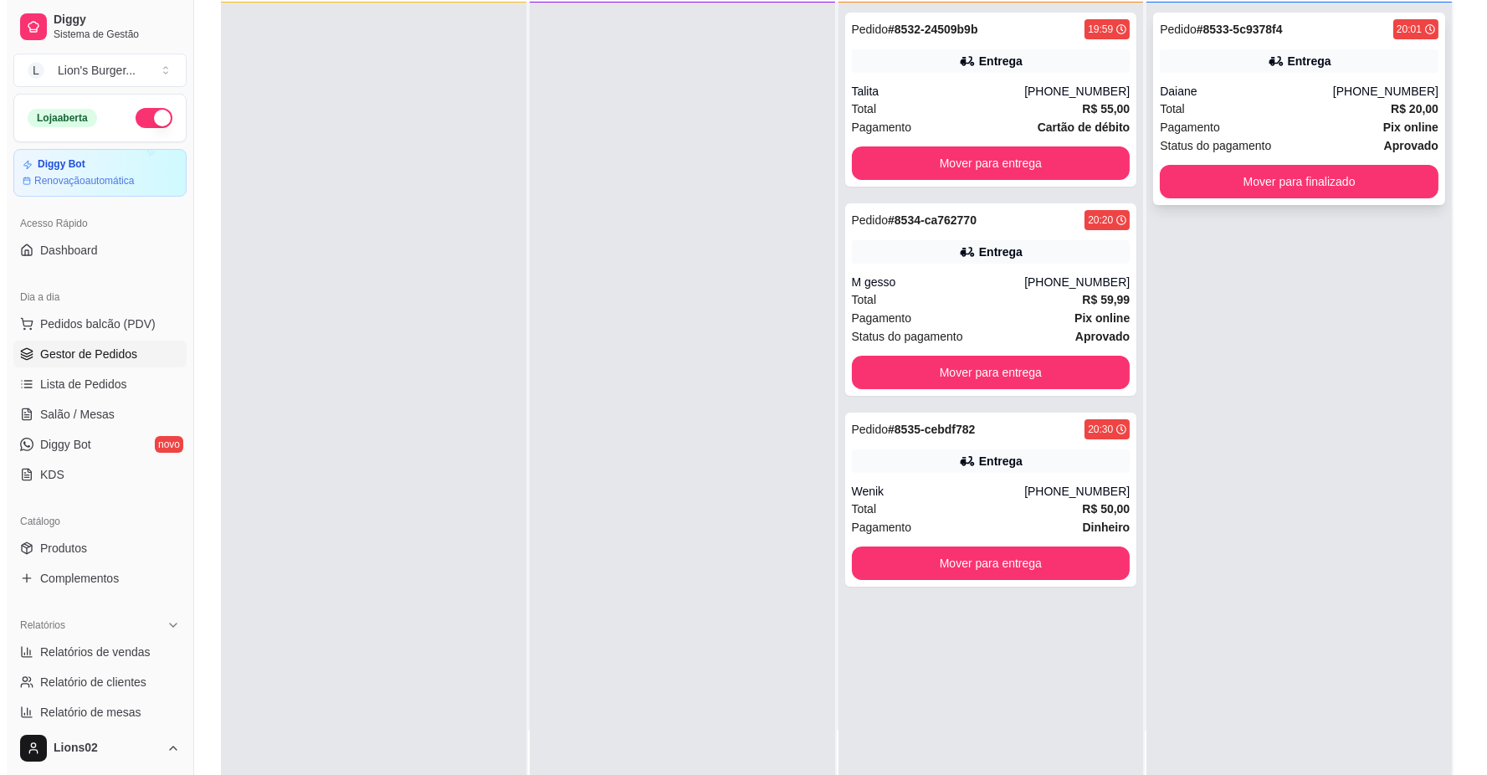
scroll to position [0, 0]
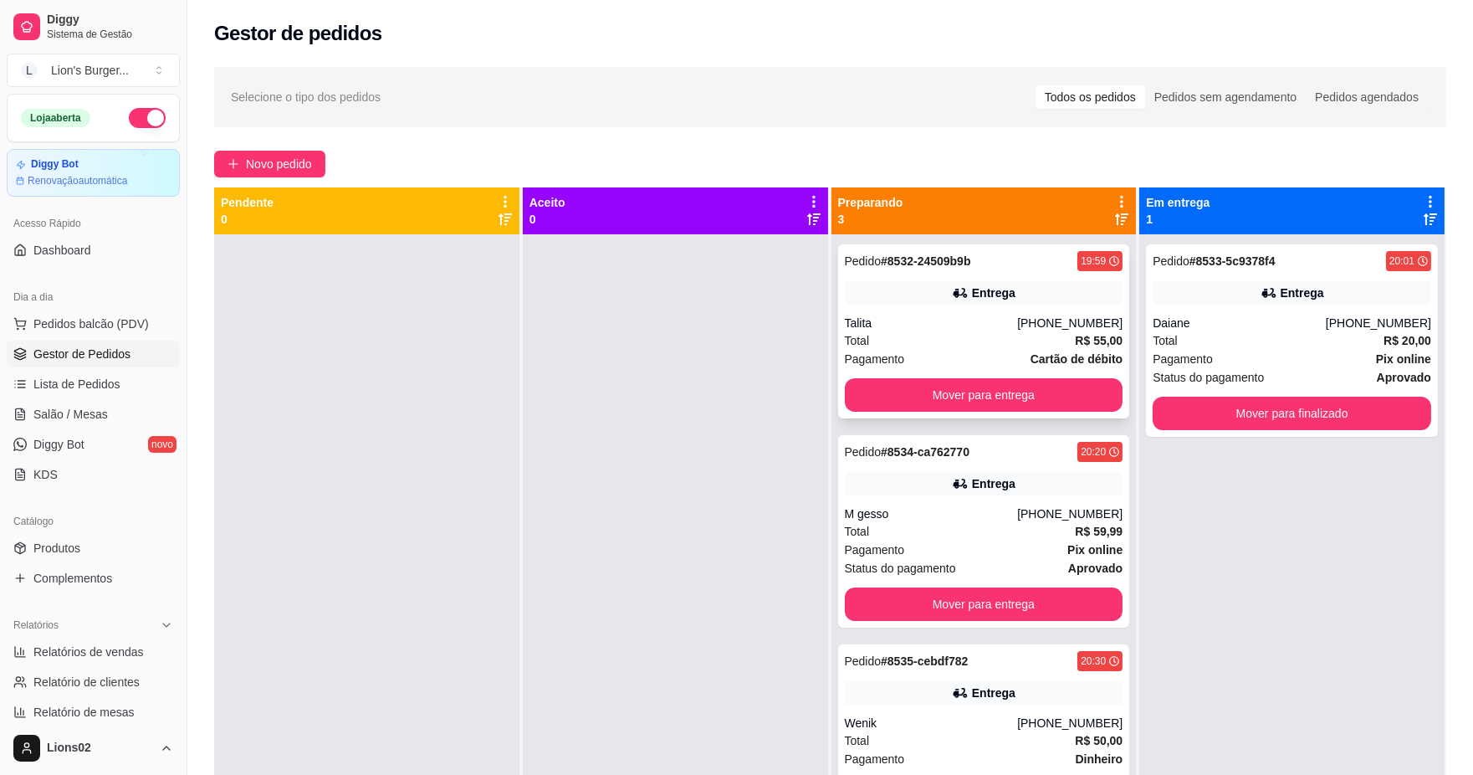
click at [1096, 366] on span "Cartão de débito" at bounding box center [1077, 359] width 92 height 18
click at [1174, 366] on span "Pagamento" at bounding box center [1183, 359] width 60 height 18
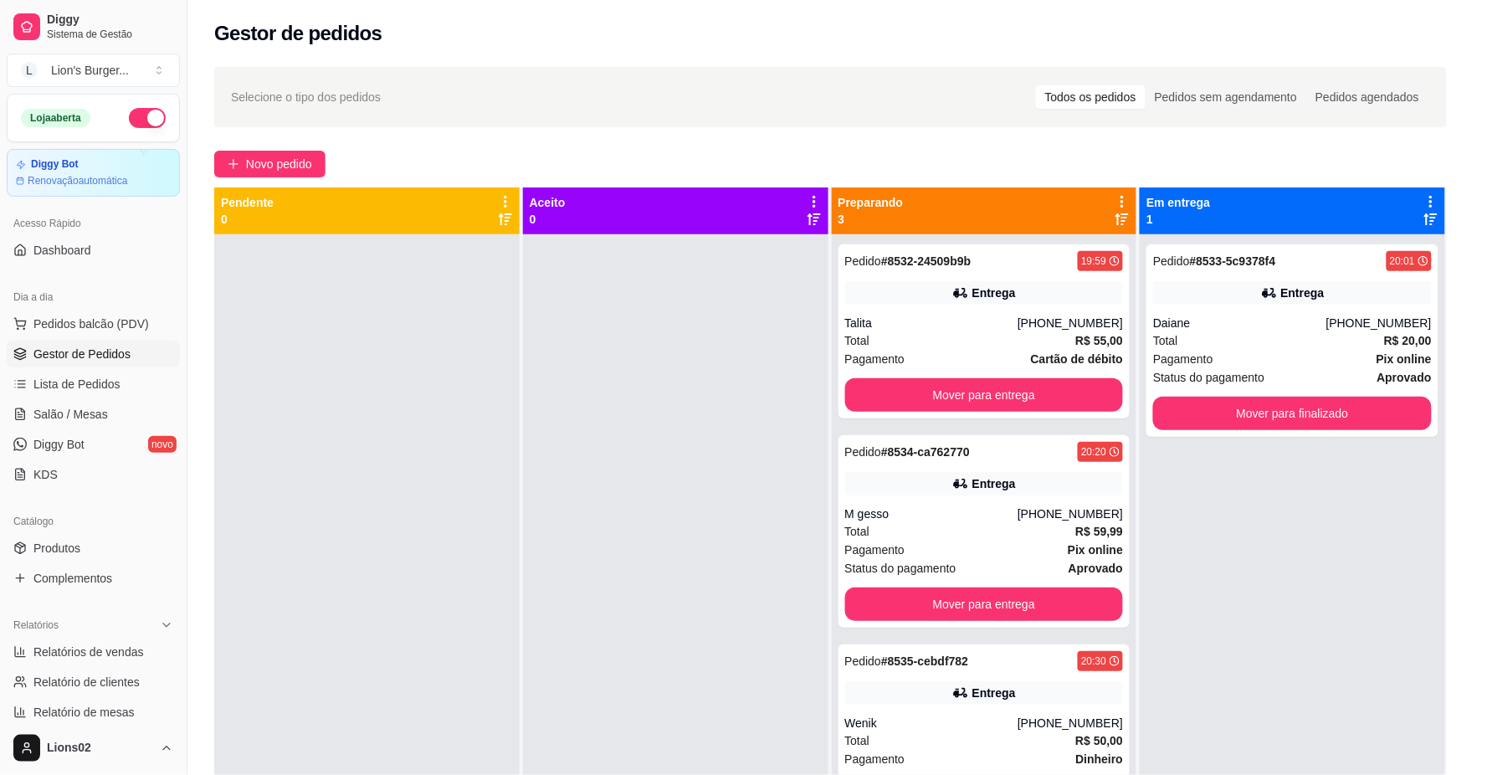
scroll to position [3, 0]
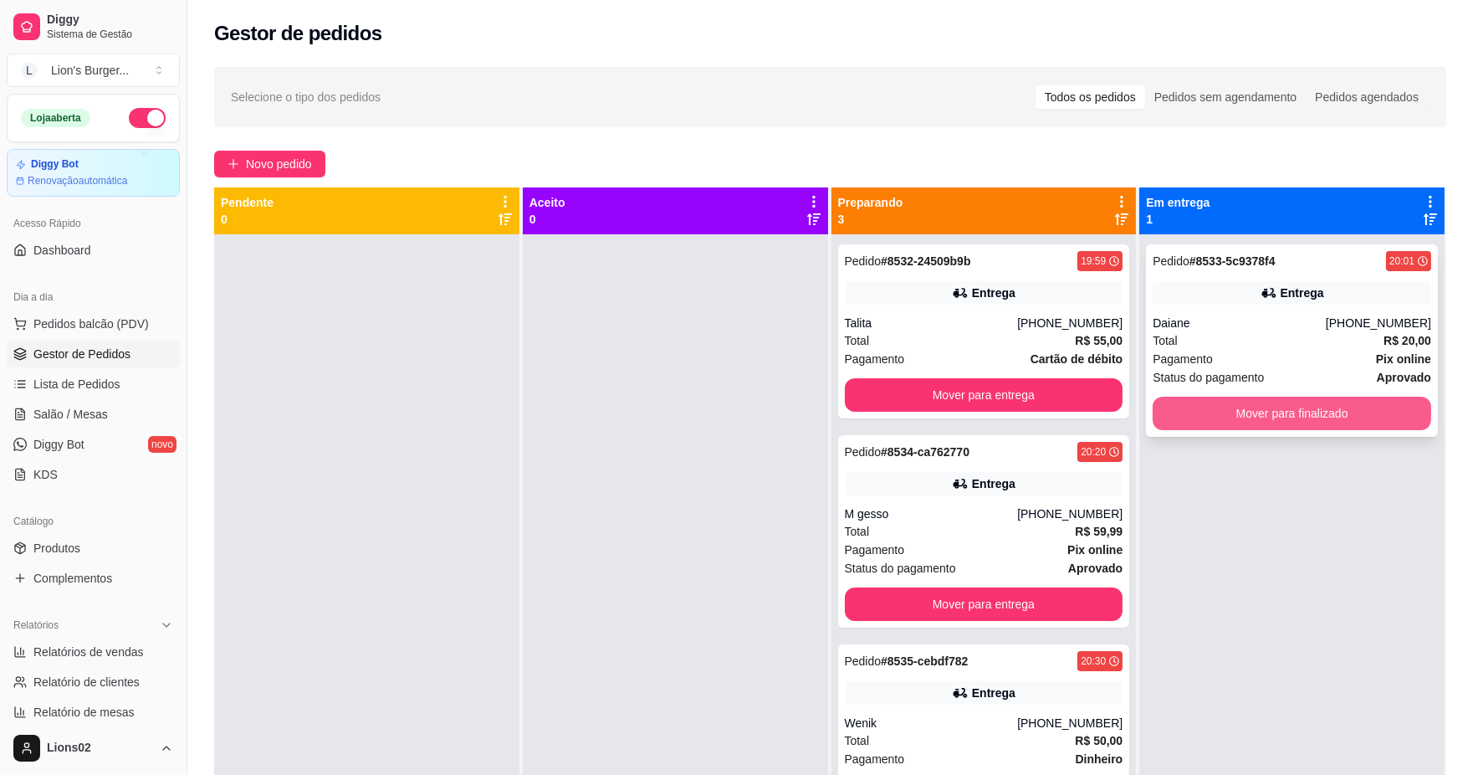
click at [1291, 410] on button "Mover para finalizado" at bounding box center [1292, 413] width 279 height 33
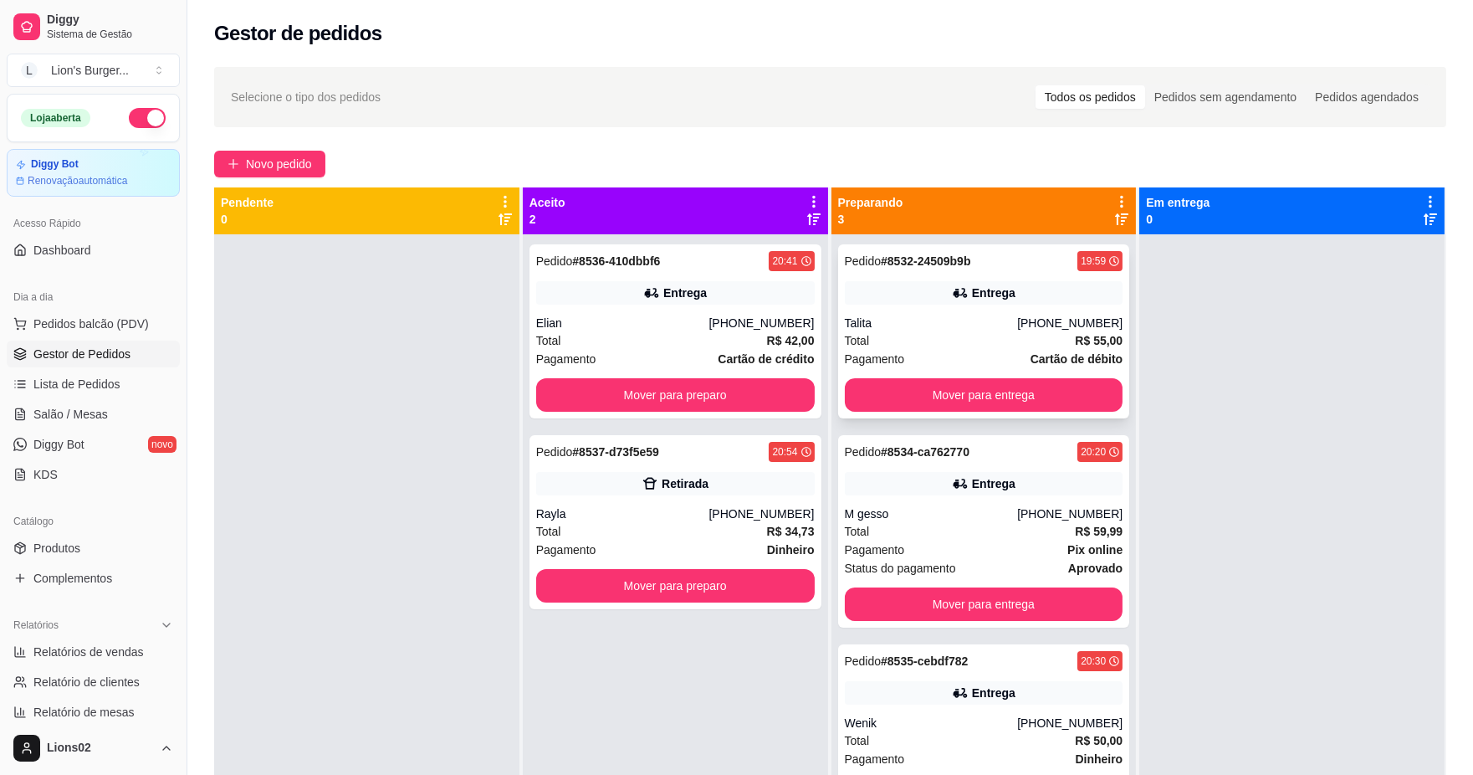
click at [990, 312] on div "Pedido # 8532-24509b9b 19:59 Entrega Talita [PHONE_NUMBER] Total R$ 55,00 Pagam…" at bounding box center [984, 331] width 292 height 174
click at [1066, 386] on button "Mover para entrega" at bounding box center [984, 394] width 279 height 33
click at [946, 327] on div "Talita" at bounding box center [931, 323] width 173 height 17
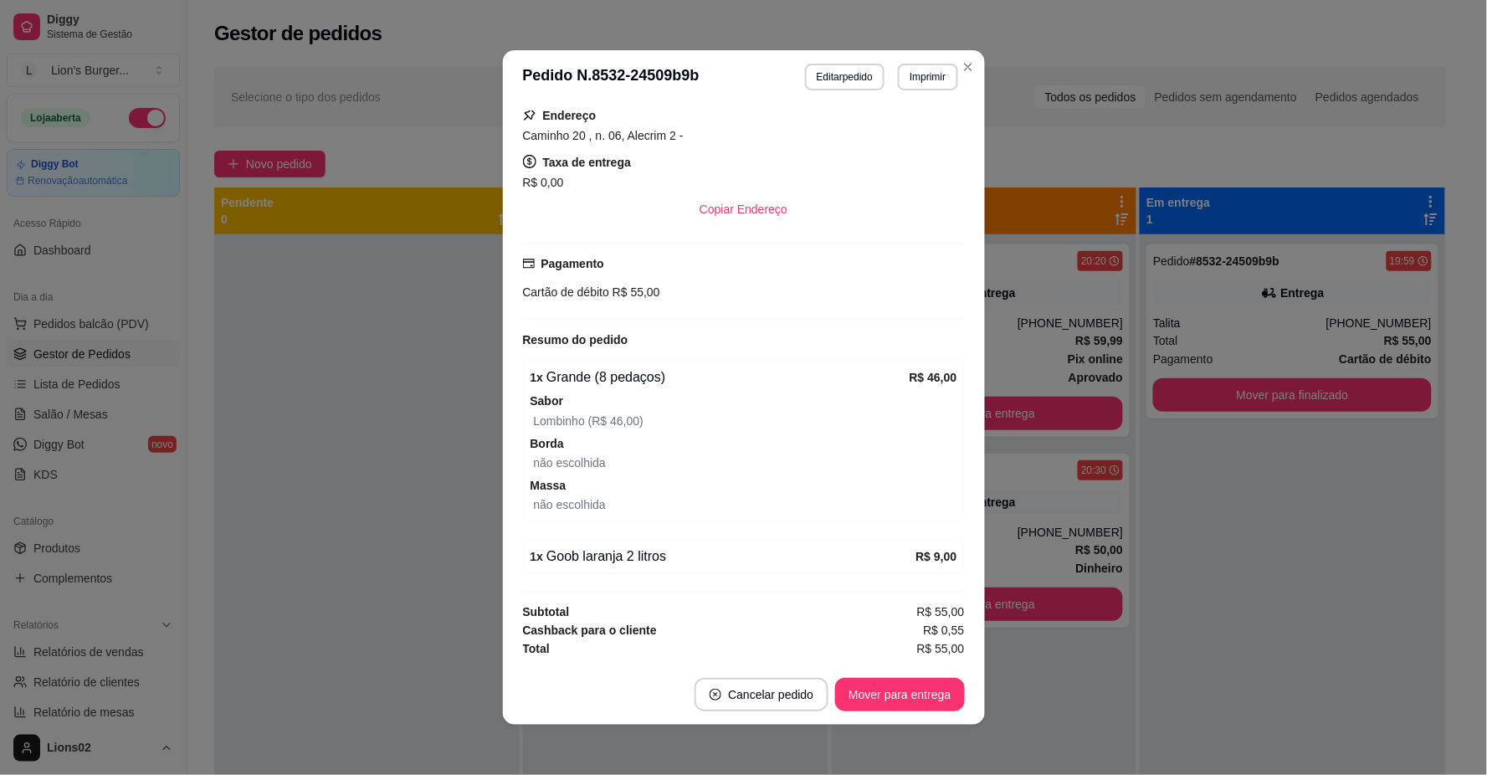
scroll to position [23, 0]
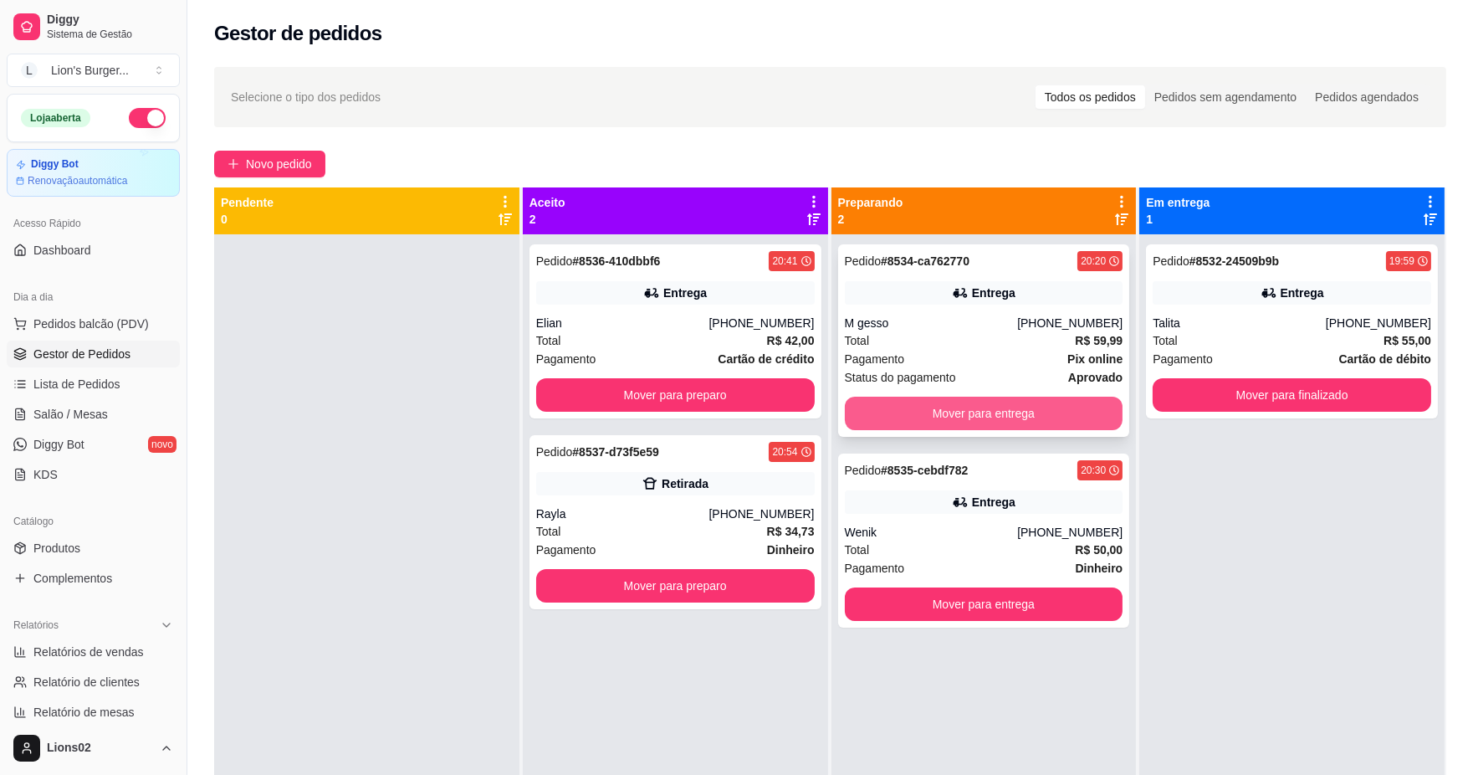
click at [1023, 421] on button "Mover para entrega" at bounding box center [984, 413] width 279 height 33
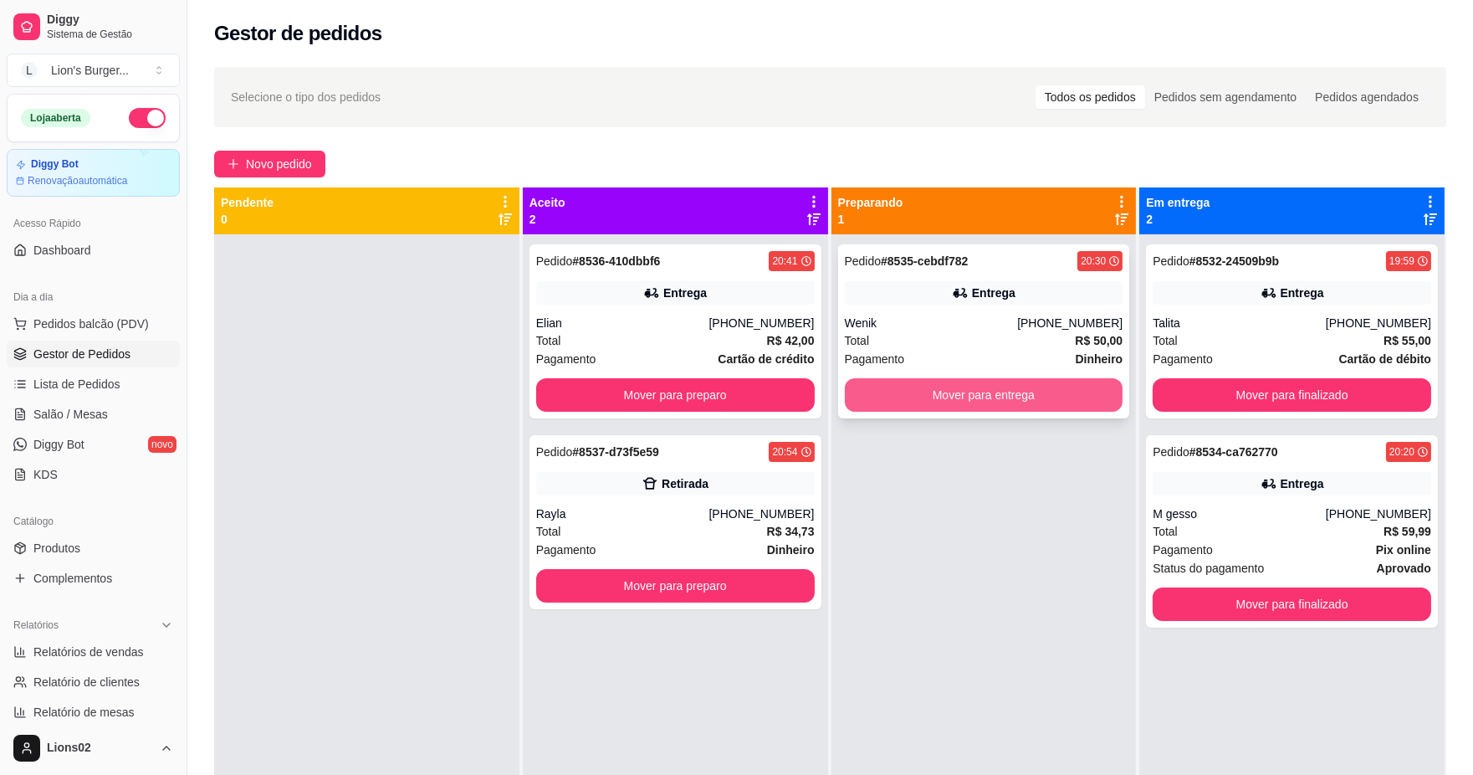
click at [1011, 365] on div "Pagamento Dinheiro" at bounding box center [984, 359] width 279 height 18
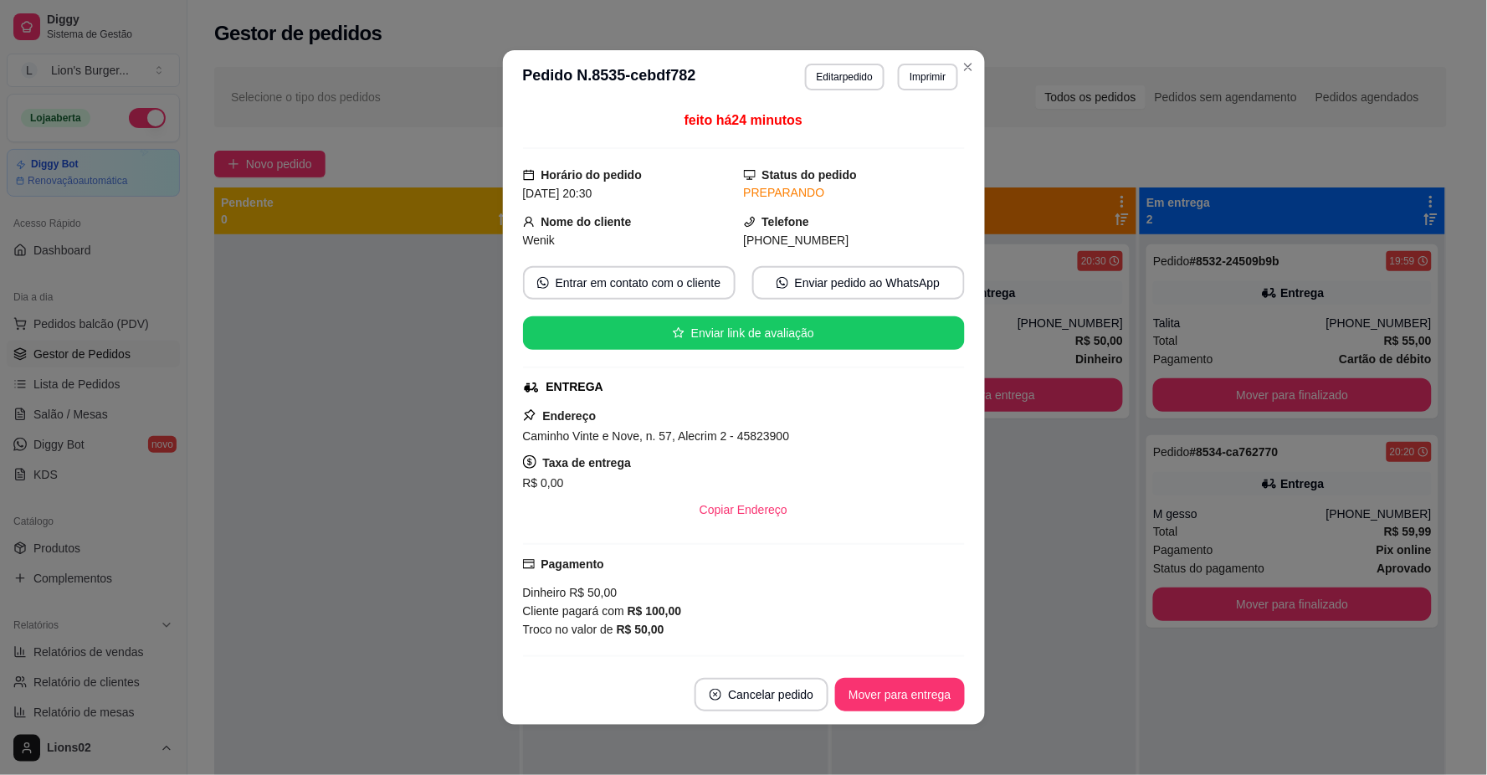
scroll to position [160, 0]
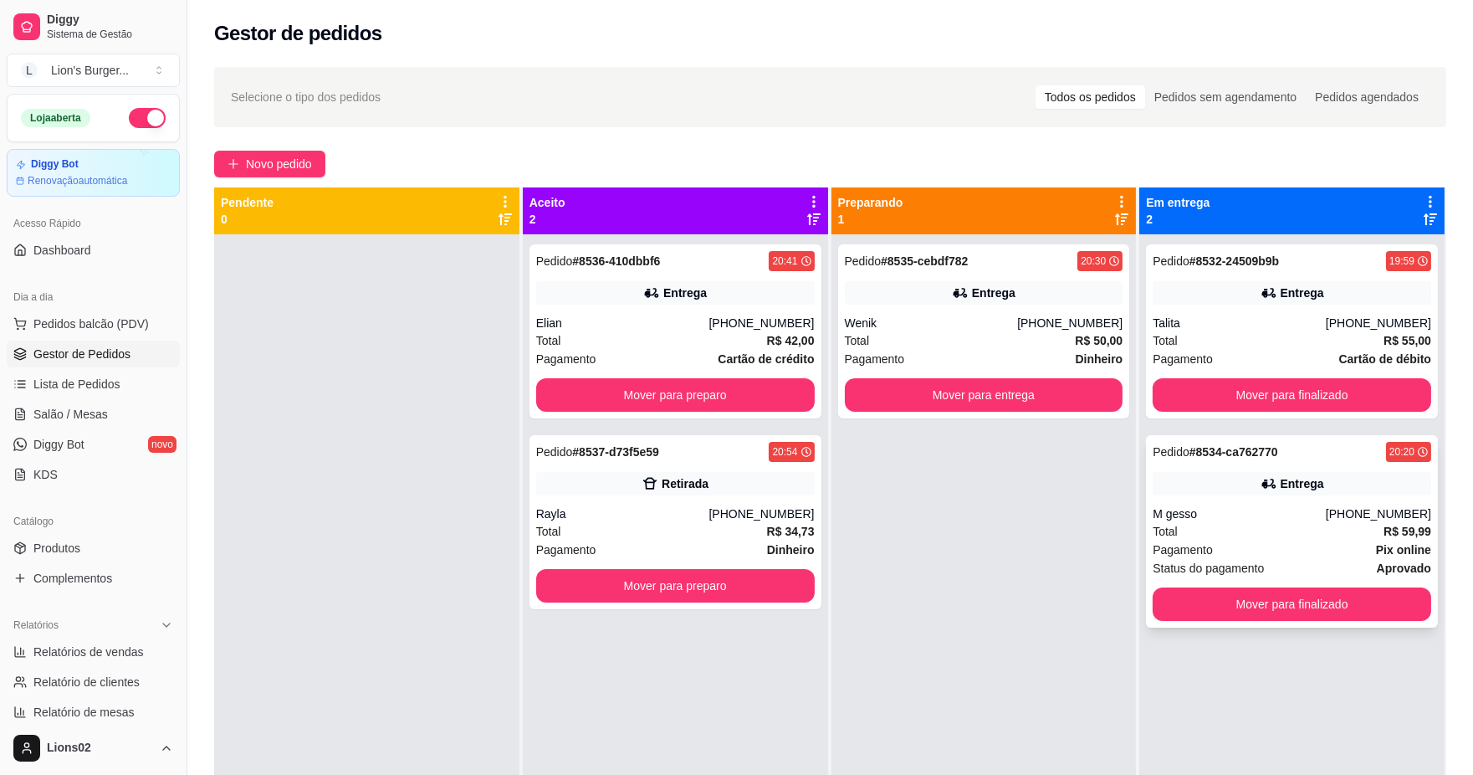
click at [1308, 578] on div "Pedido # 8534-ca762770 20:20 Entrega M gesso [PHONE_NUMBER] Total R$ 59,99 Paga…" at bounding box center [1292, 531] width 292 height 192
click at [1035, 388] on button "Mover para entrega" at bounding box center [984, 394] width 279 height 33
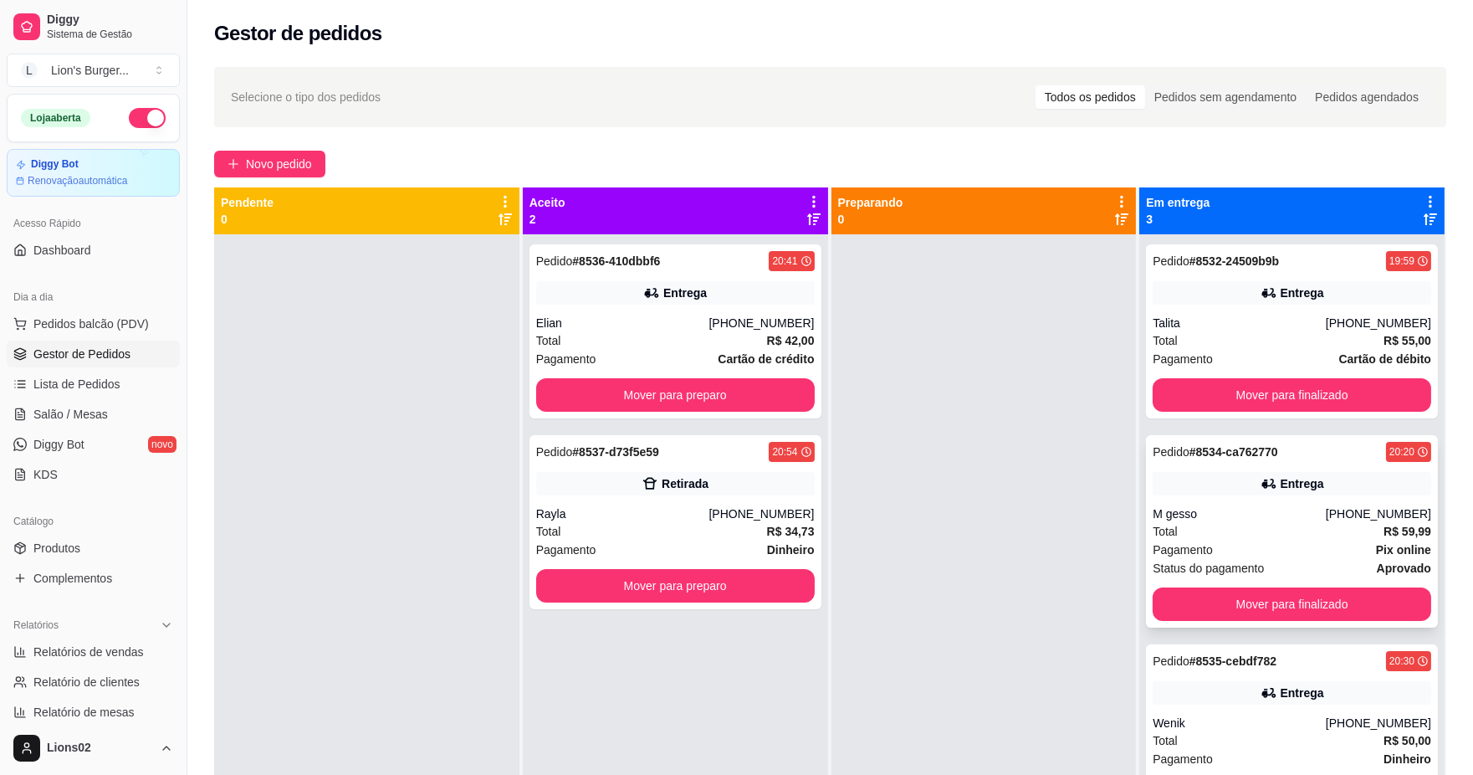
click at [1273, 523] on div "Total R$ 59,99" at bounding box center [1292, 531] width 279 height 18
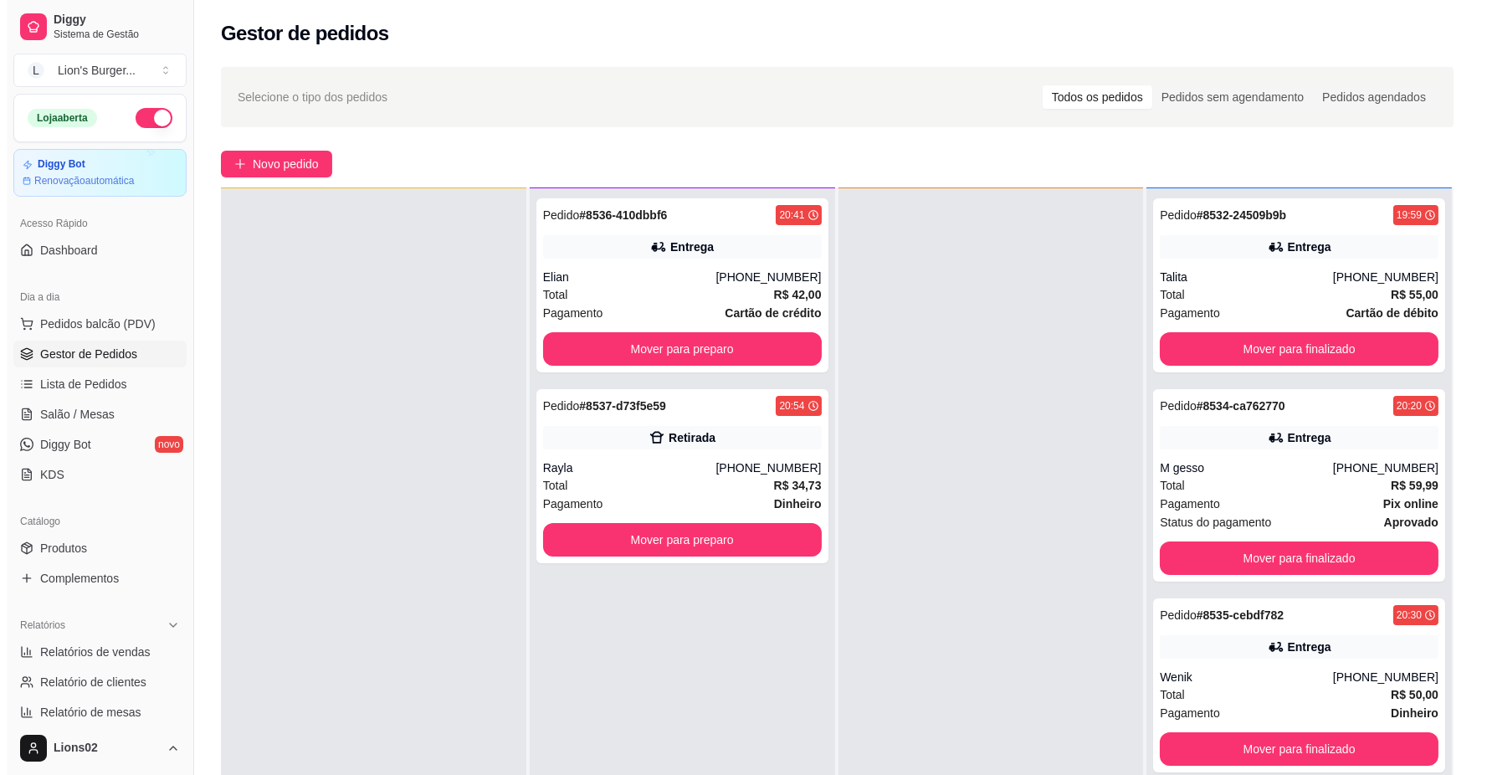
scroll to position [255, 0]
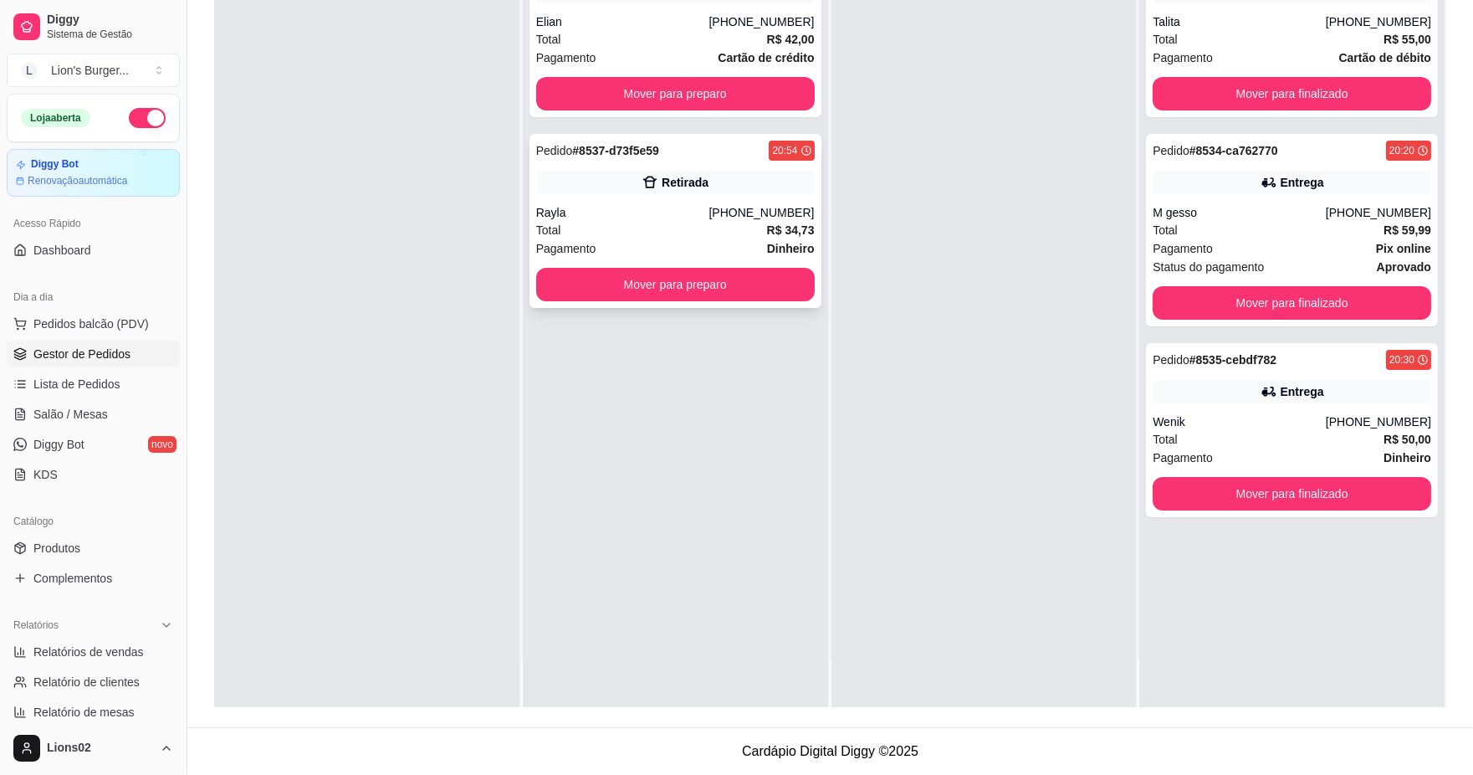
click at [662, 185] on div "Retirada" at bounding box center [685, 182] width 47 height 17
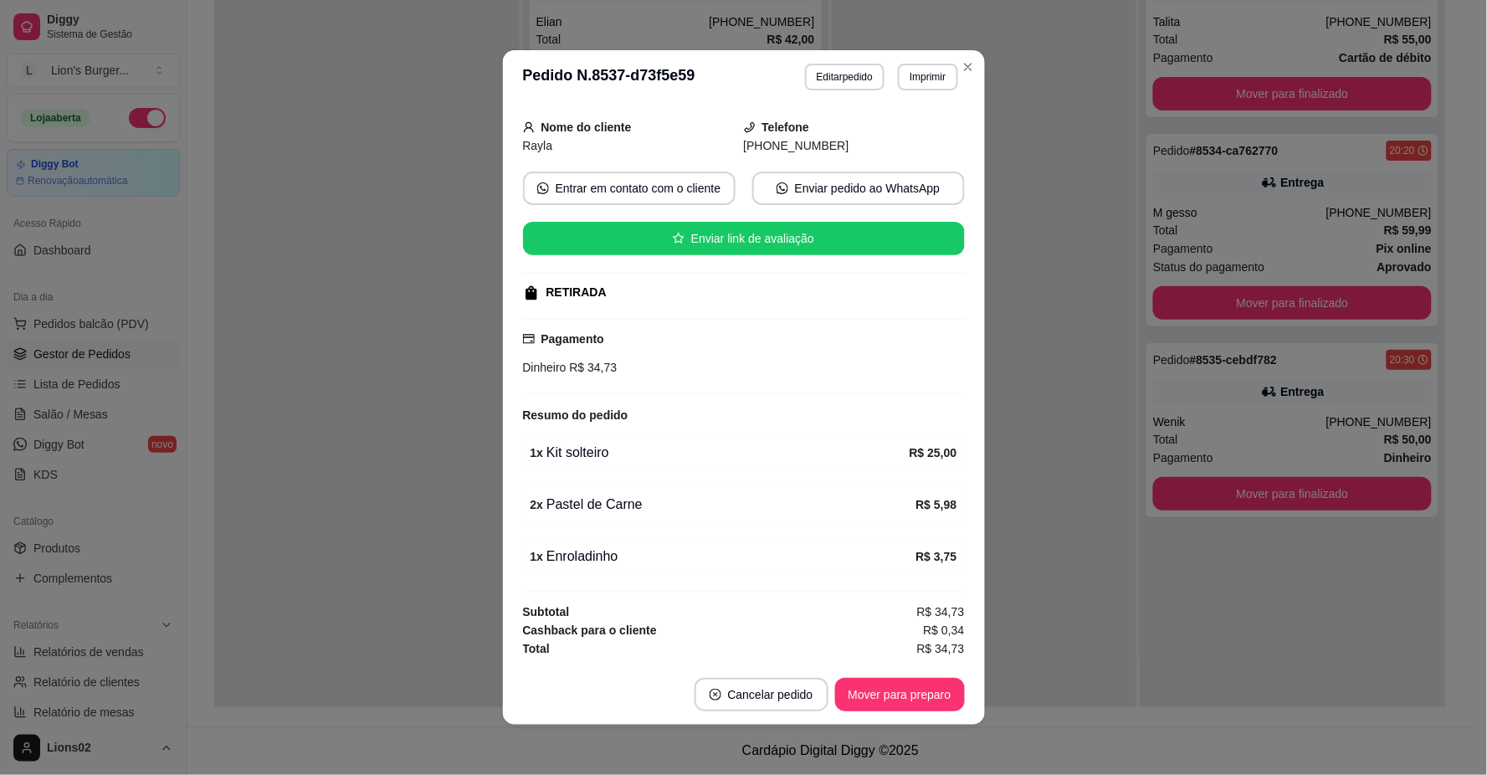
scroll to position [3, 0]
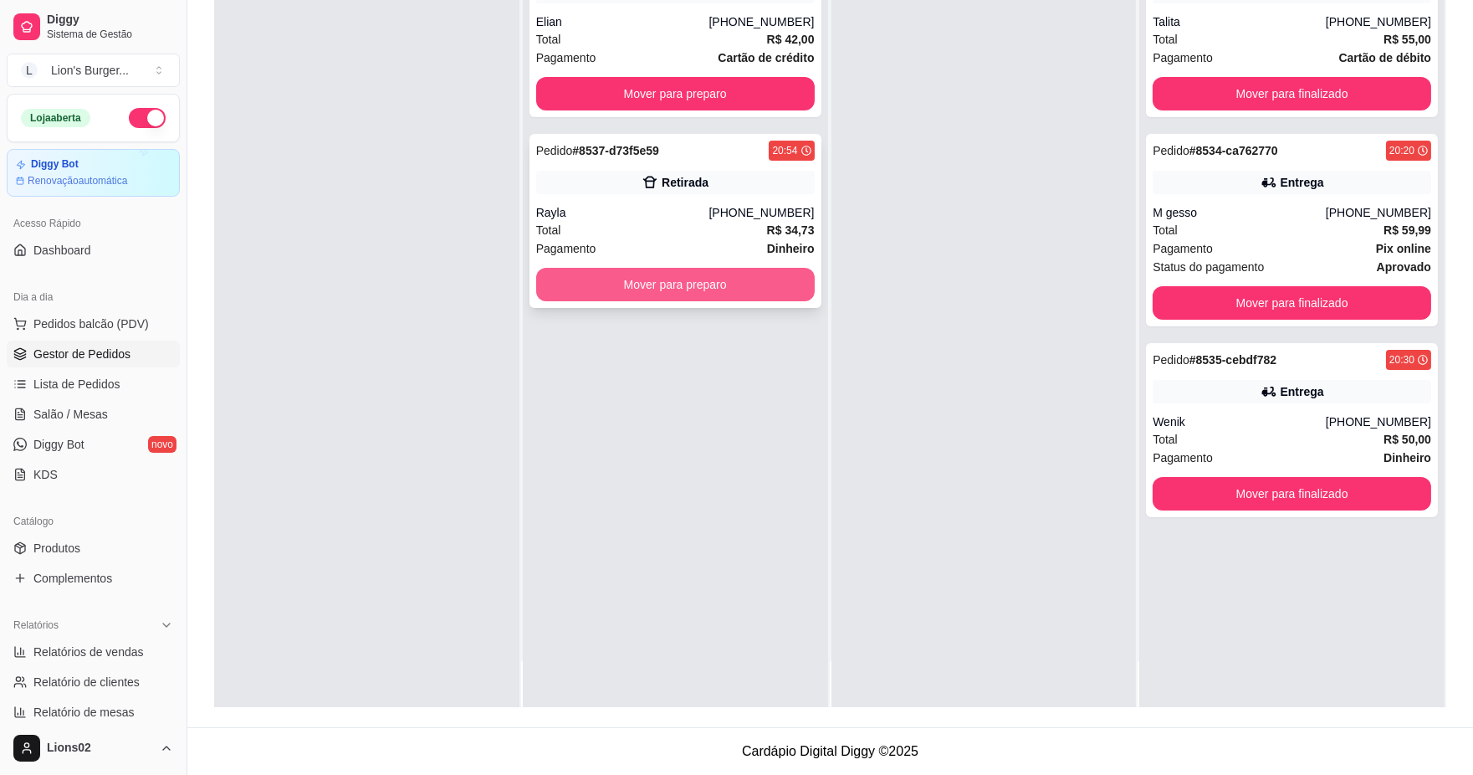
click at [748, 287] on button "Mover para preparo" at bounding box center [675, 284] width 279 height 33
click at [787, 274] on button "Mover para preparo" at bounding box center [675, 284] width 279 height 33
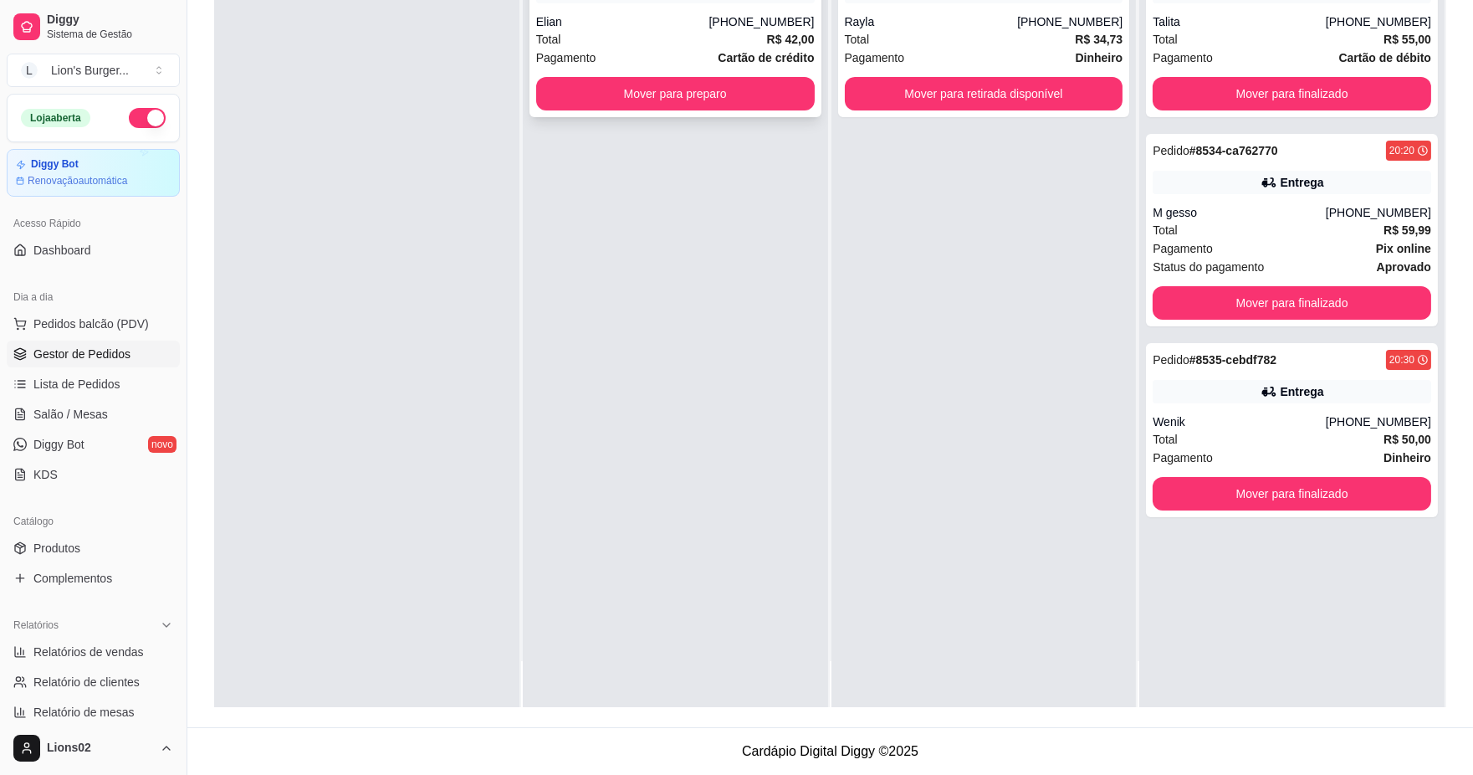
click at [750, 46] on div "Total R$ 42,00" at bounding box center [675, 39] width 279 height 18
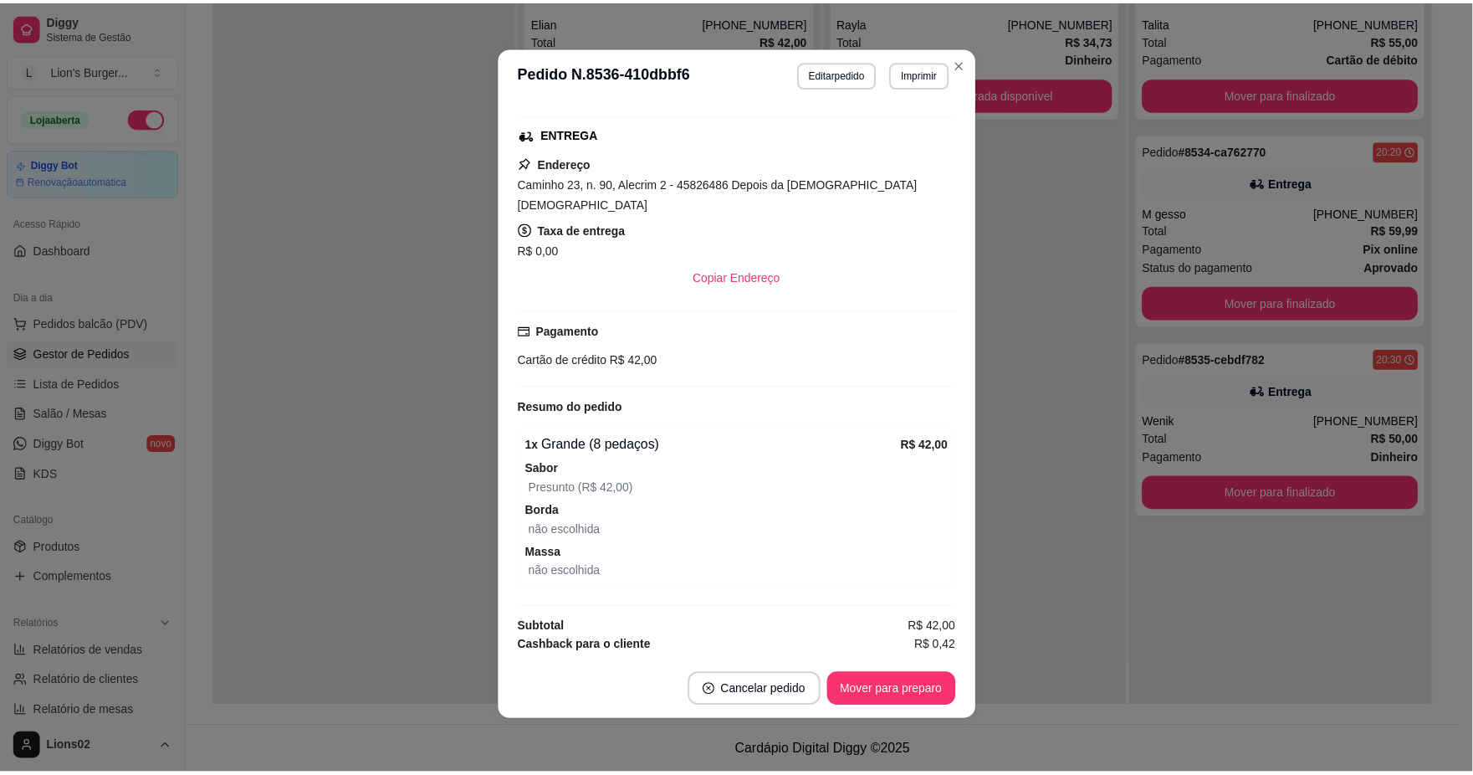
scroll to position [0, 0]
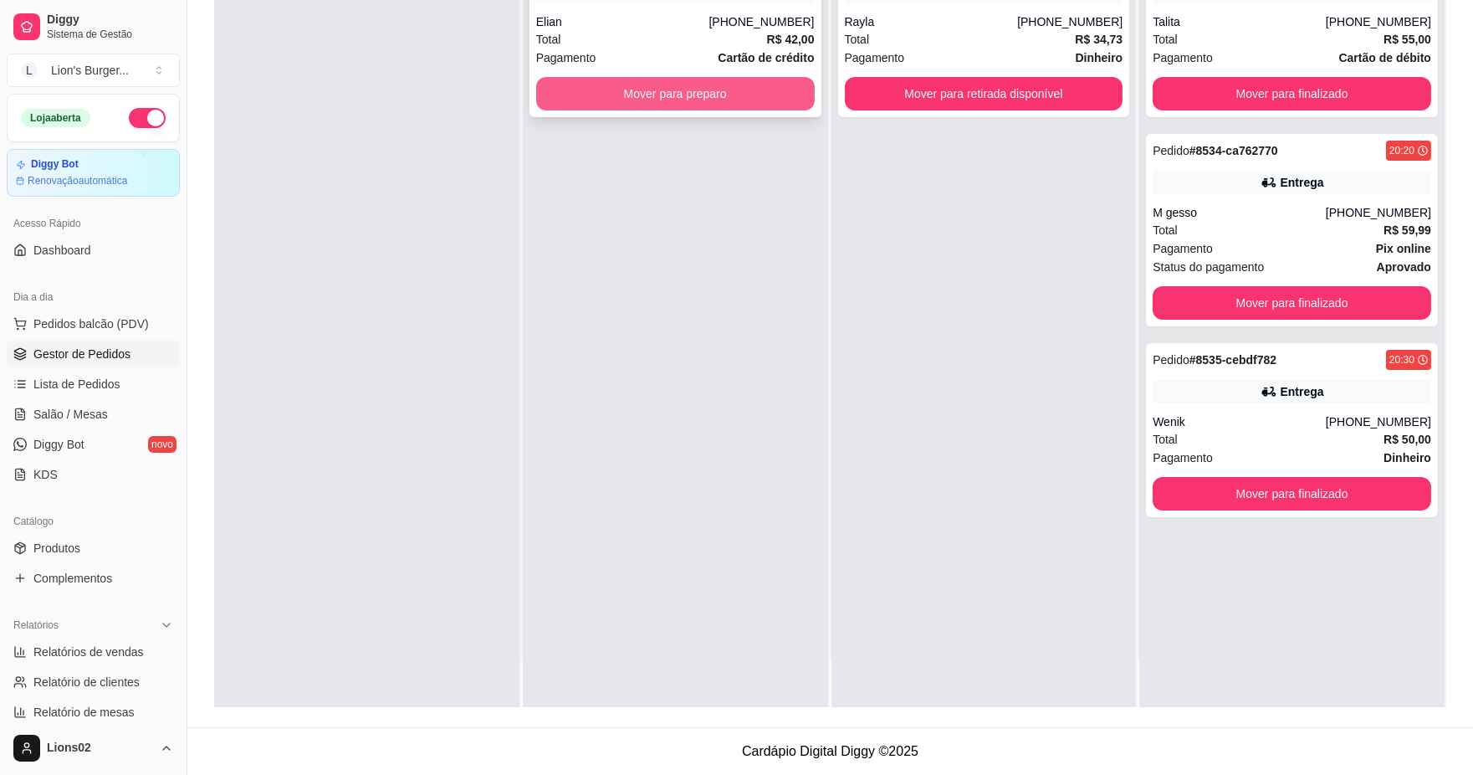
click at [737, 96] on button "Mover para preparo" at bounding box center [675, 93] width 279 height 33
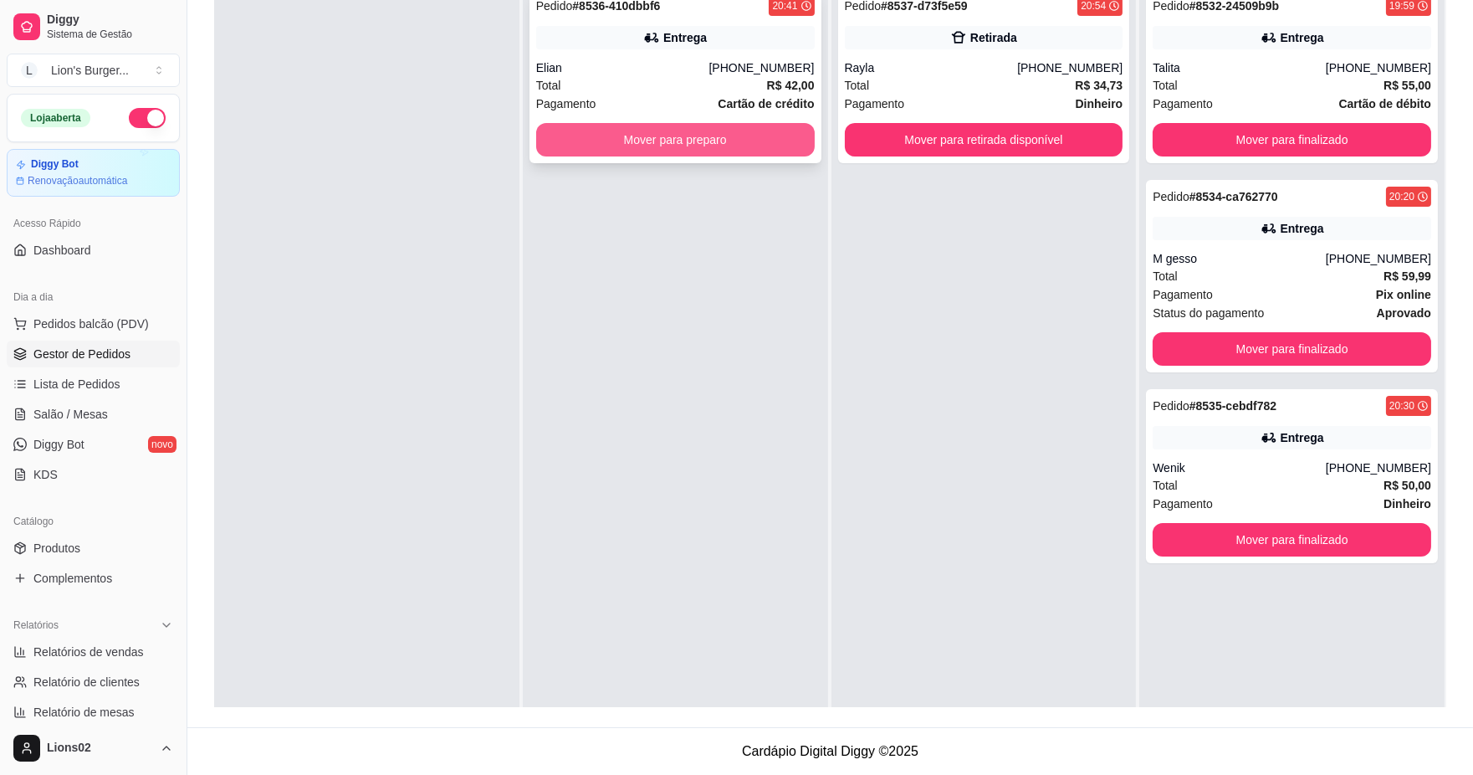
click at [730, 138] on button "Mover para preparo" at bounding box center [675, 139] width 279 height 33
click at [730, 138] on button "Mover para preparo" at bounding box center [675, 140] width 270 height 33
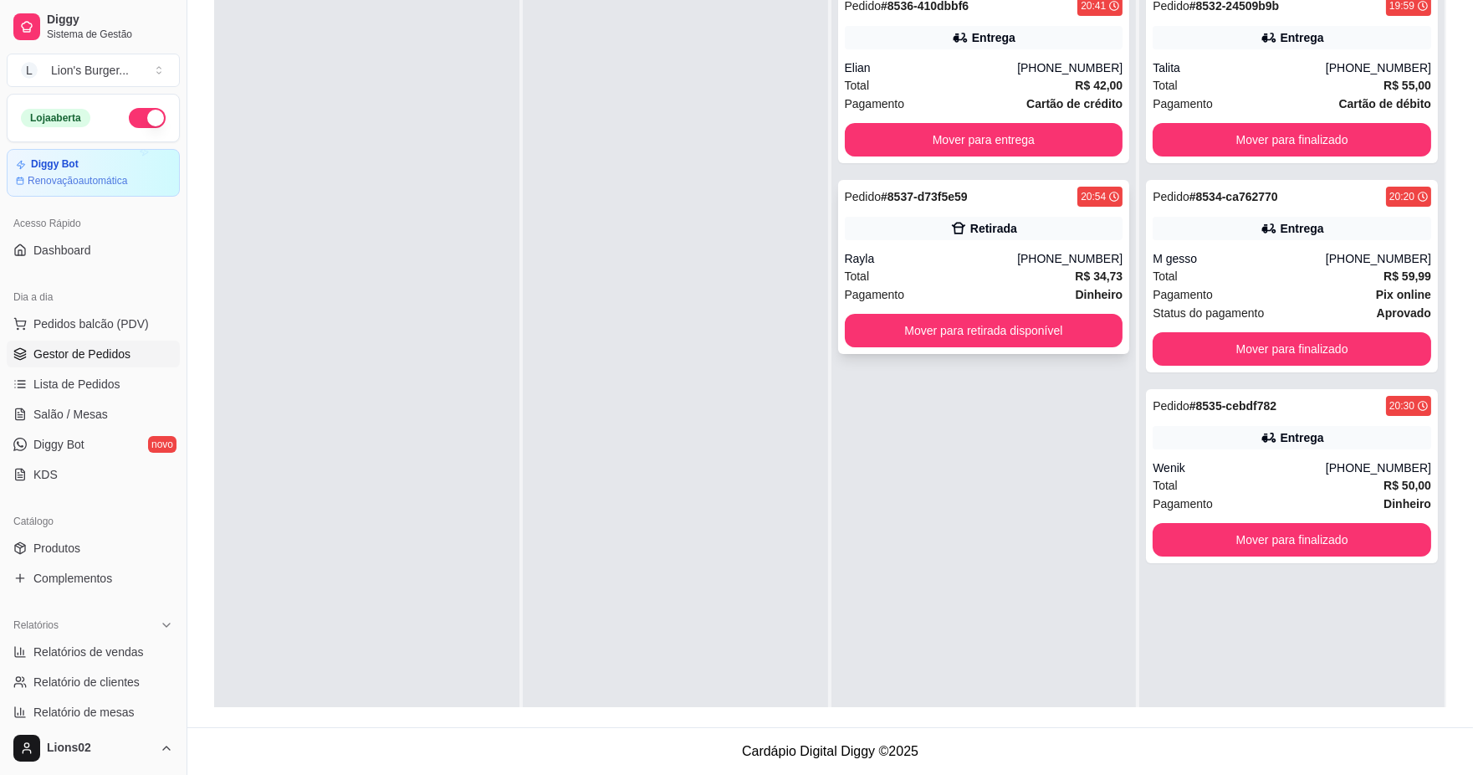
click at [942, 324] on button "Mover para retirada disponível" at bounding box center [984, 330] width 279 height 33
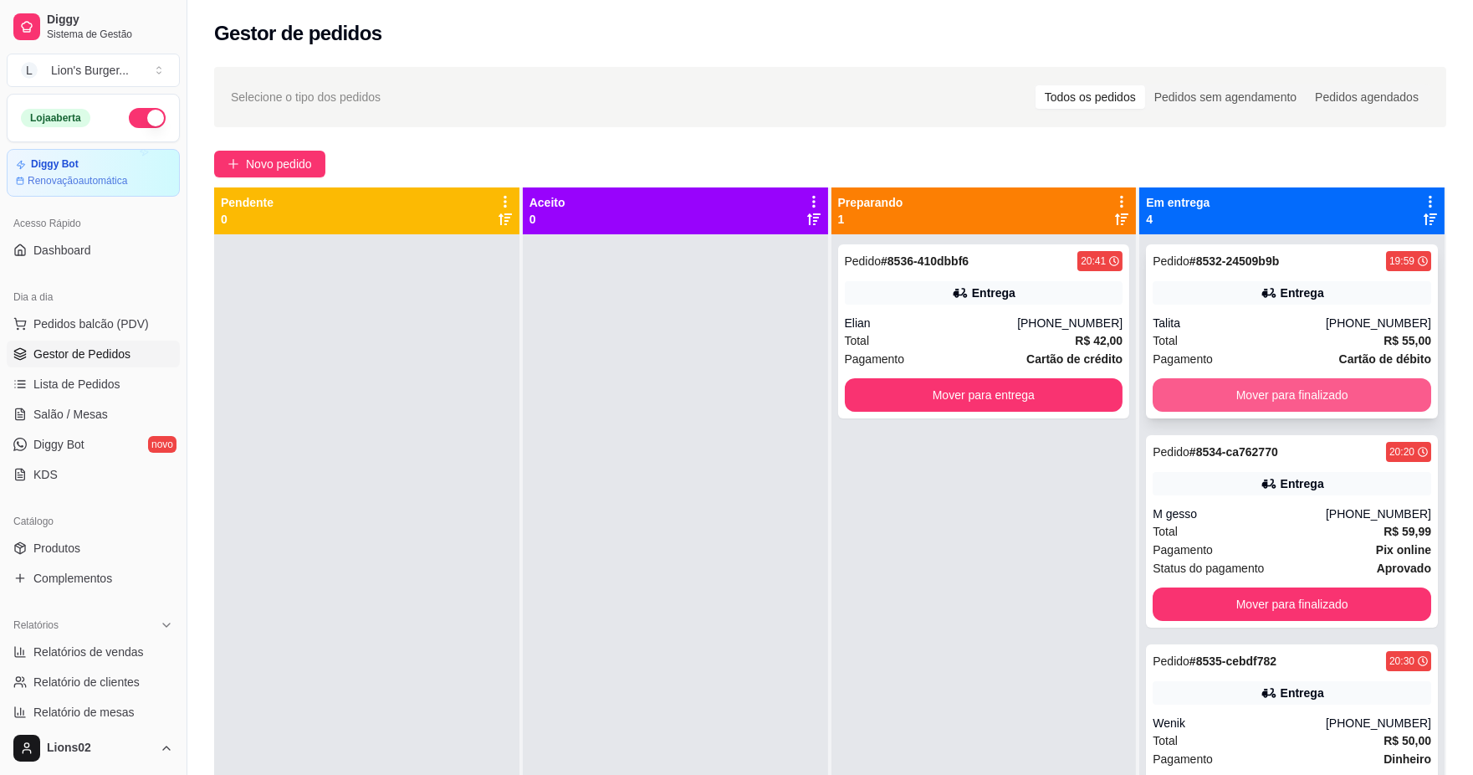
click at [1282, 394] on button "Mover para finalizado" at bounding box center [1292, 394] width 279 height 33
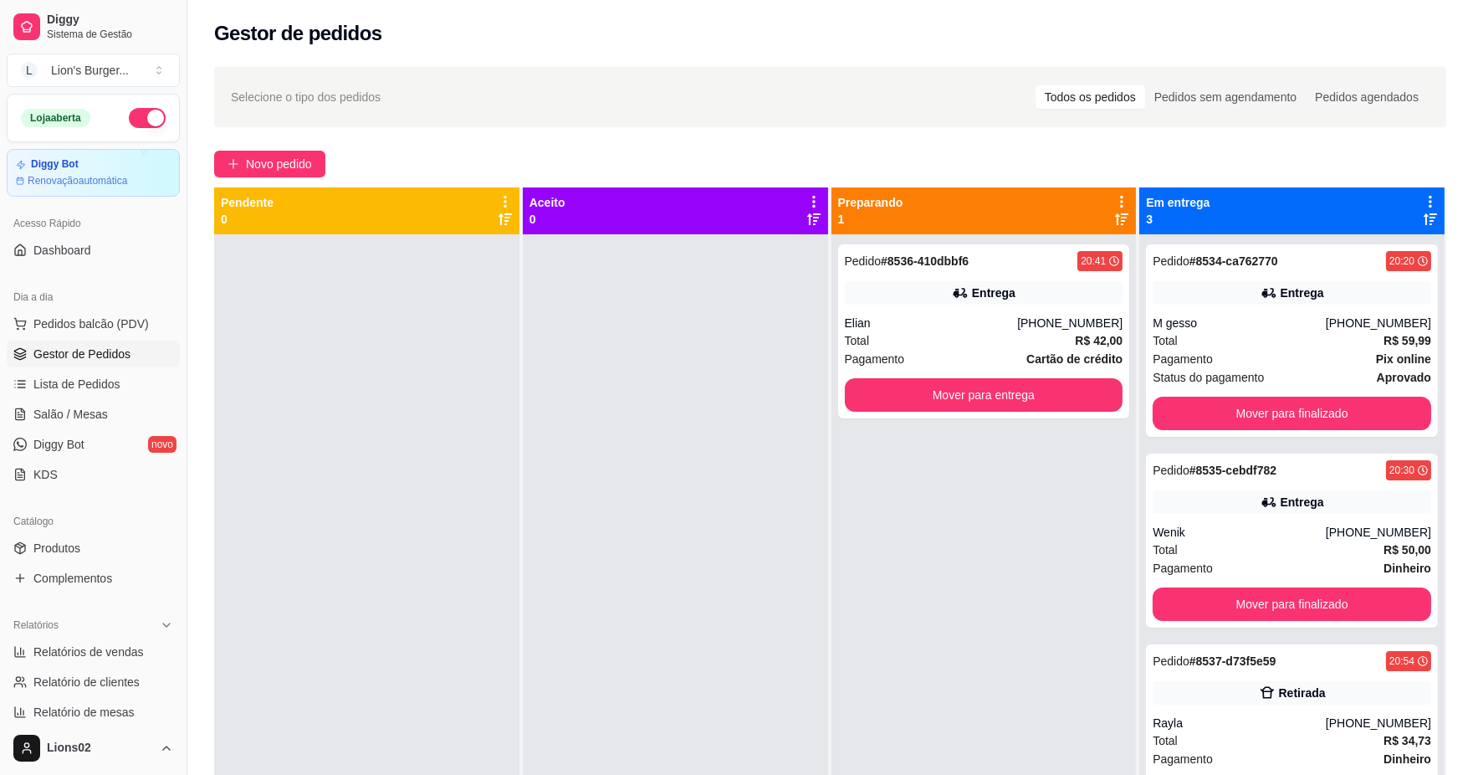
click at [1282, 393] on div "Pedido # 8534-ca762770 20:20 Entrega M gesso [PHONE_NUMBER] Total R$ 59,99 Paga…" at bounding box center [1292, 340] width 292 height 192
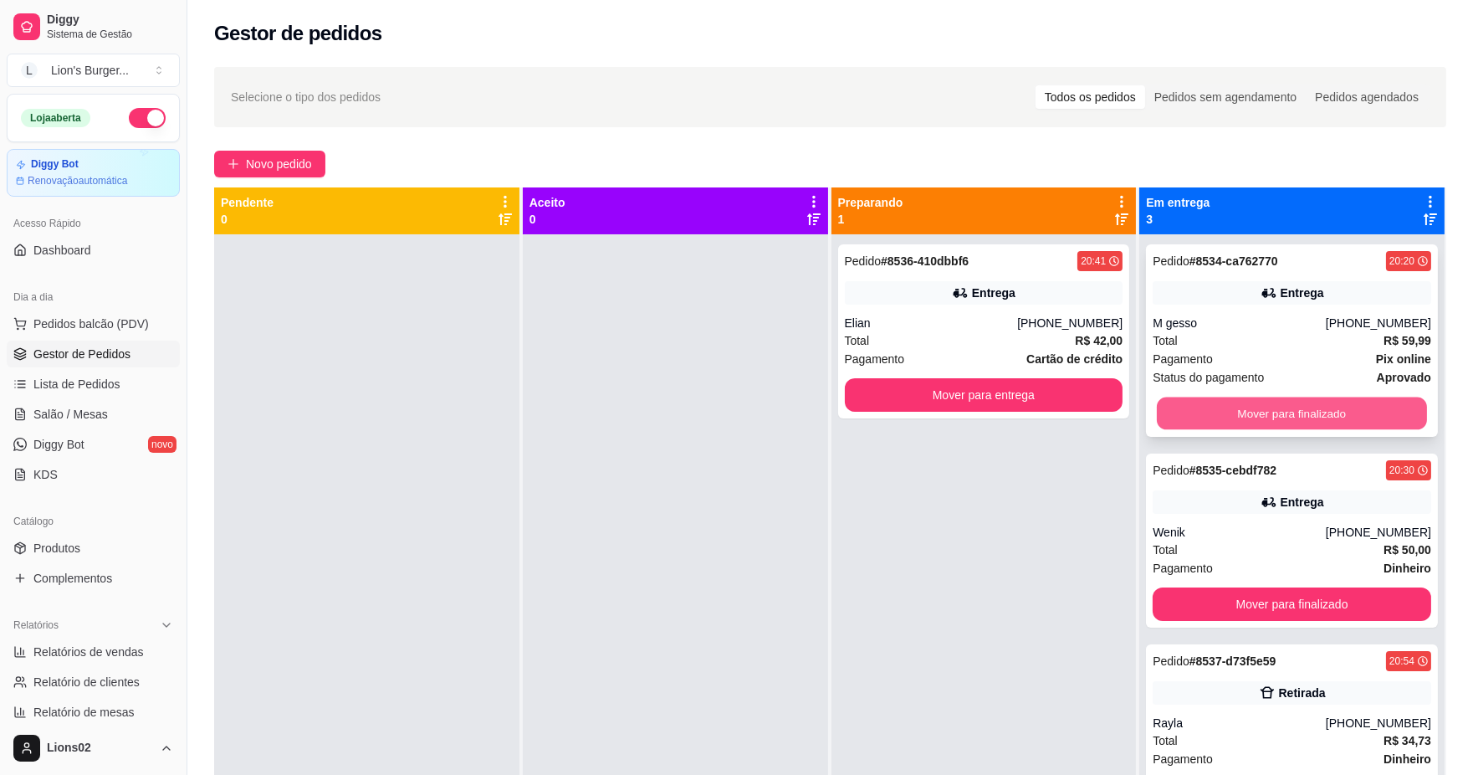
click at [1314, 421] on button "Mover para finalizado" at bounding box center [1292, 413] width 270 height 33
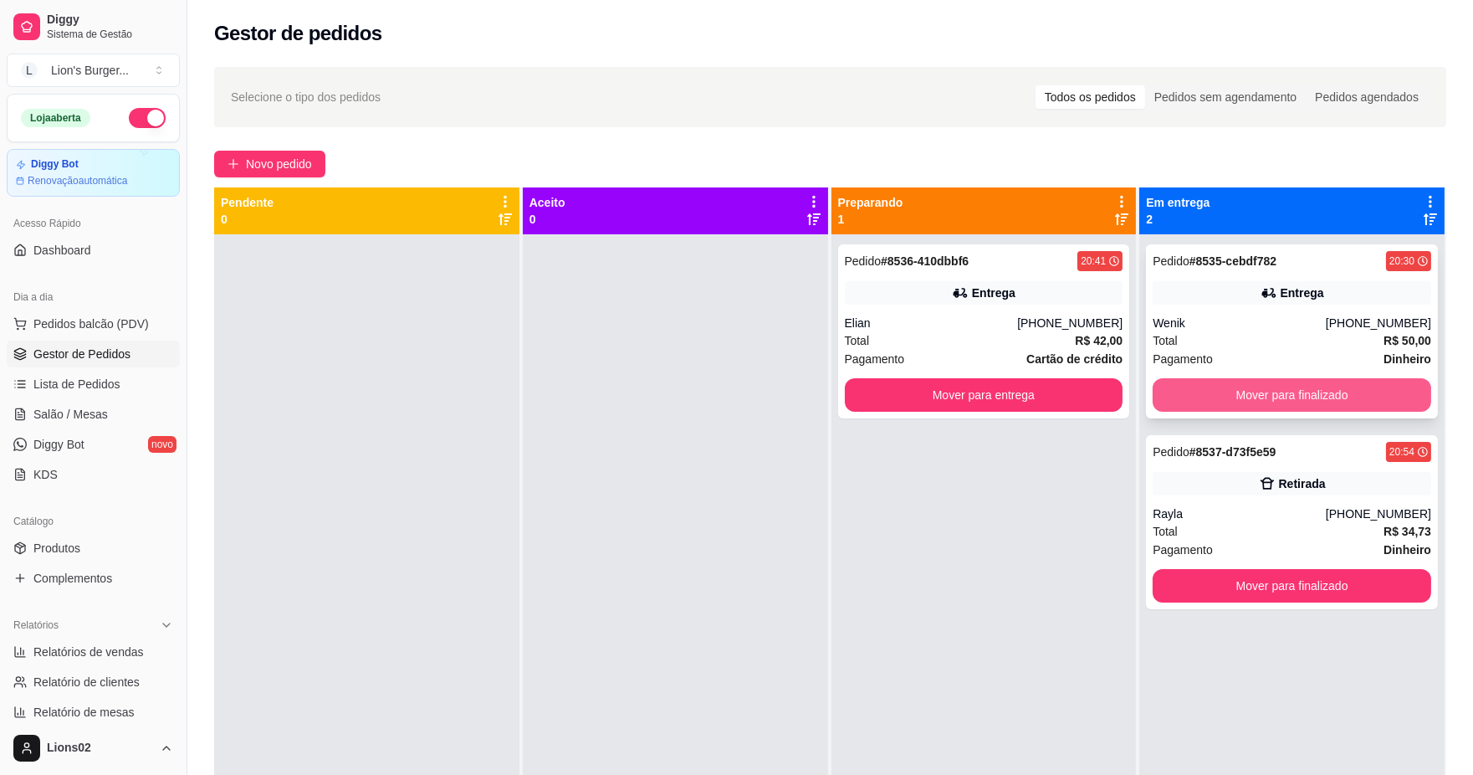
click at [1270, 398] on button "Mover para finalizado" at bounding box center [1292, 394] width 279 height 33
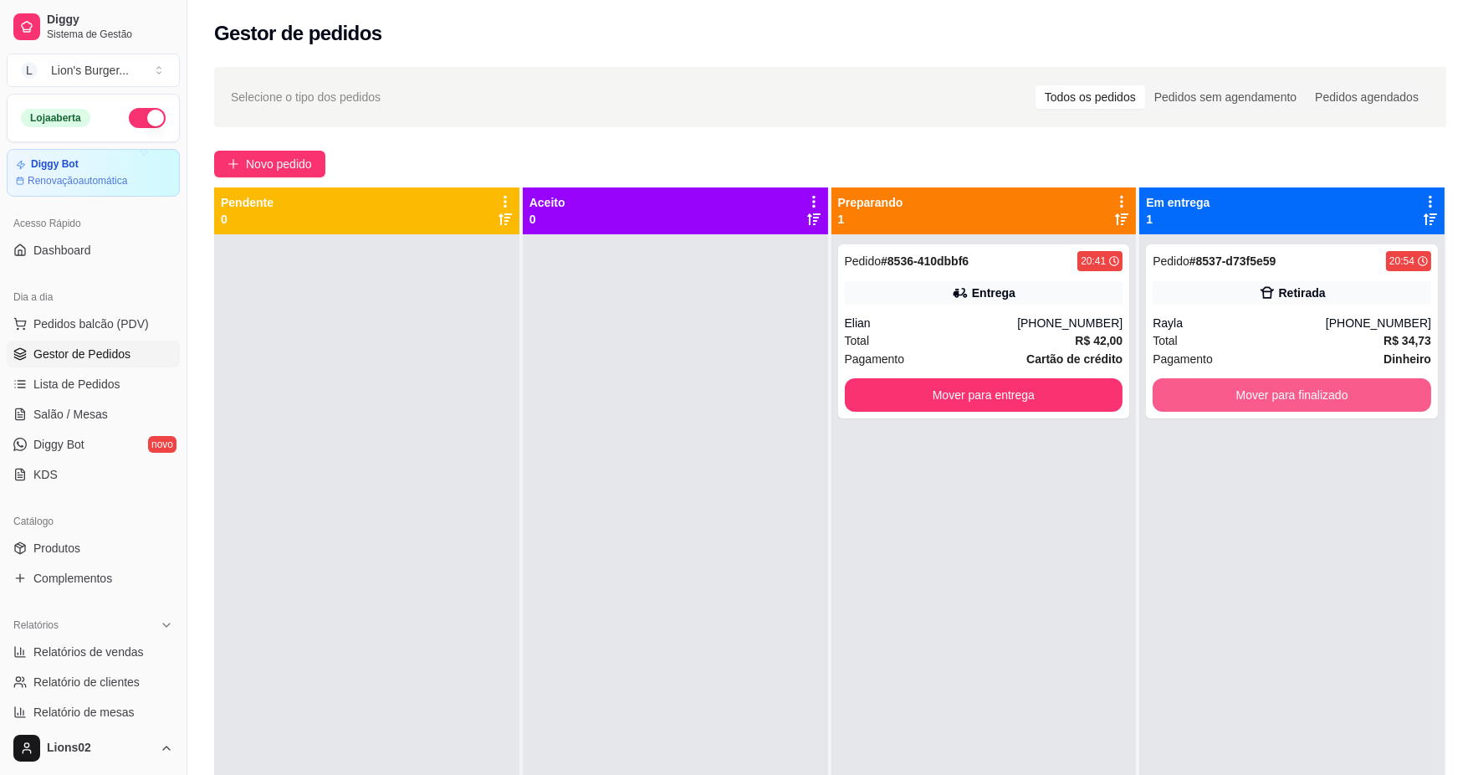
click at [1270, 398] on button "Mover para finalizado" at bounding box center [1292, 394] width 279 height 33
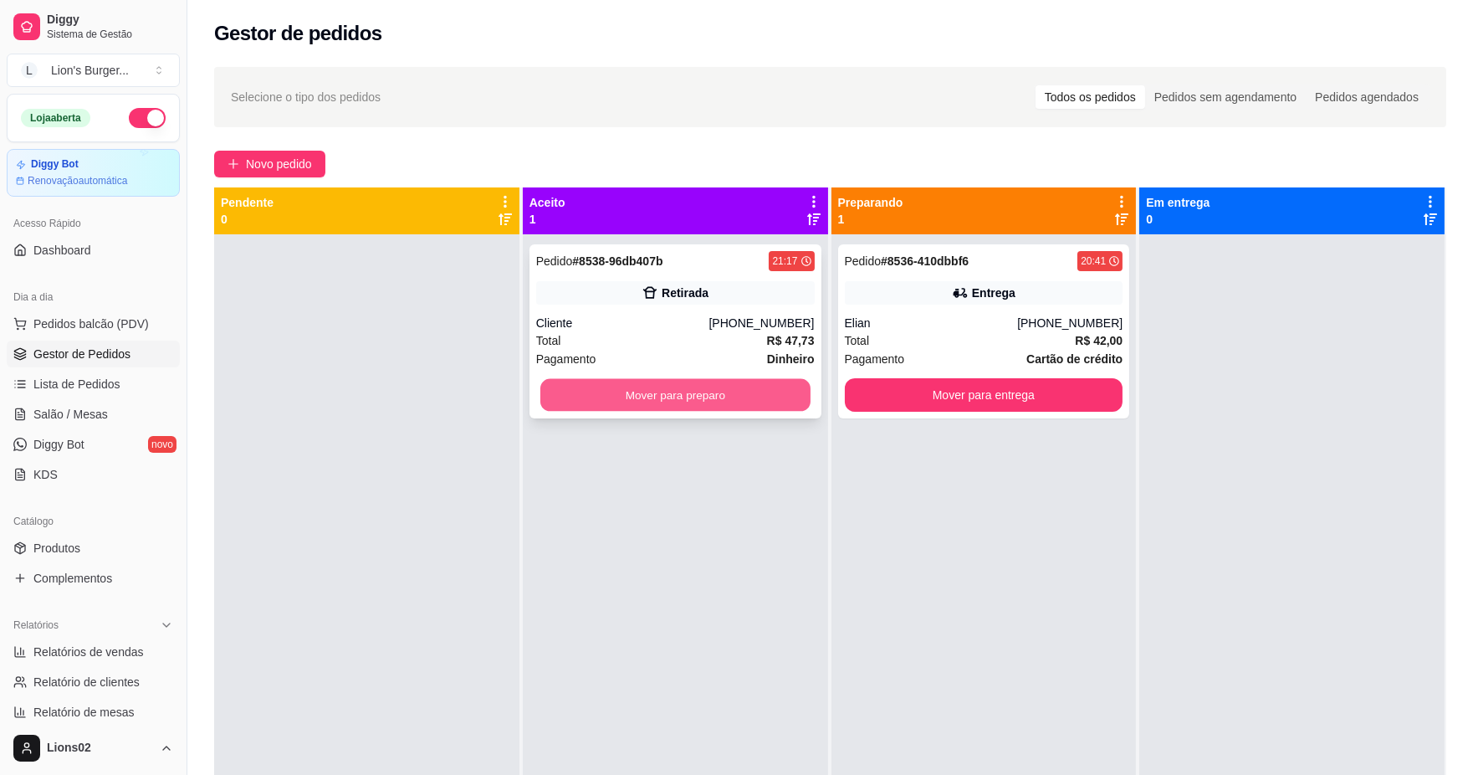
click at [767, 387] on button "Mover para preparo" at bounding box center [675, 395] width 270 height 33
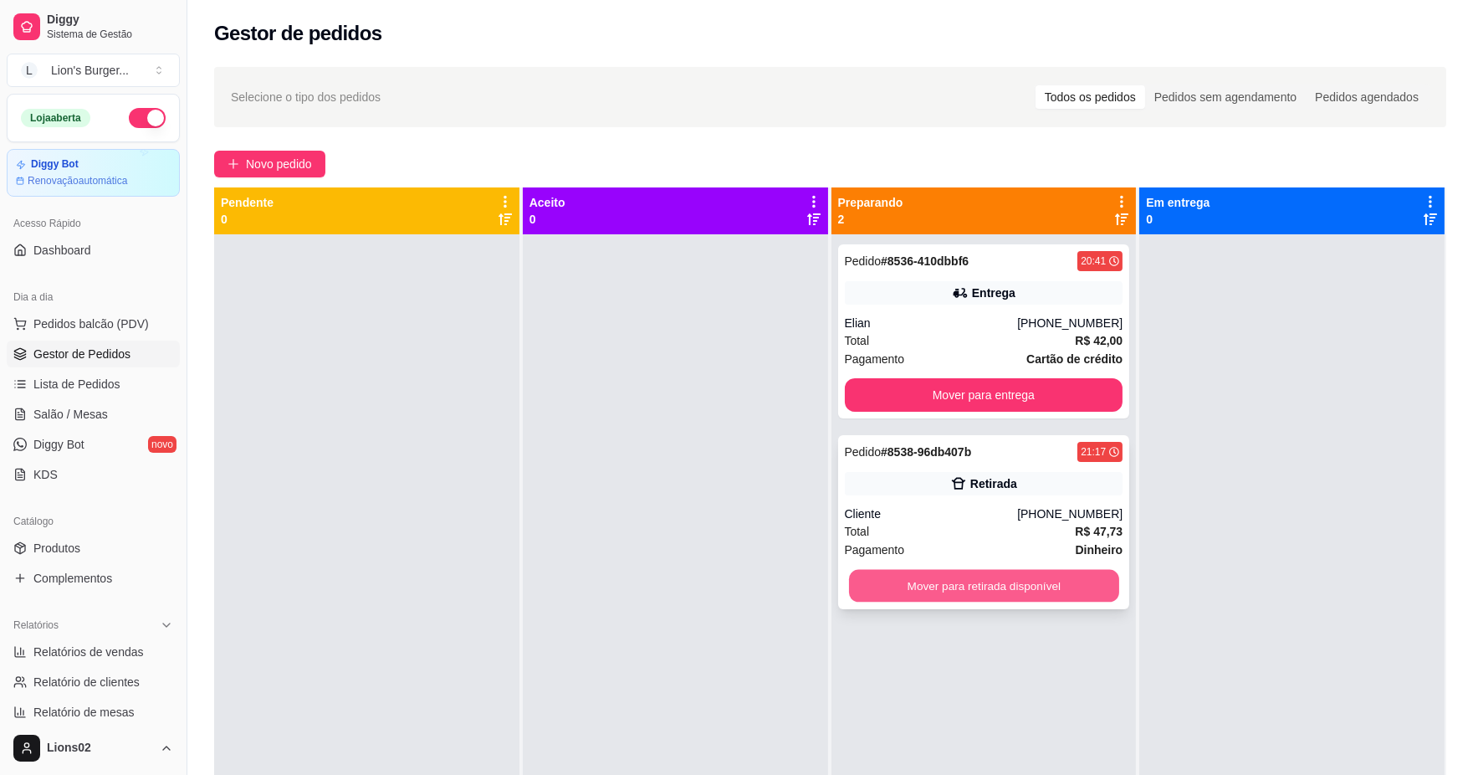
click at [1054, 590] on button "Mover para retirada disponível" at bounding box center [983, 586] width 270 height 33
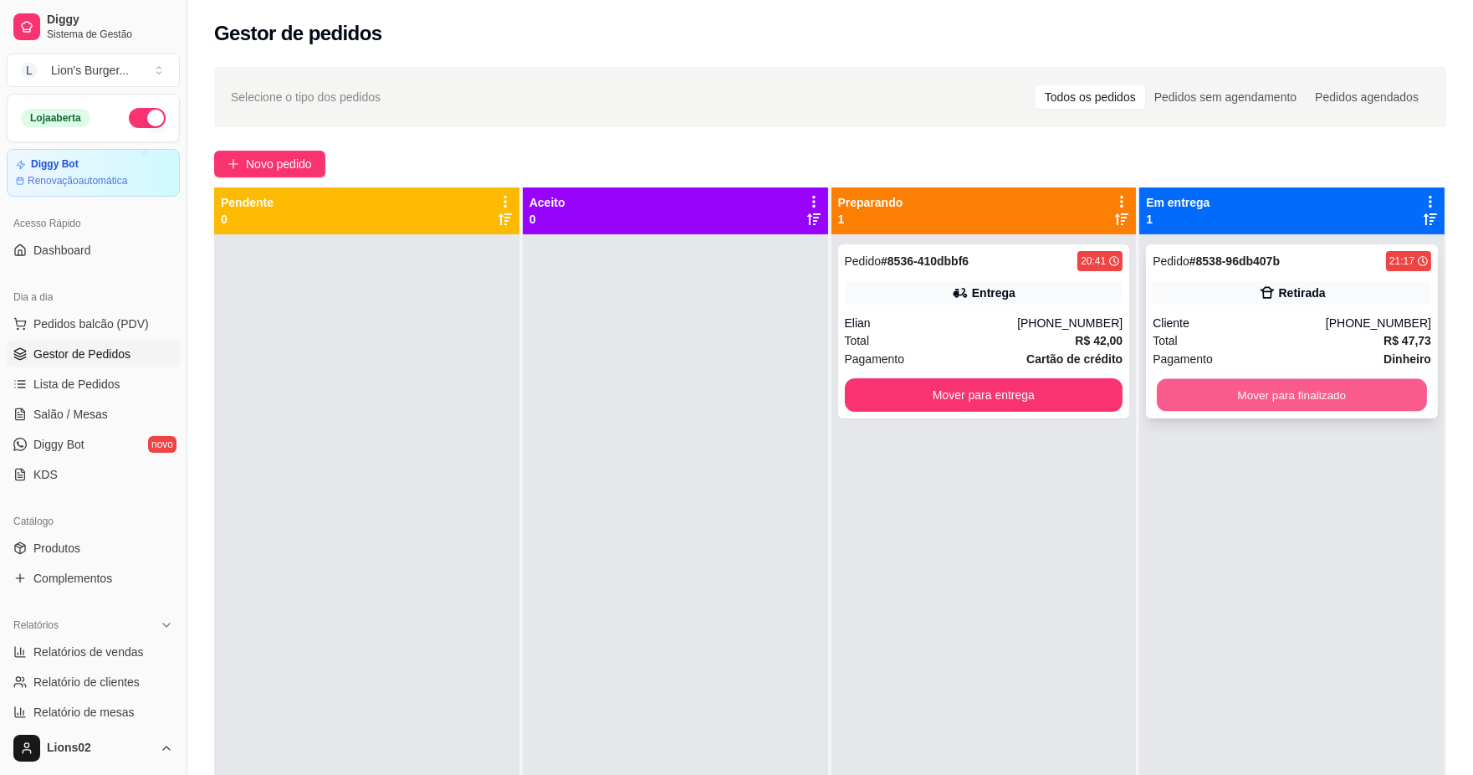
click at [1213, 393] on button "Mover para finalizado" at bounding box center [1292, 395] width 270 height 33
click at [923, 326] on div "Elian" at bounding box center [931, 323] width 173 height 17
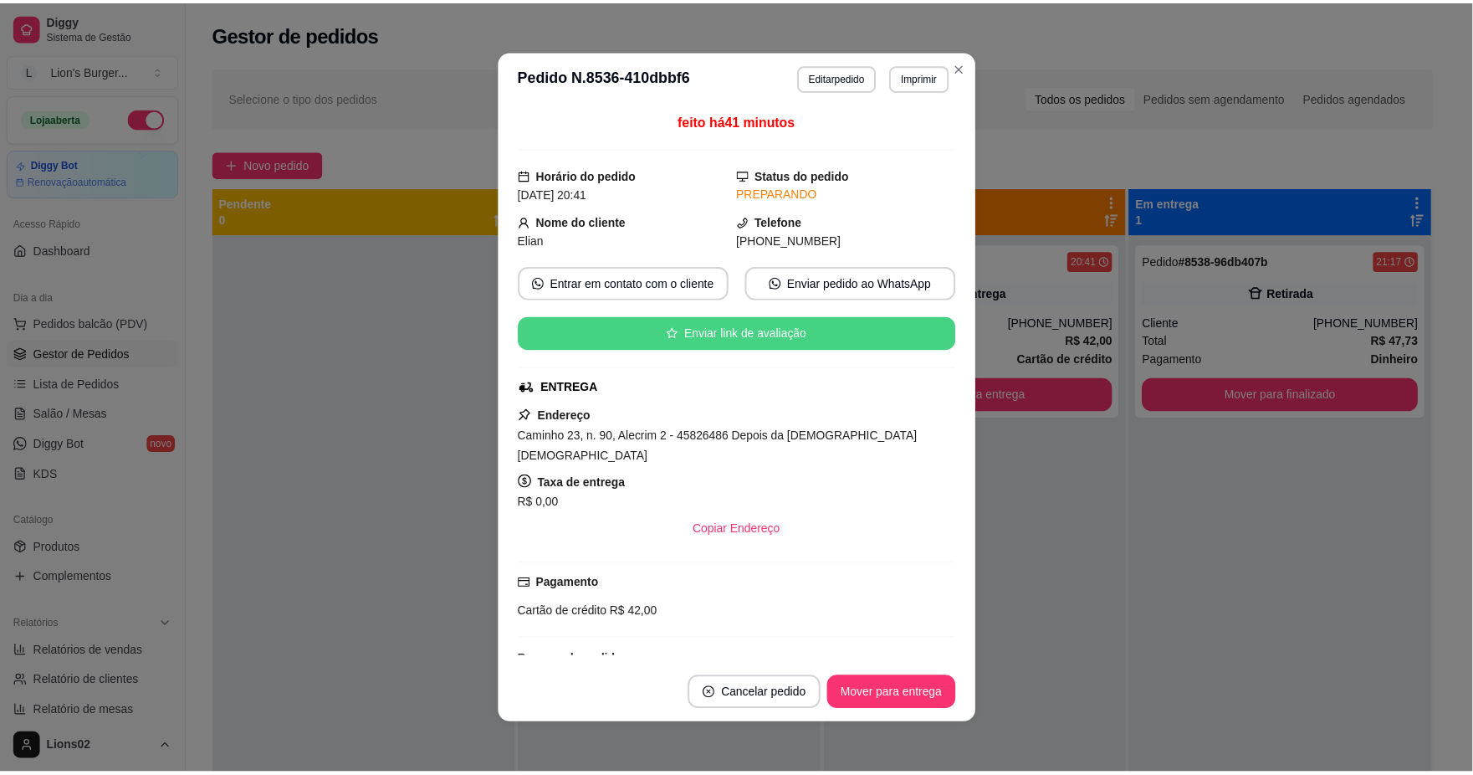
scroll to position [249, 0]
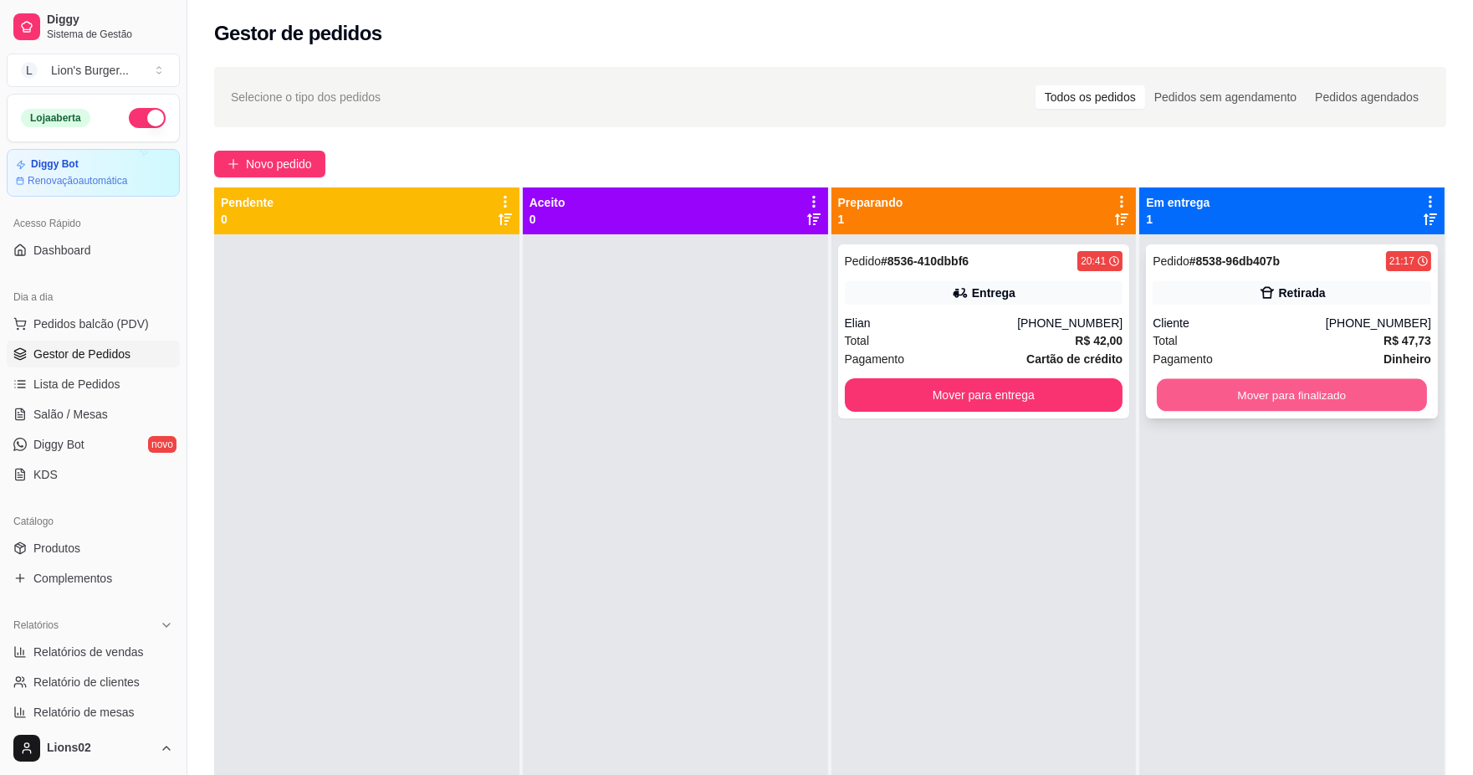
click at [1375, 397] on button "Mover para finalizado" at bounding box center [1292, 395] width 270 height 33
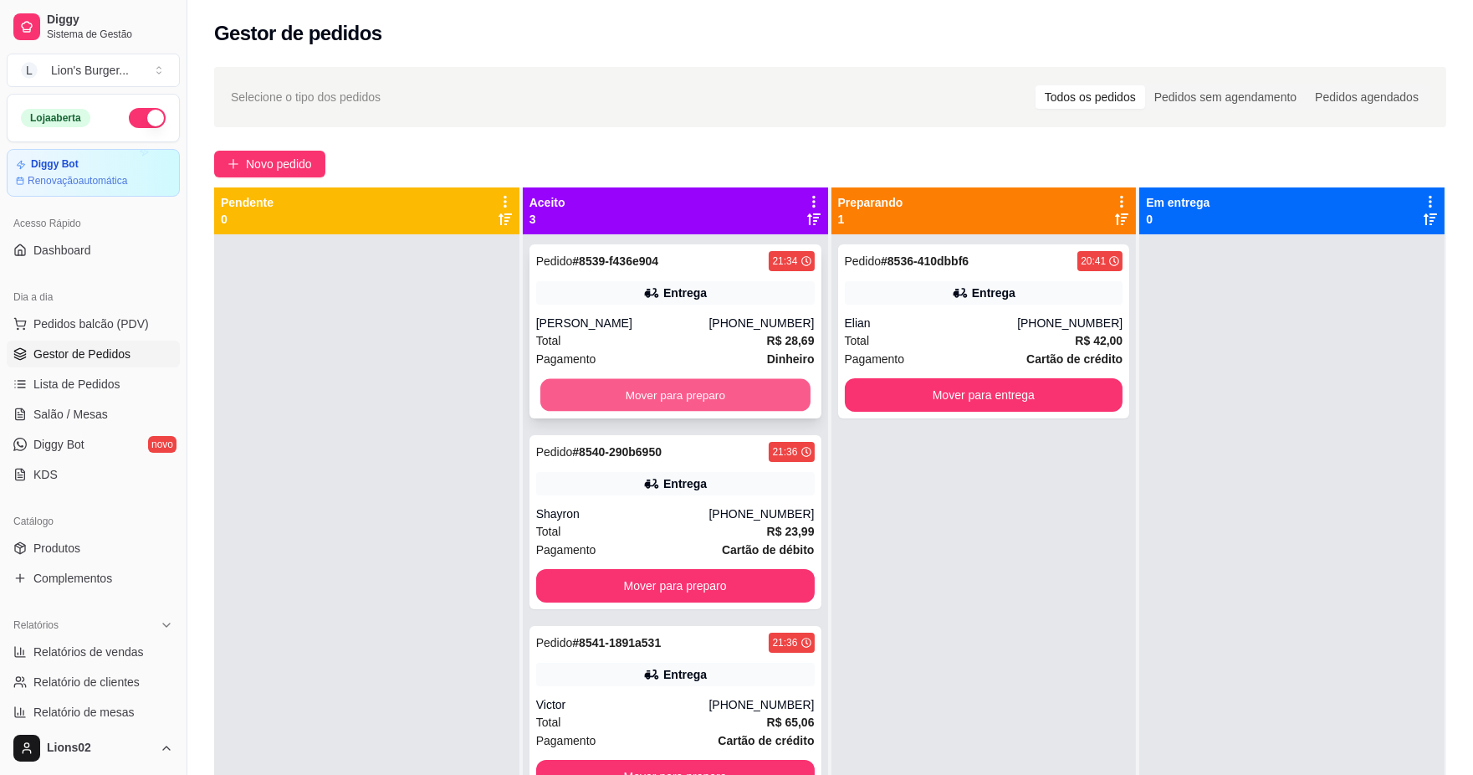
click at [658, 389] on button "Mover para preparo" at bounding box center [675, 395] width 270 height 33
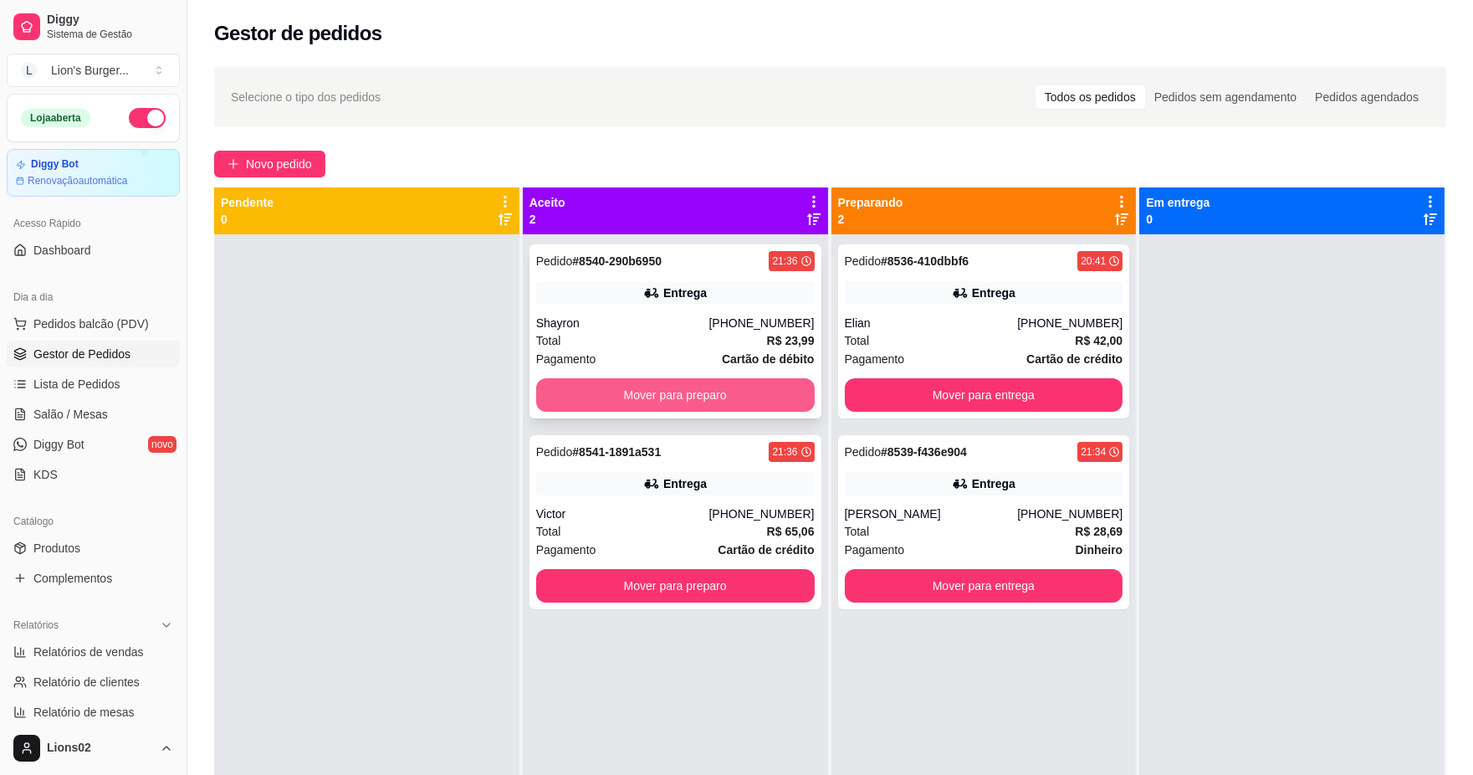
click at [732, 369] on div "Pedido # 8540-290b6950 21:36 Entrega Shayron [PHONE_NUMBER] Total R$ 23,99 Paga…" at bounding box center [676, 331] width 292 height 174
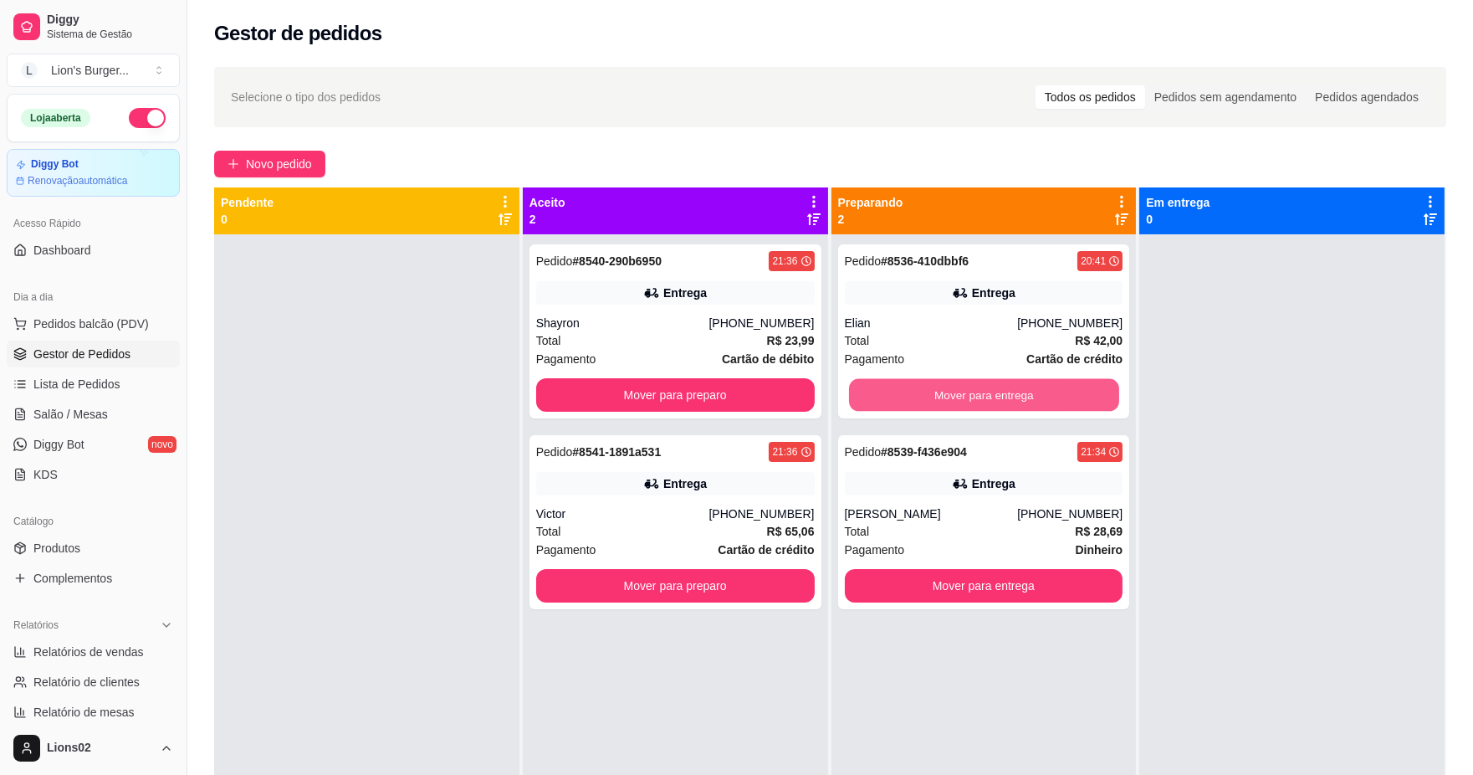
click at [1066, 386] on button "Mover para entrega" at bounding box center [983, 395] width 270 height 33
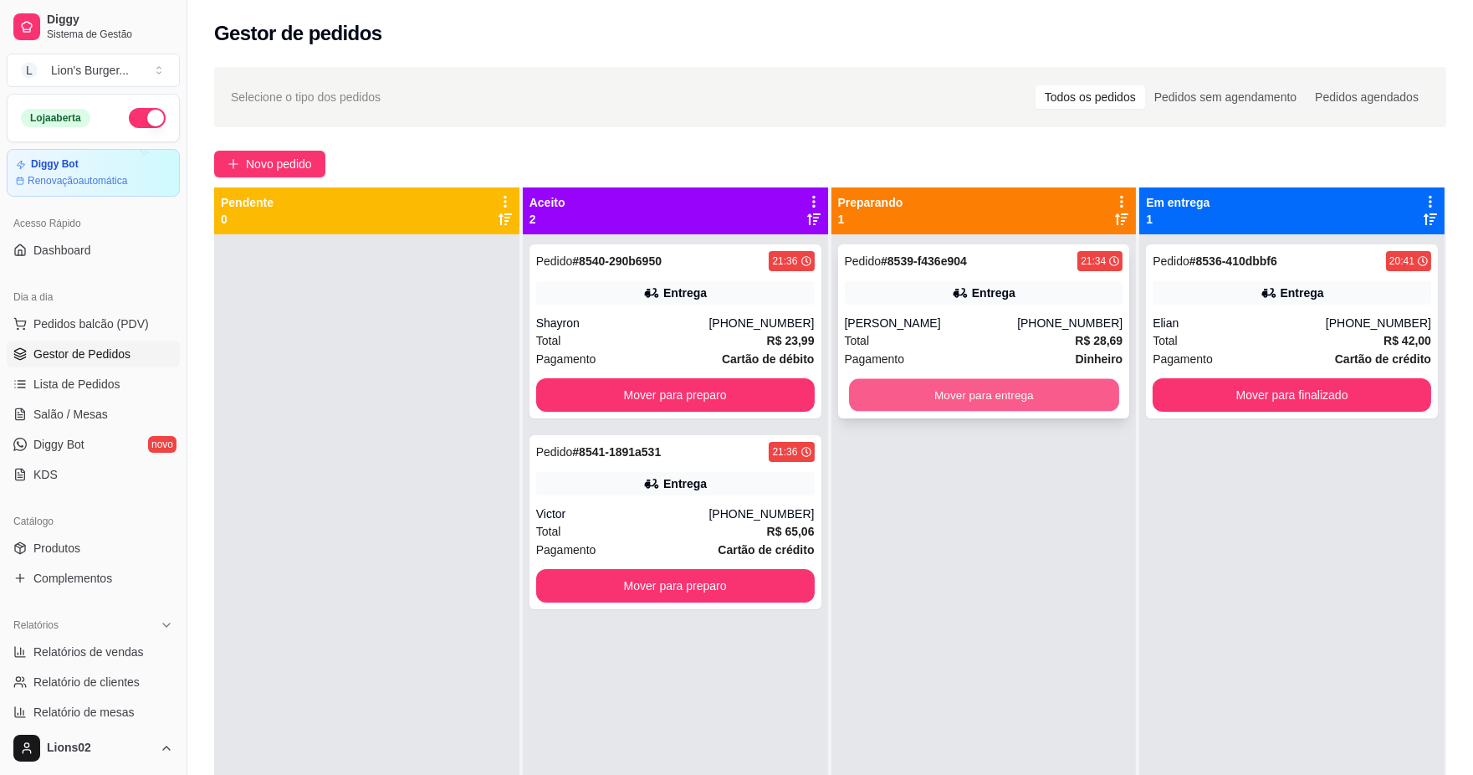
click at [956, 387] on button "Mover para entrega" at bounding box center [983, 395] width 270 height 33
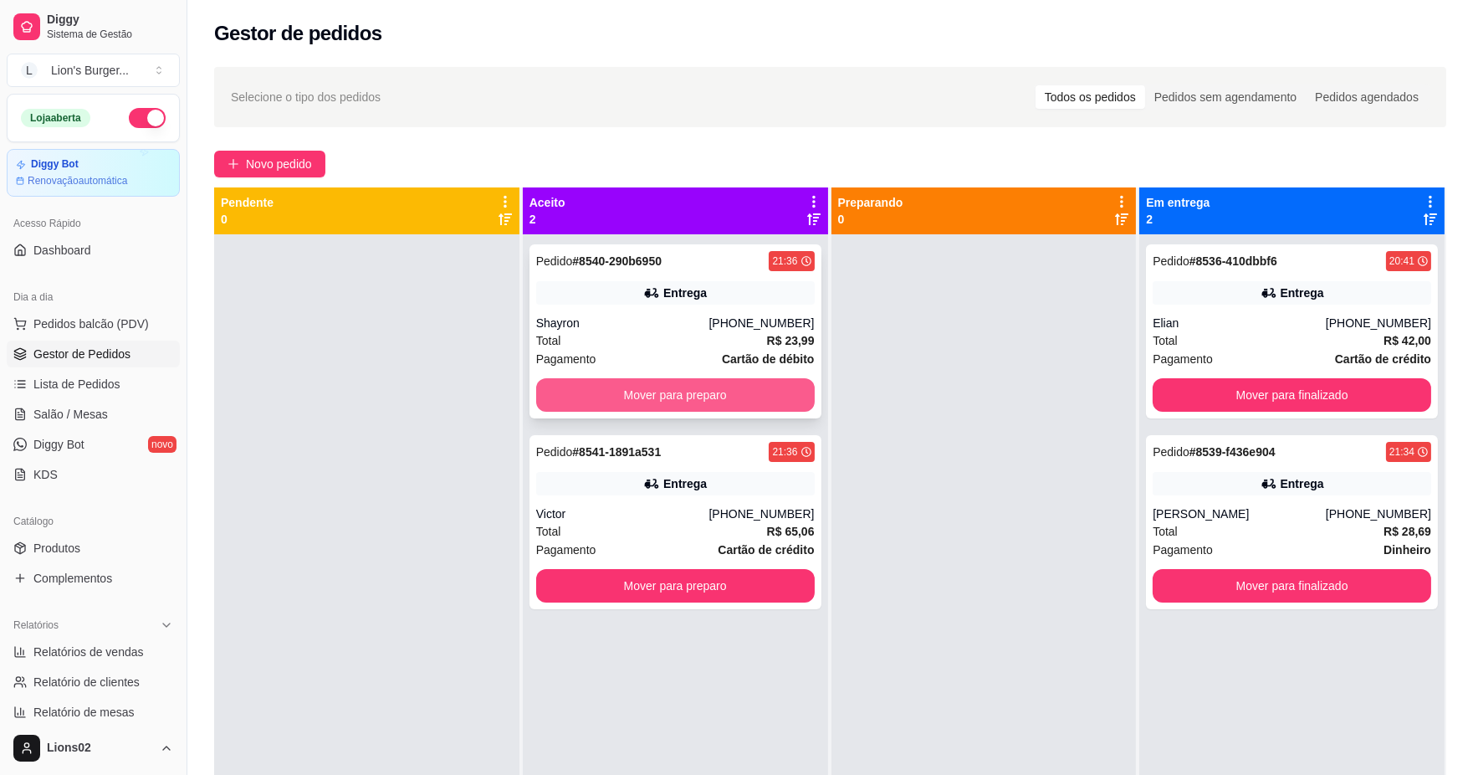
click at [673, 405] on button "Mover para preparo" at bounding box center [675, 394] width 279 height 33
click at [739, 392] on div "Mover para preparo" at bounding box center [675, 394] width 279 height 33
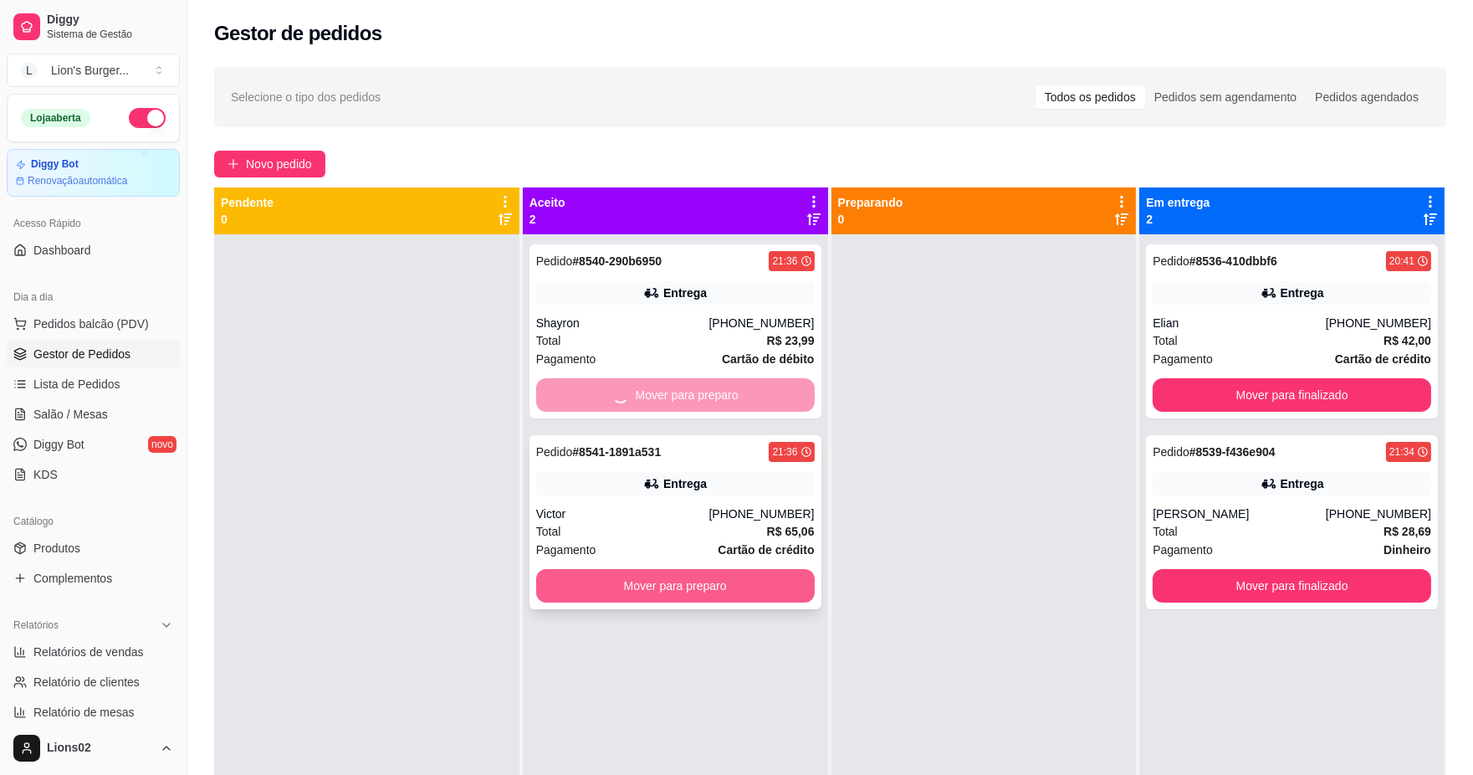
click at [750, 594] on button "Mover para preparo" at bounding box center [675, 585] width 279 height 33
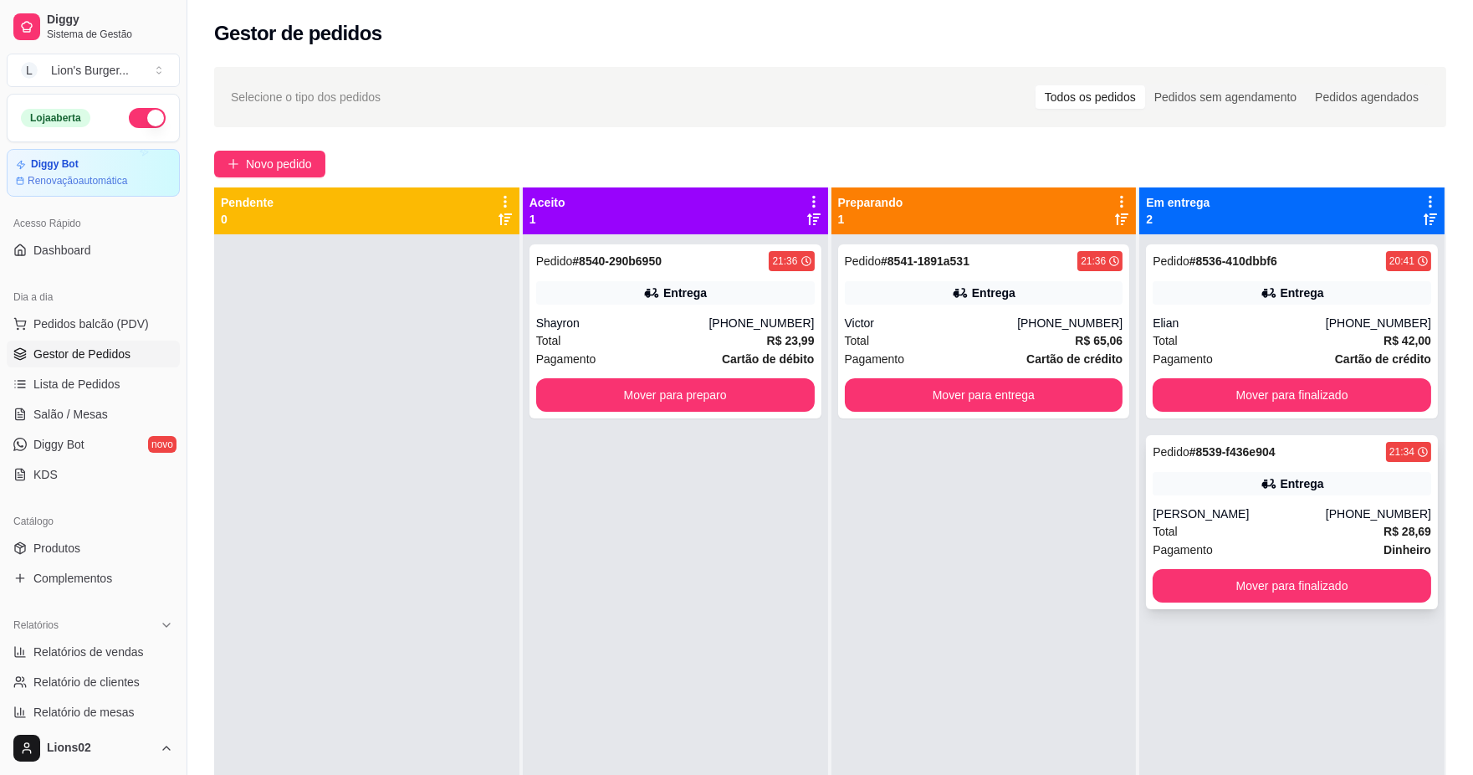
click at [1185, 487] on div "Entrega" at bounding box center [1292, 483] width 279 height 23
click at [709, 393] on button "Mover para preparo" at bounding box center [675, 395] width 270 height 33
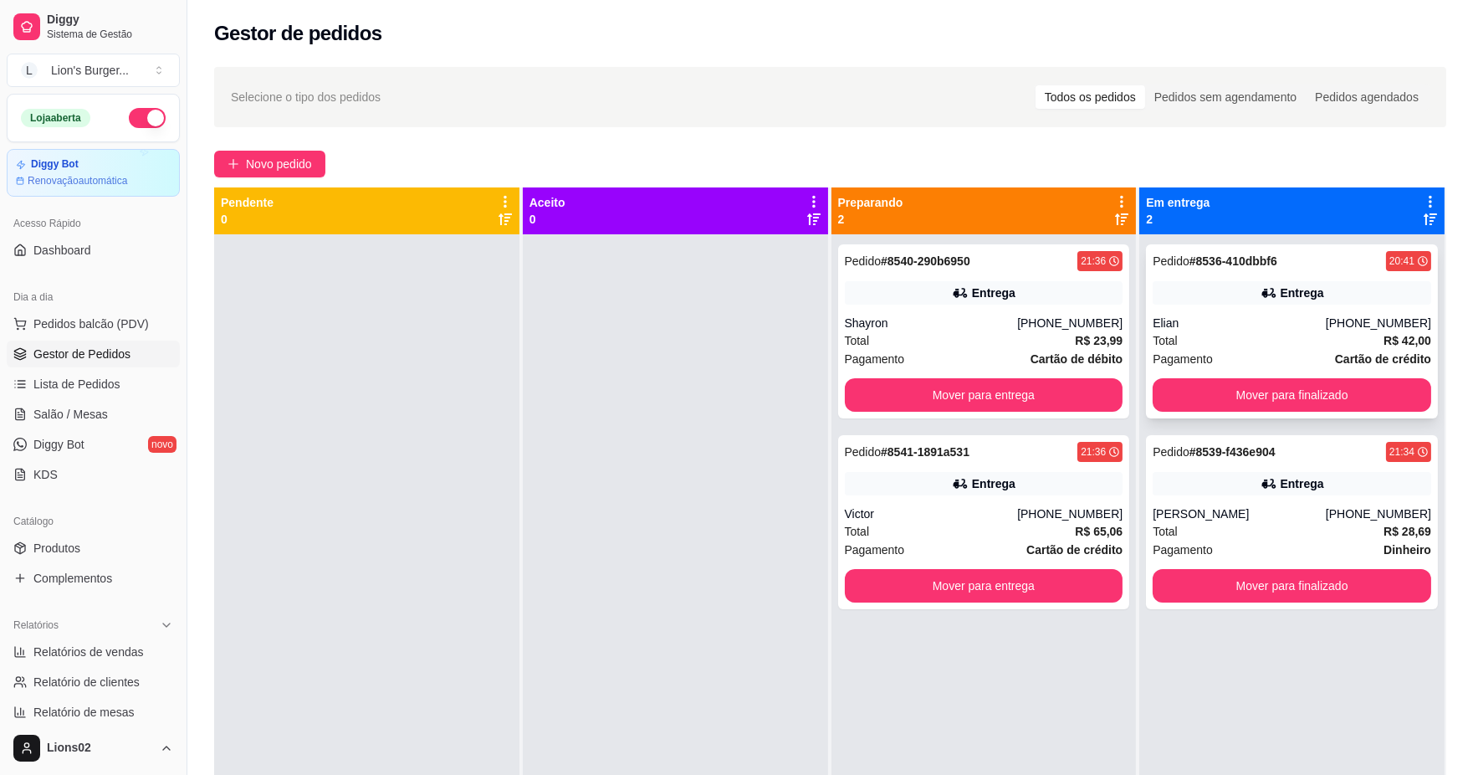
click at [1335, 357] on strong "Cartão de crédito" at bounding box center [1383, 358] width 96 height 13
click at [1205, 398] on button "Mover para finalizado" at bounding box center [1292, 395] width 270 height 33
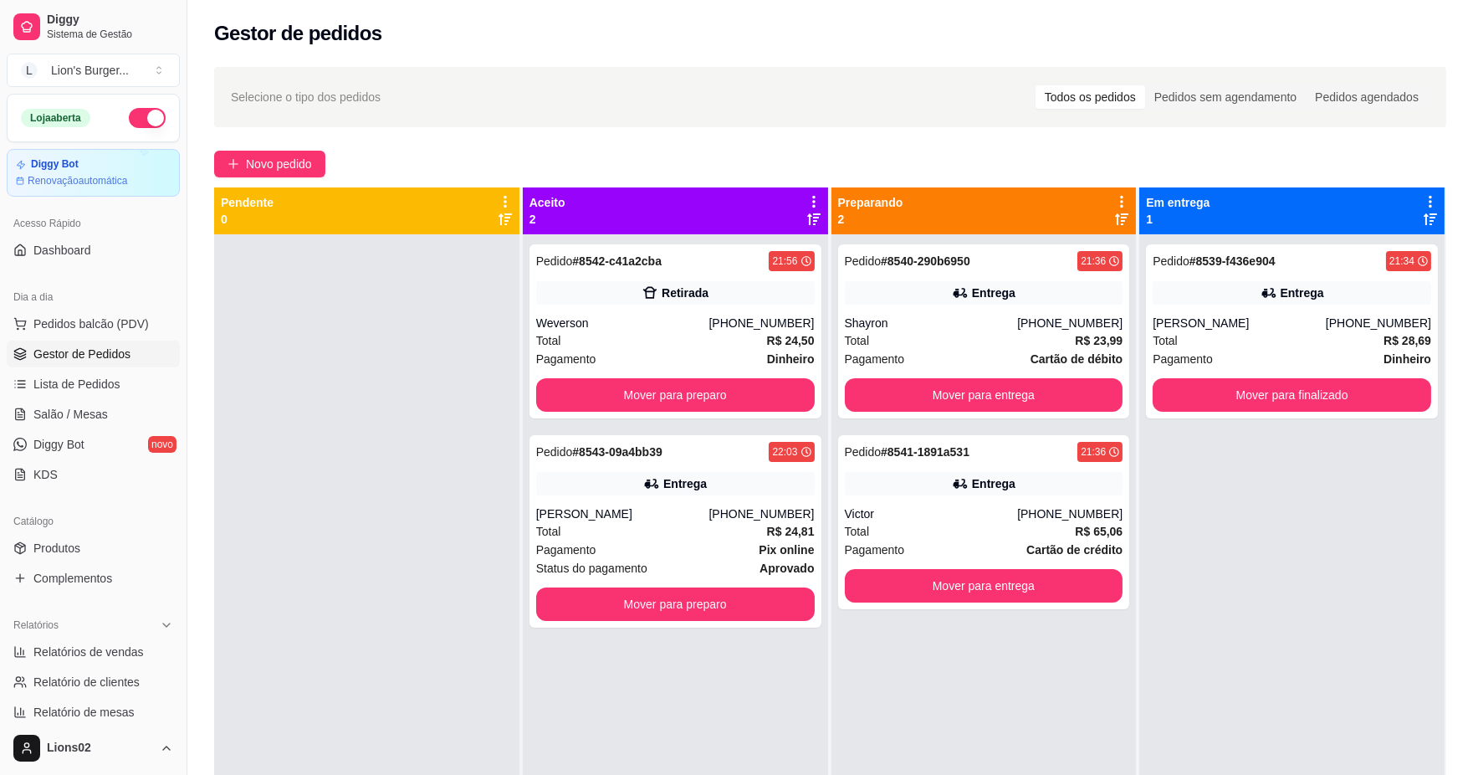
drag, startPoint x: 494, startPoint y: 443, endPoint x: 504, endPoint y: 443, distance: 9.2
click at [504, 443] on div at bounding box center [366, 621] width 305 height 775
click at [525, 397] on div "Pedido # 8542-c41a2cba 21:56 [PERSON_NAME] [PHONE_NUMBER] Total R$ 24,50 Pagame…" at bounding box center [675, 621] width 305 height 775
click at [595, 397] on button "Mover para preparo" at bounding box center [675, 395] width 270 height 33
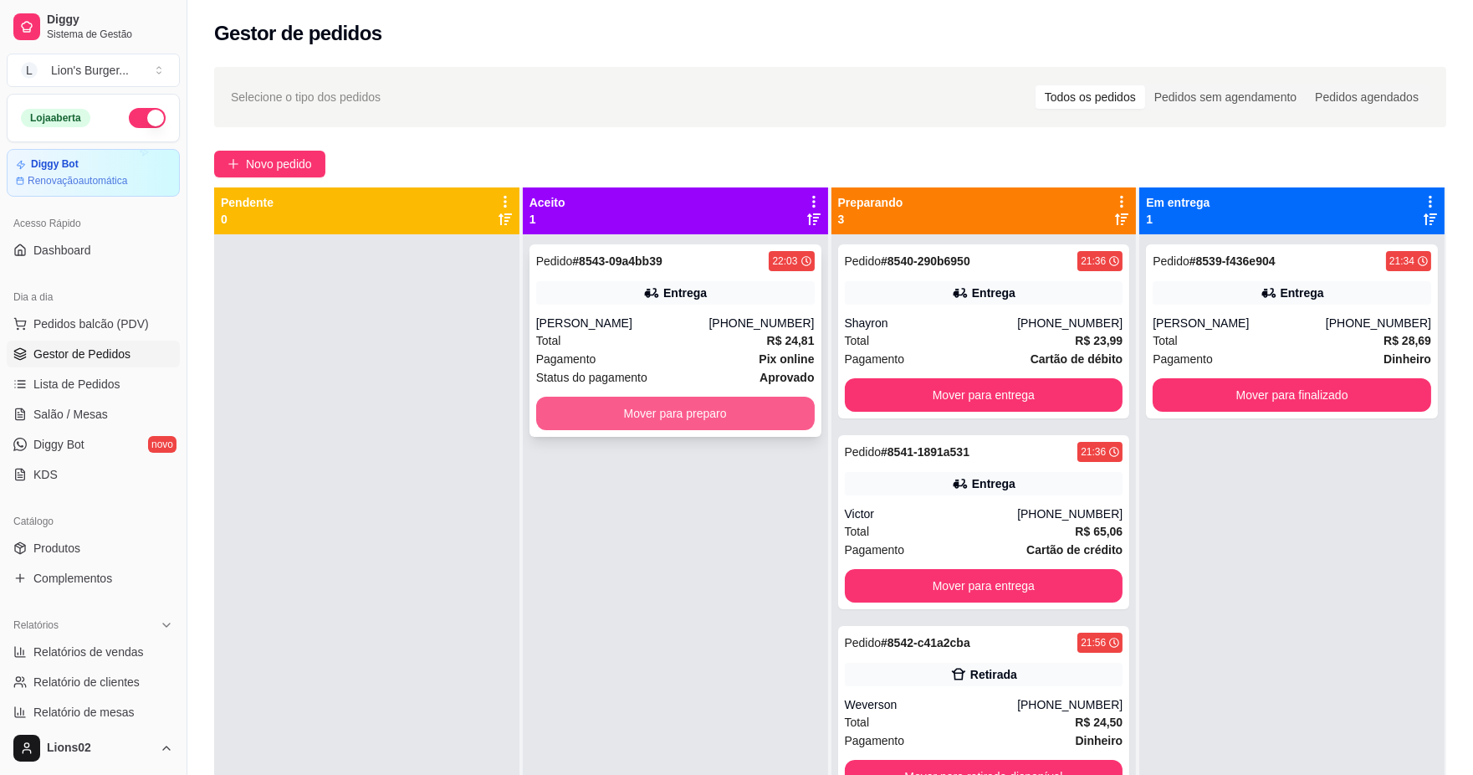
click at [645, 403] on button "Mover para preparo" at bounding box center [675, 413] width 279 height 33
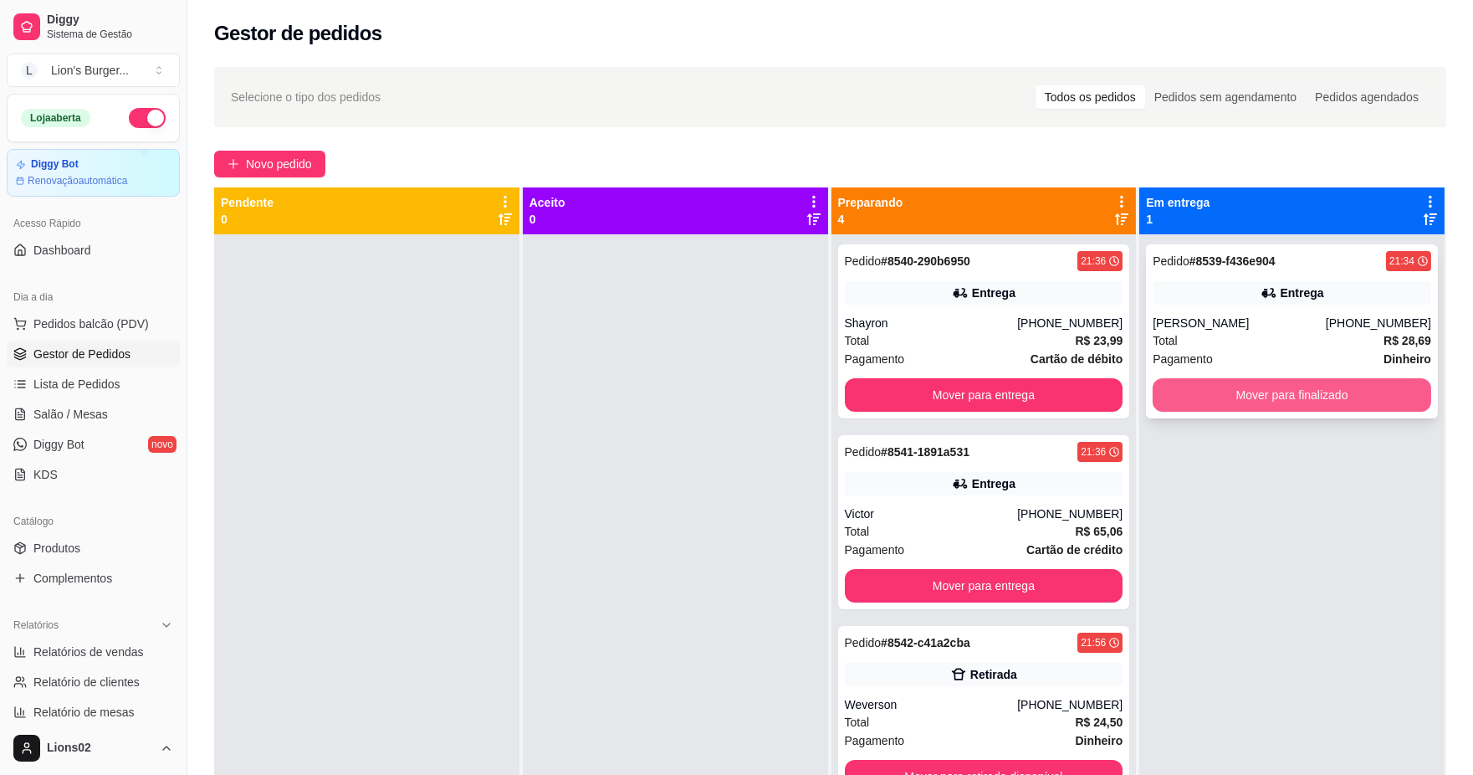
click at [1270, 397] on button "Mover para finalizado" at bounding box center [1292, 394] width 279 height 33
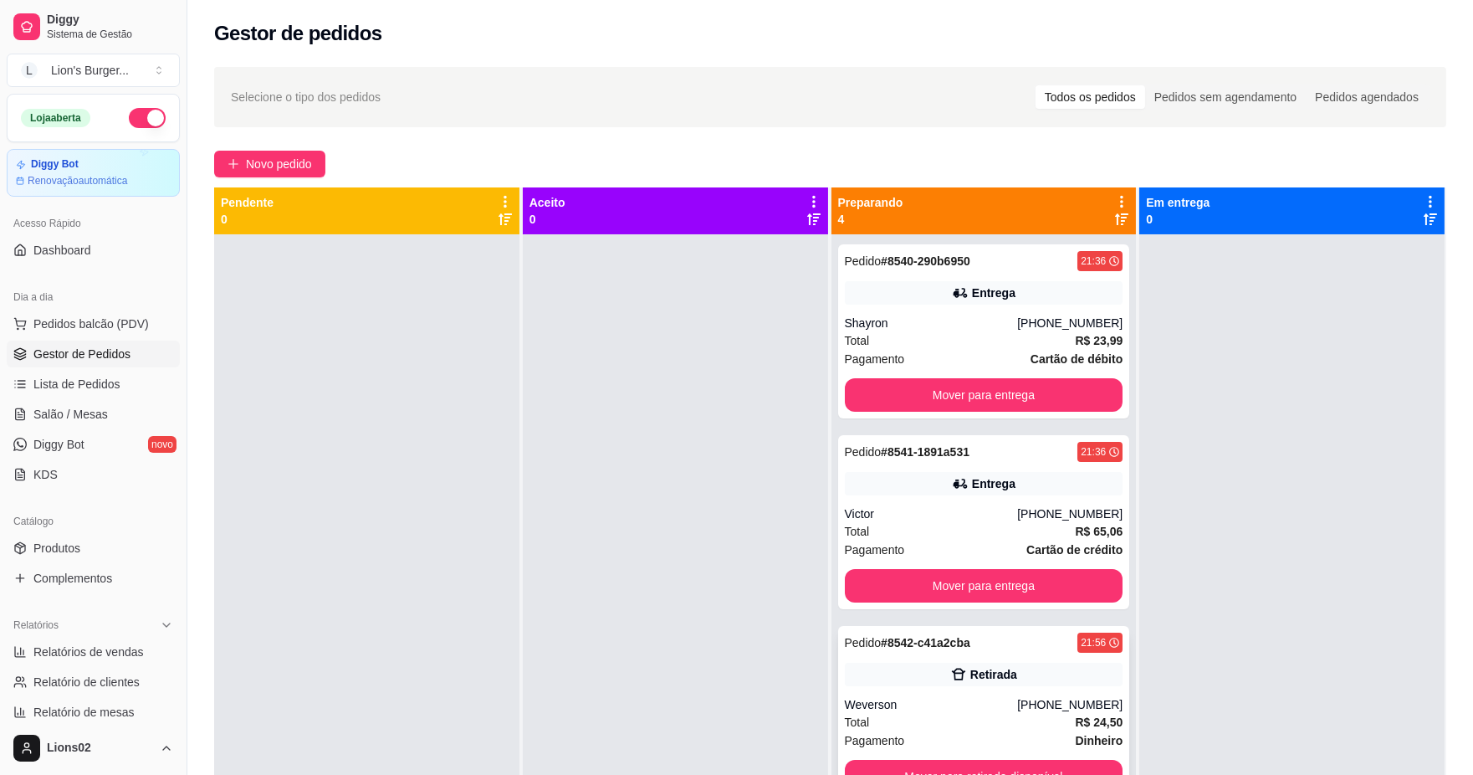
scroll to position [22, 0]
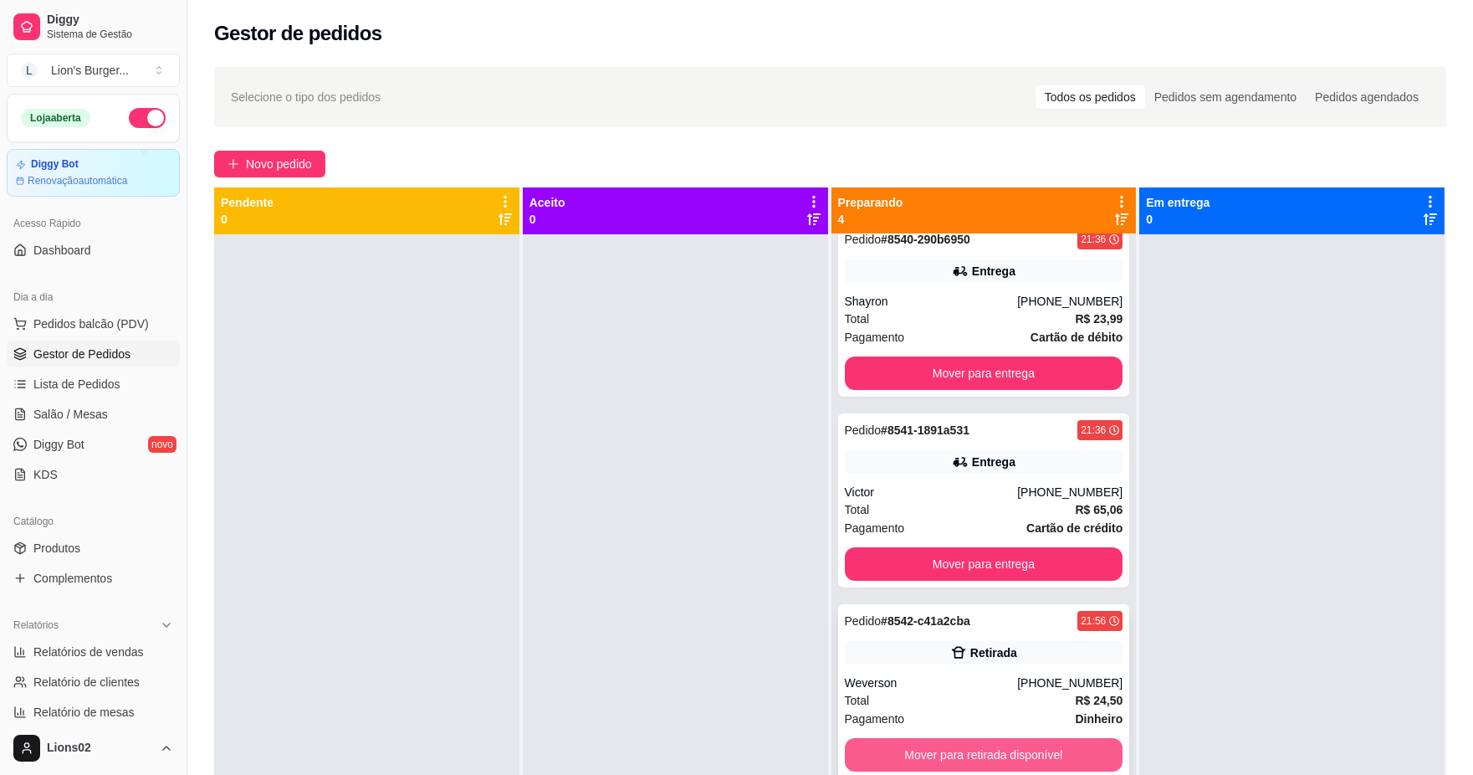
click at [1009, 738] on button "Mover para retirada disponível" at bounding box center [984, 754] width 279 height 33
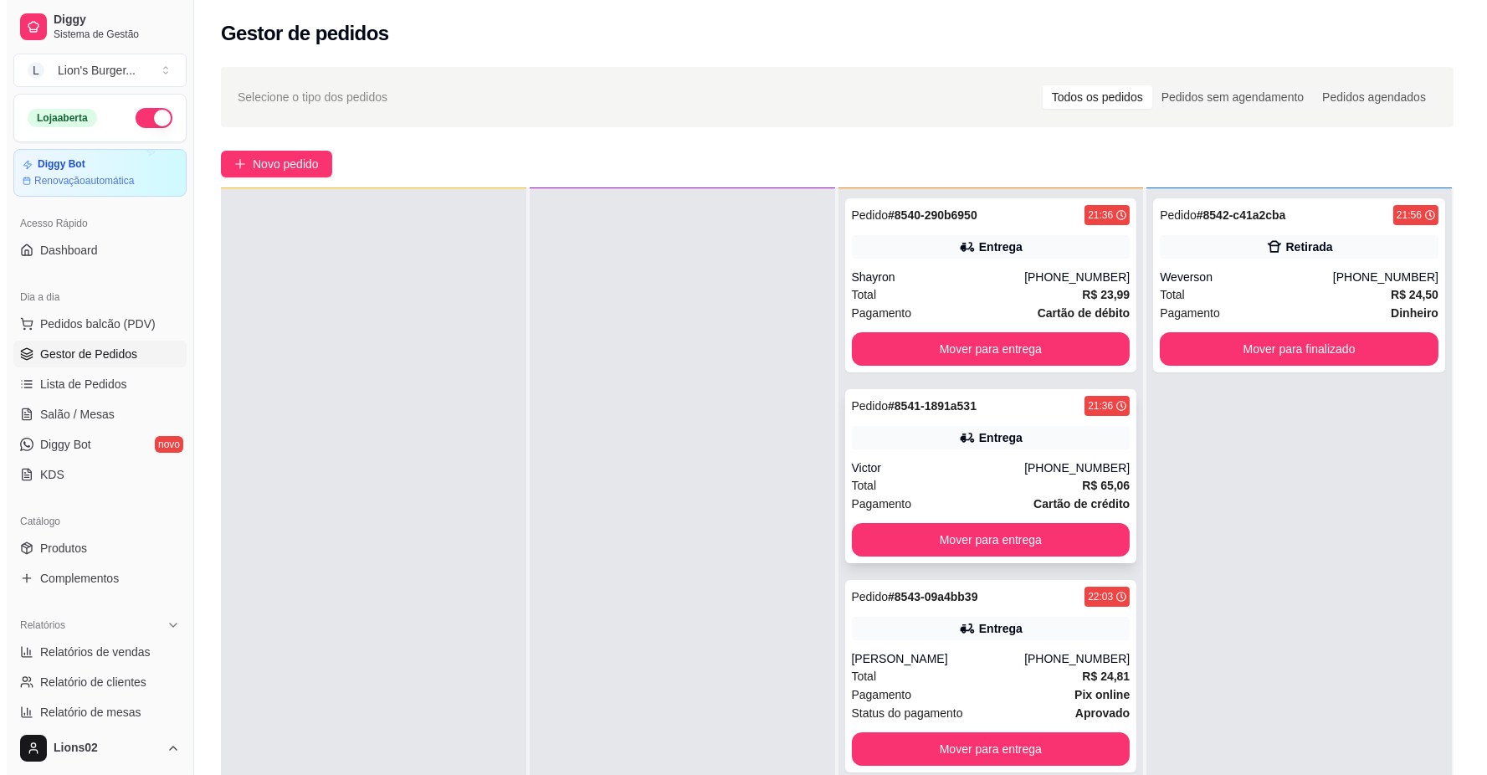
scroll to position [0, 0]
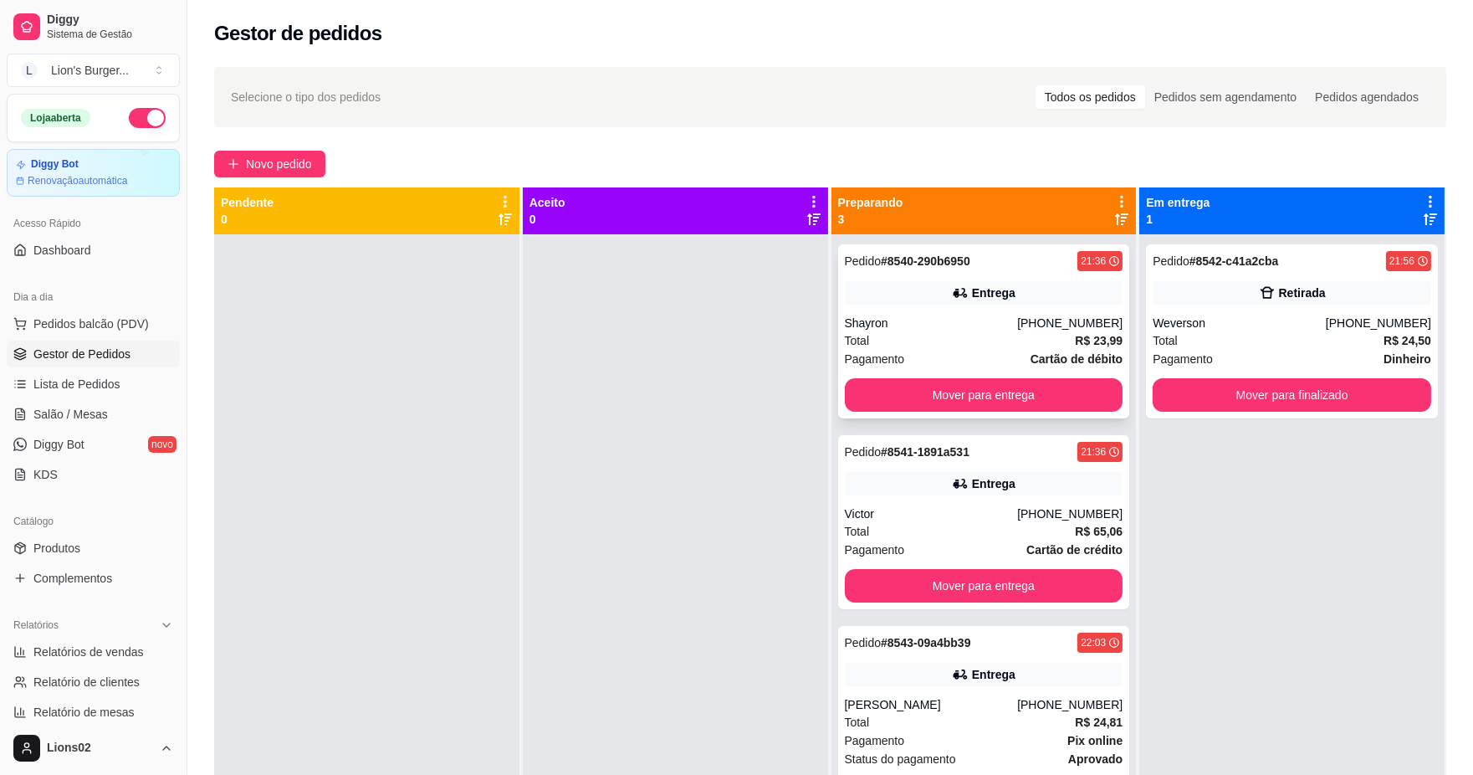
click at [1026, 343] on div "Total R$ 23,99" at bounding box center [984, 340] width 279 height 18
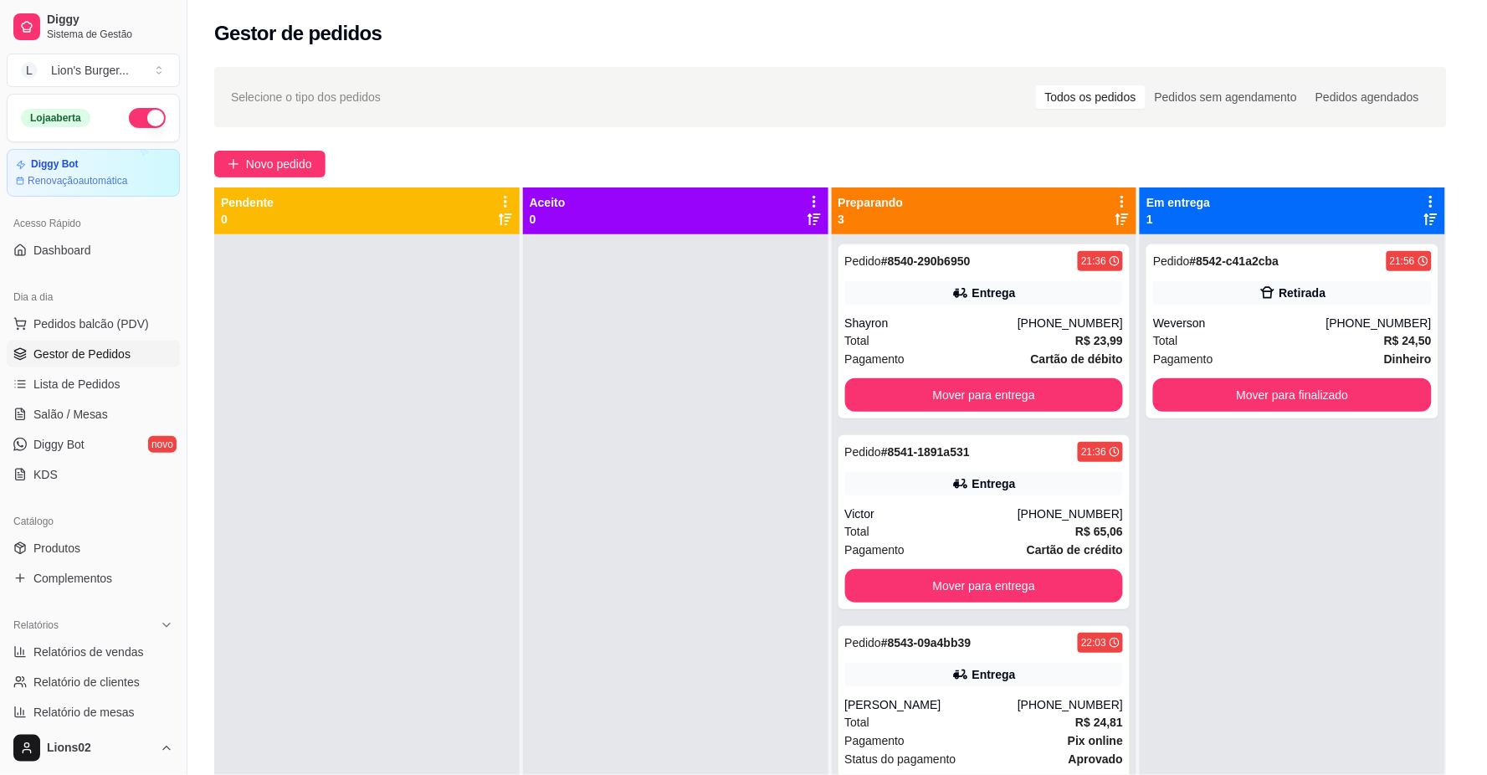
scroll to position [3, 0]
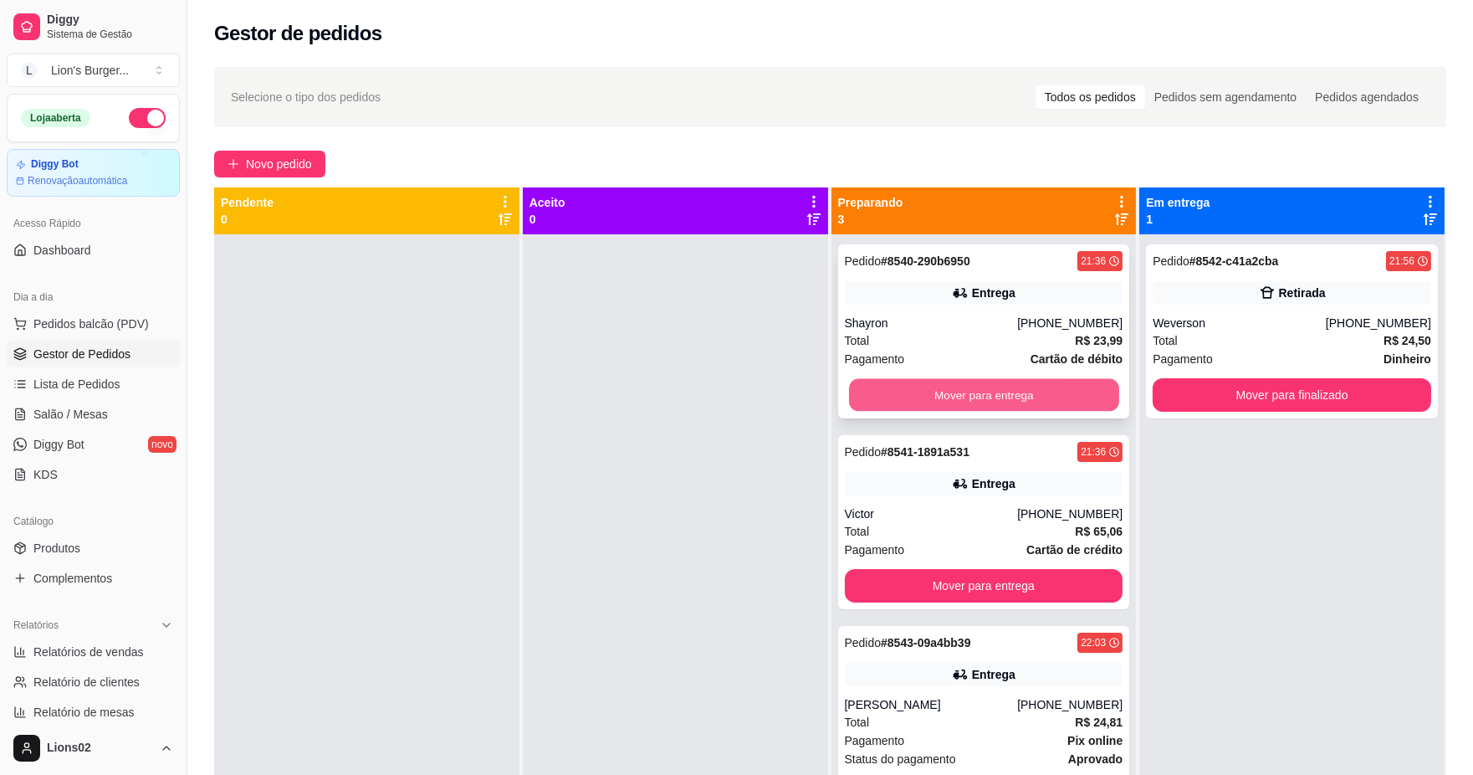
click at [1076, 381] on button "Mover para entrega" at bounding box center [983, 395] width 270 height 33
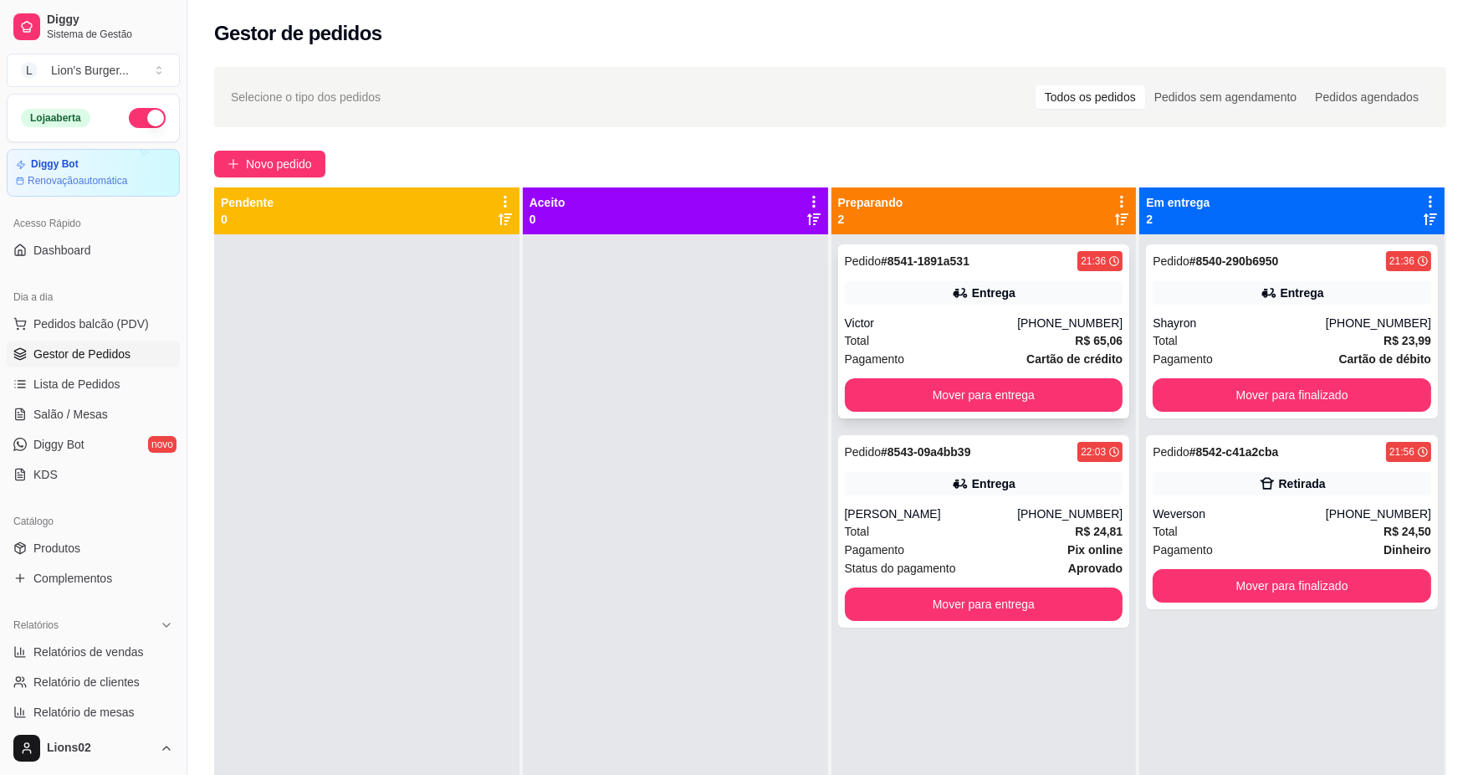
click at [1043, 340] on div "Total R$ 65,06" at bounding box center [984, 340] width 279 height 18
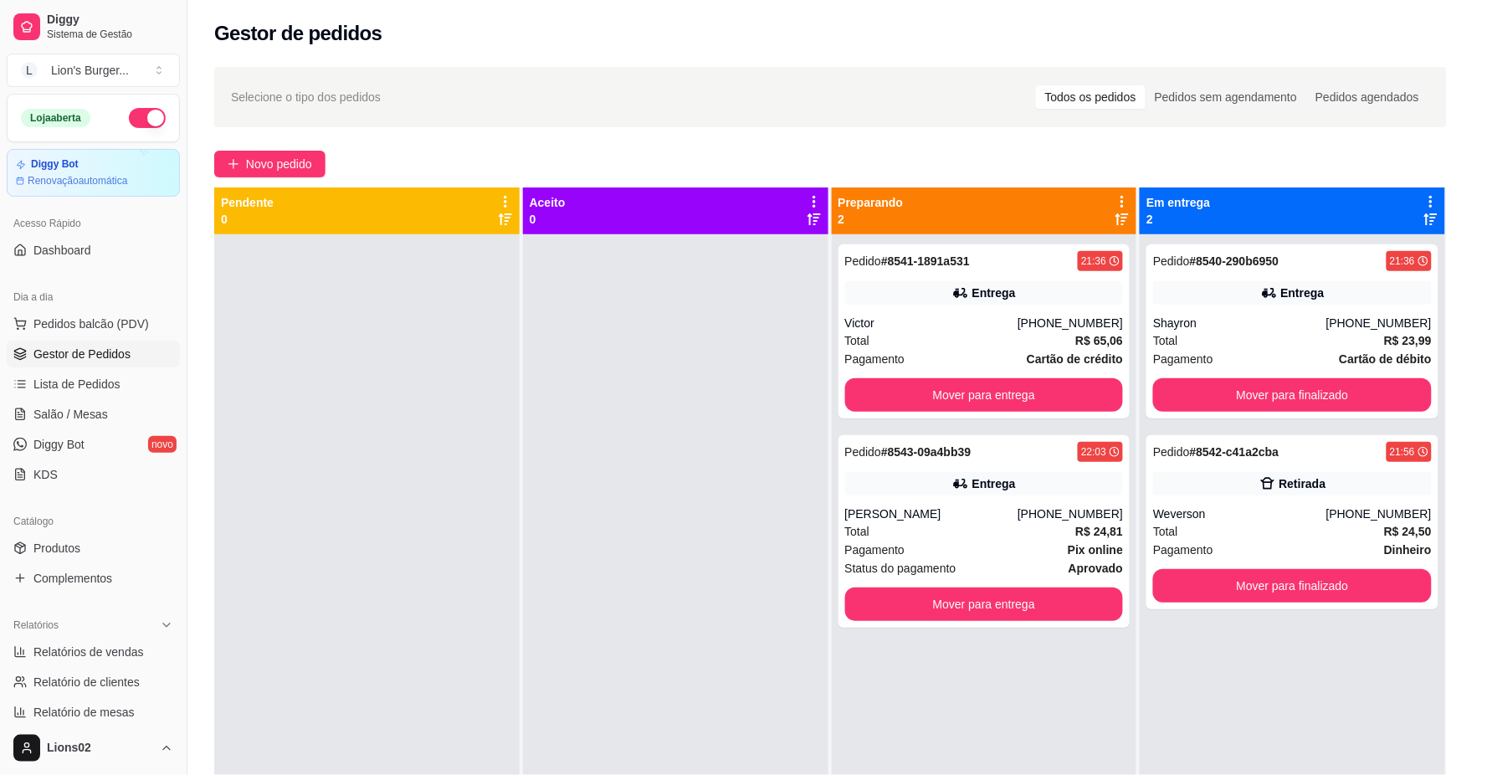
scroll to position [193, 0]
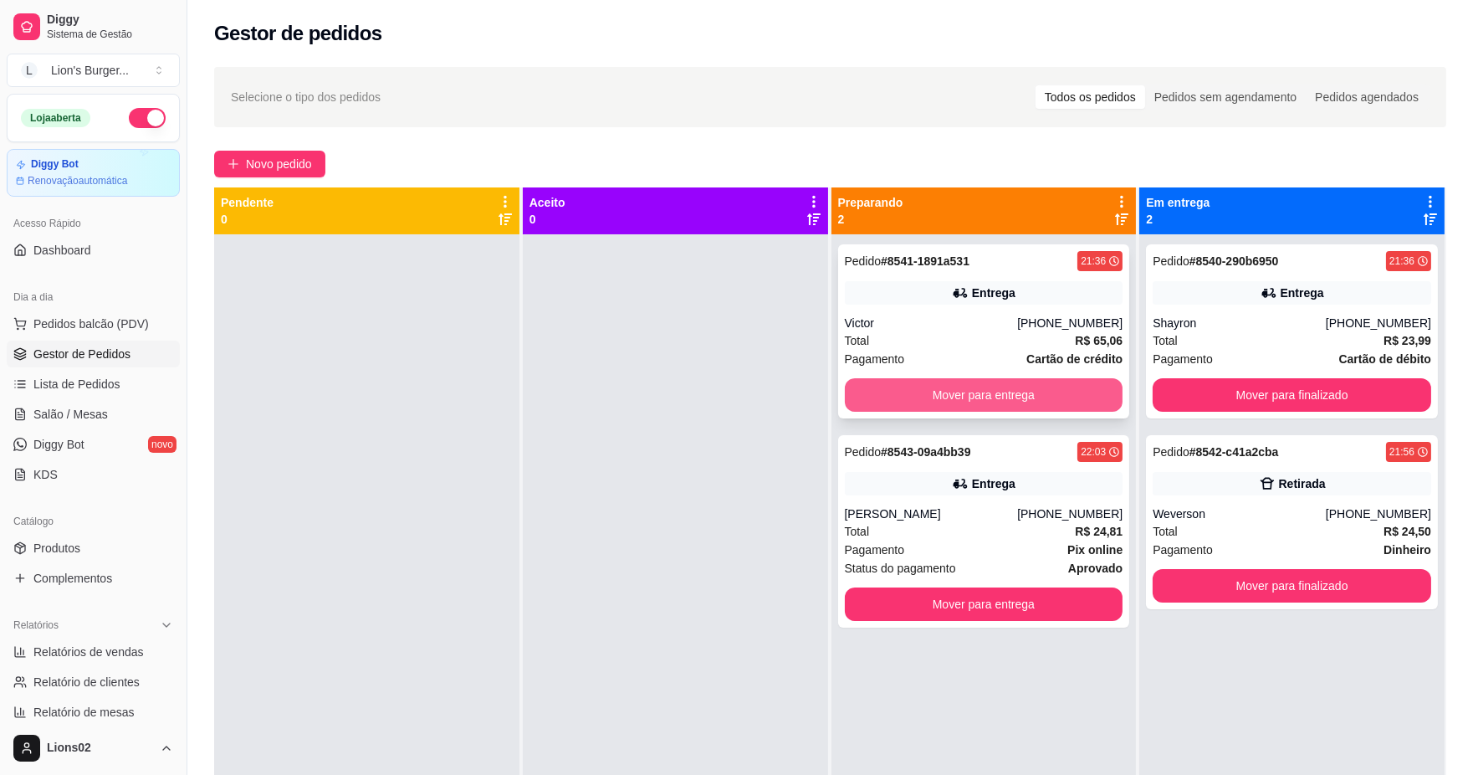
click at [1060, 394] on button "Mover para entrega" at bounding box center [984, 394] width 279 height 33
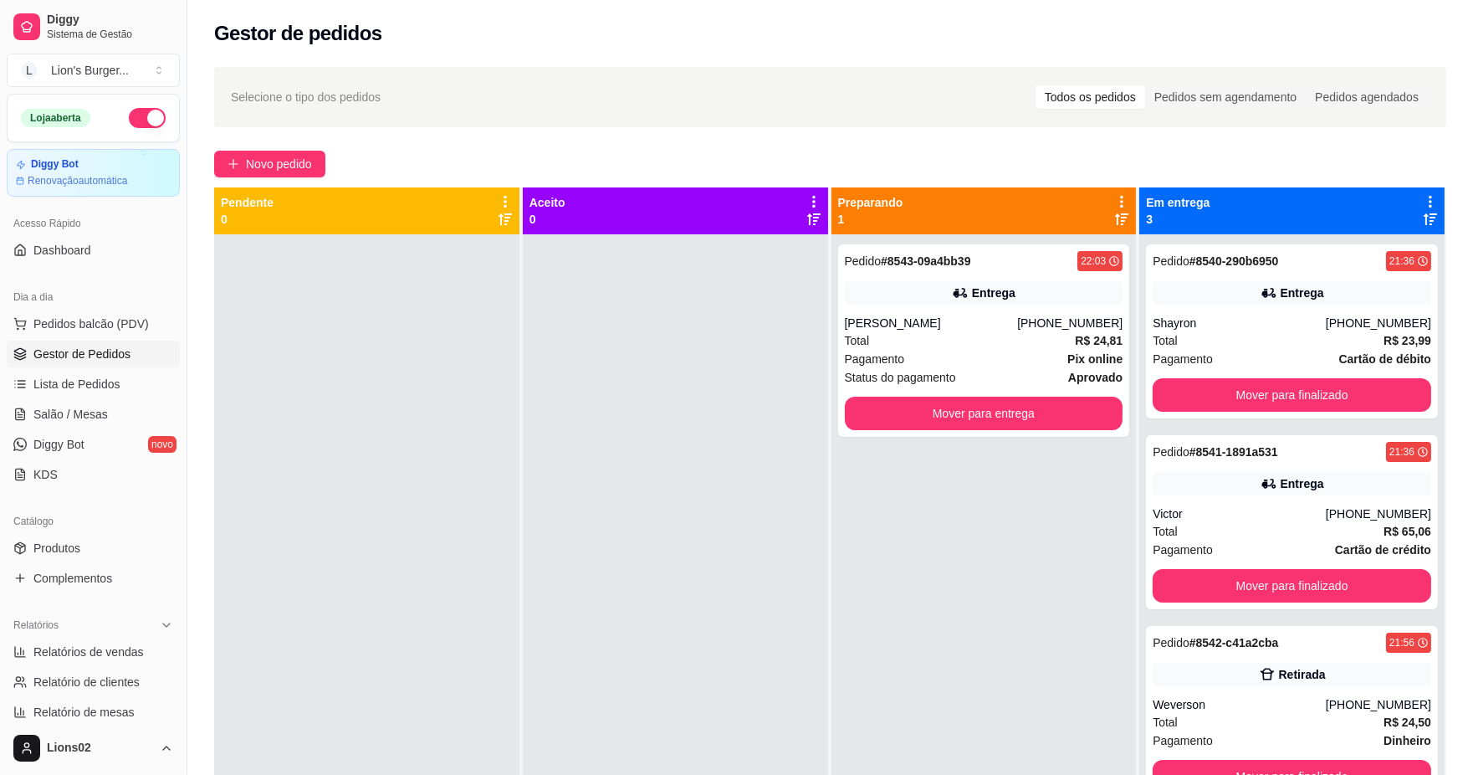
click at [969, 330] on div "[PERSON_NAME]" at bounding box center [931, 323] width 173 height 17
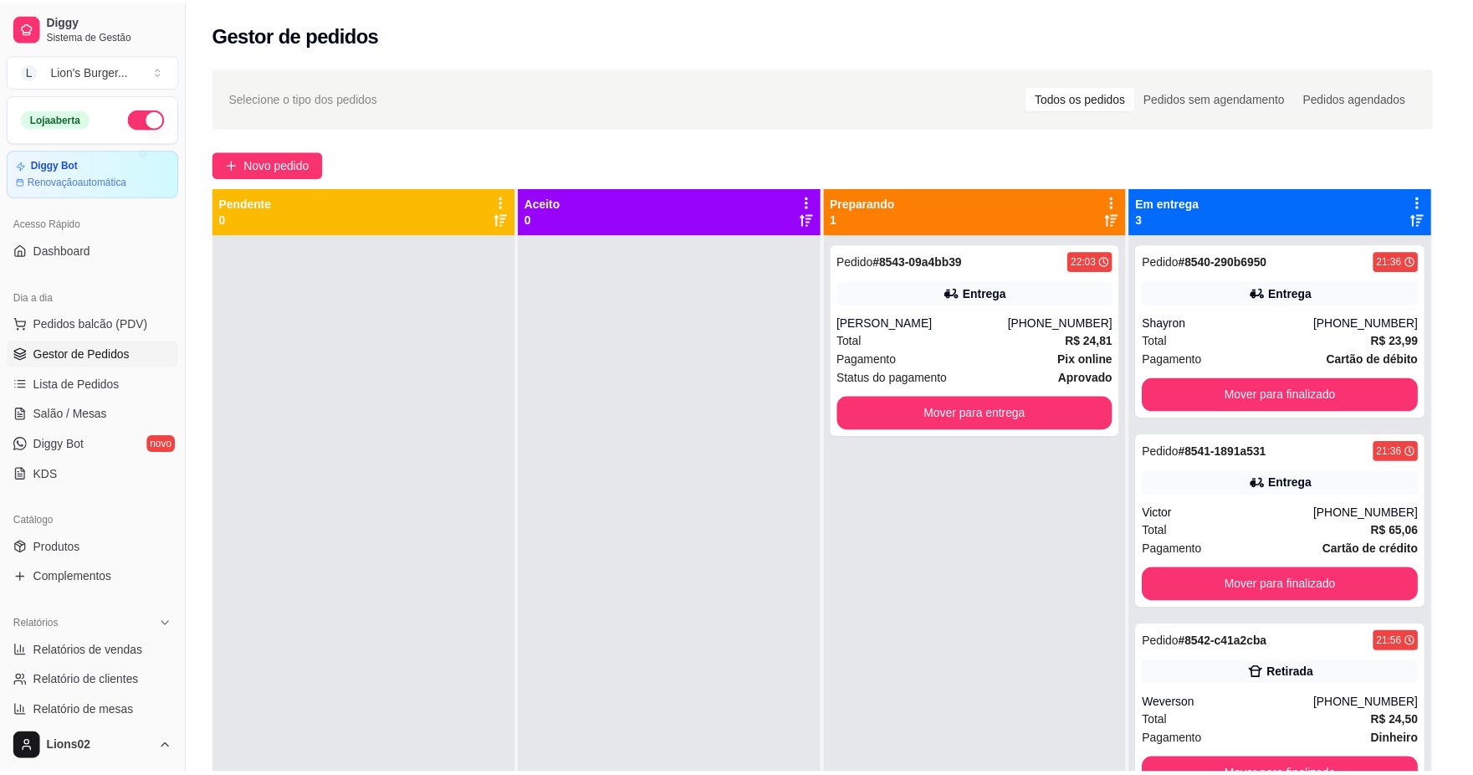
scroll to position [141, 0]
